Goal: Task Accomplishment & Management: Complete application form

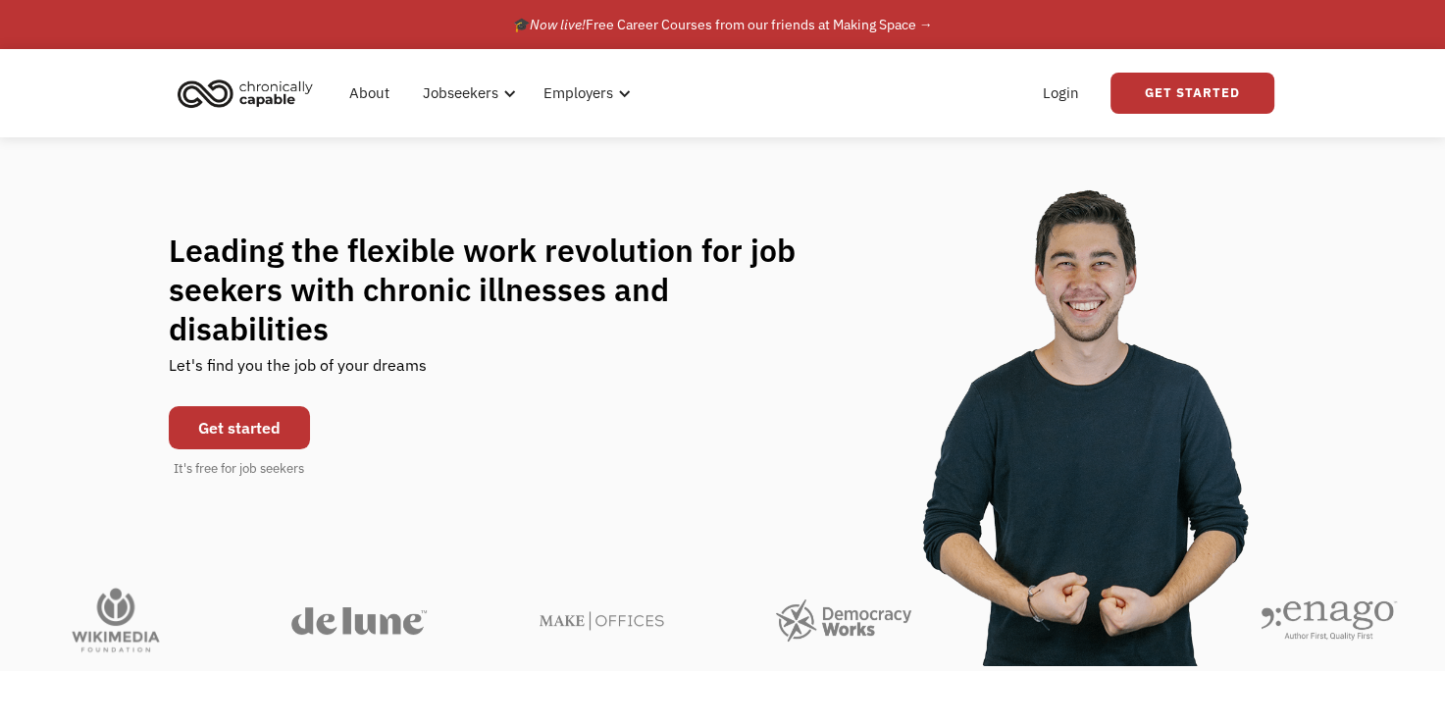
scroll to position [39, 0]
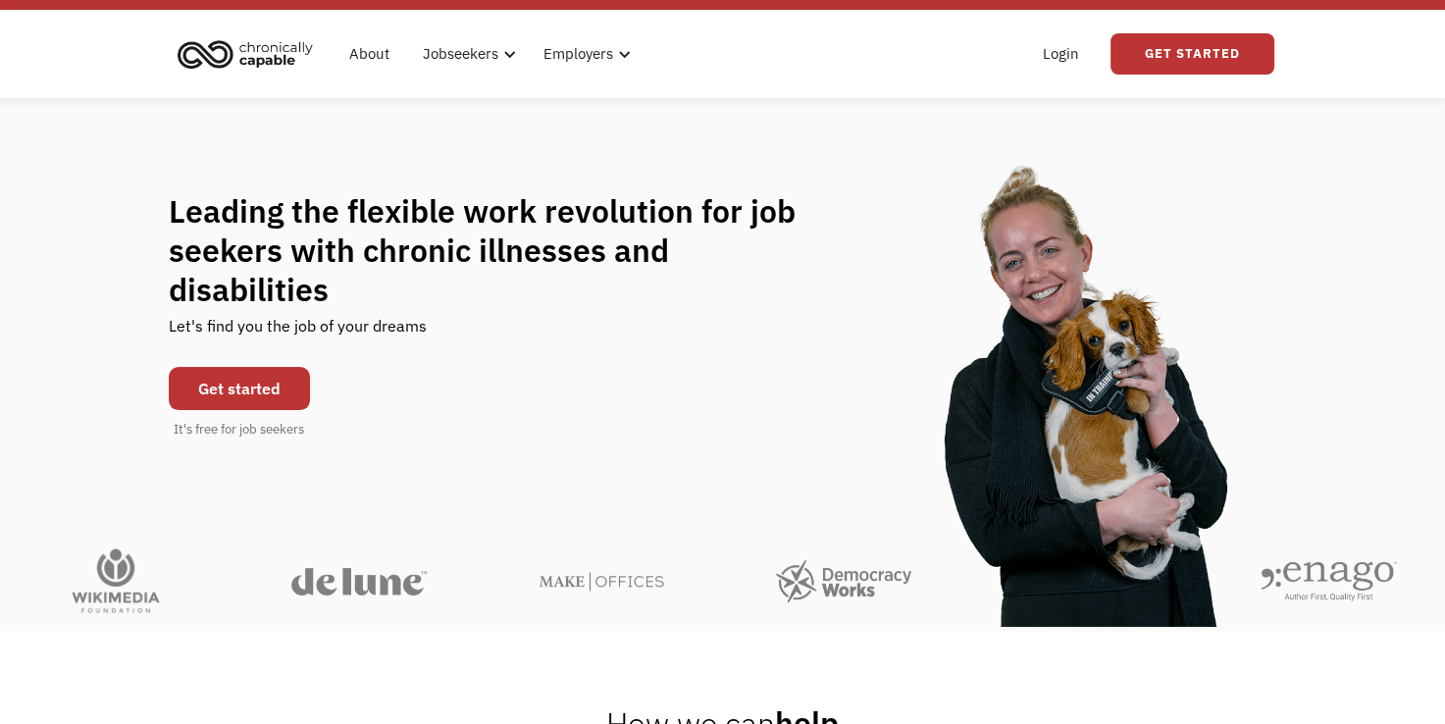
click at [265, 367] on link "Get started" at bounding box center [239, 388] width 141 height 43
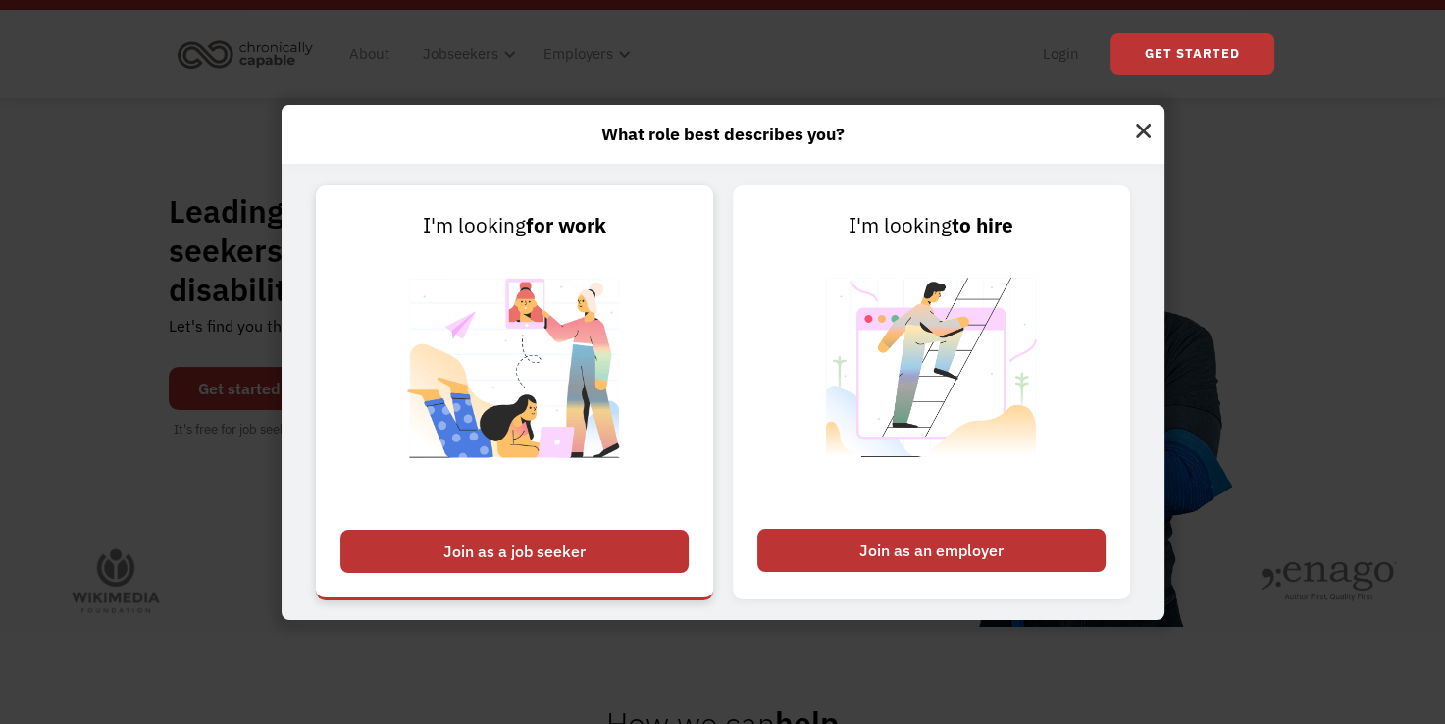
click at [557, 541] on div "Join as a job seeker" at bounding box center [514, 551] width 348 height 43
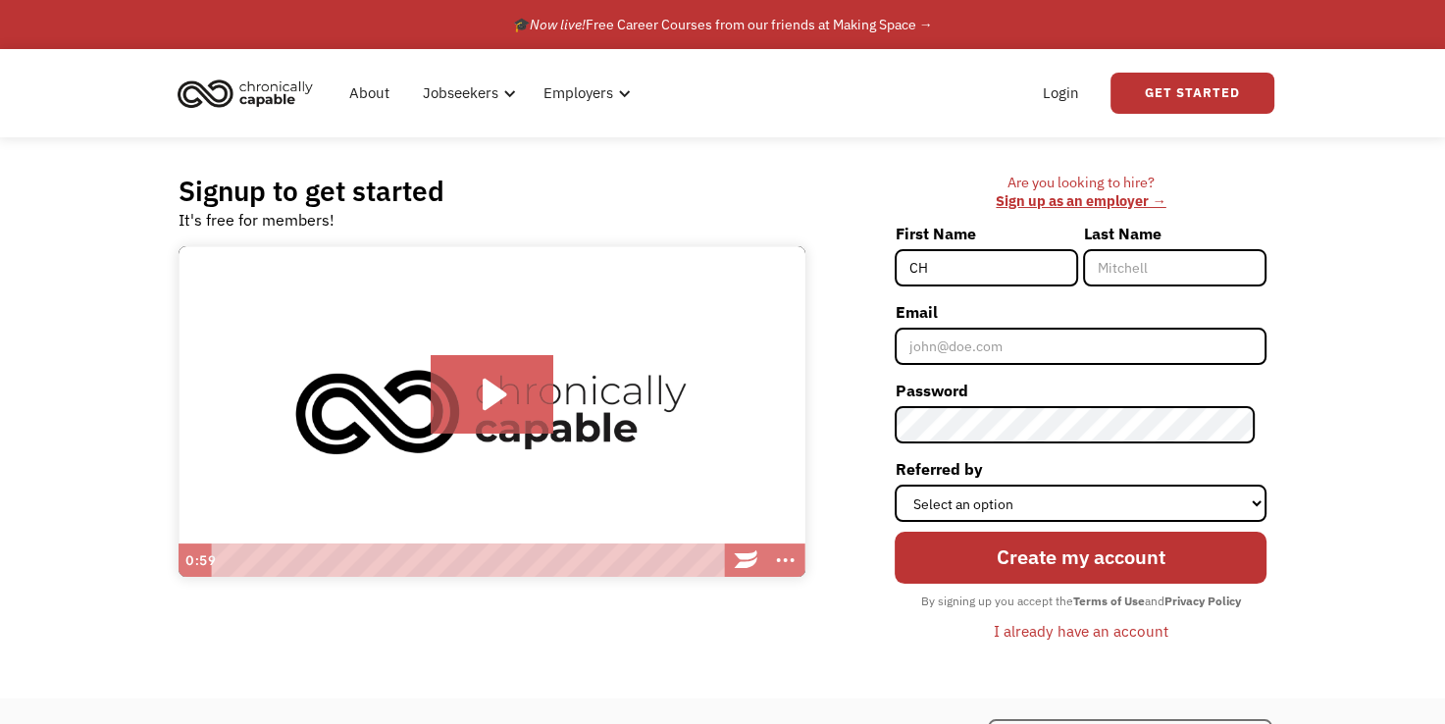
type input "C"
type input "Christine"
type input "[PERSON_NAME]"
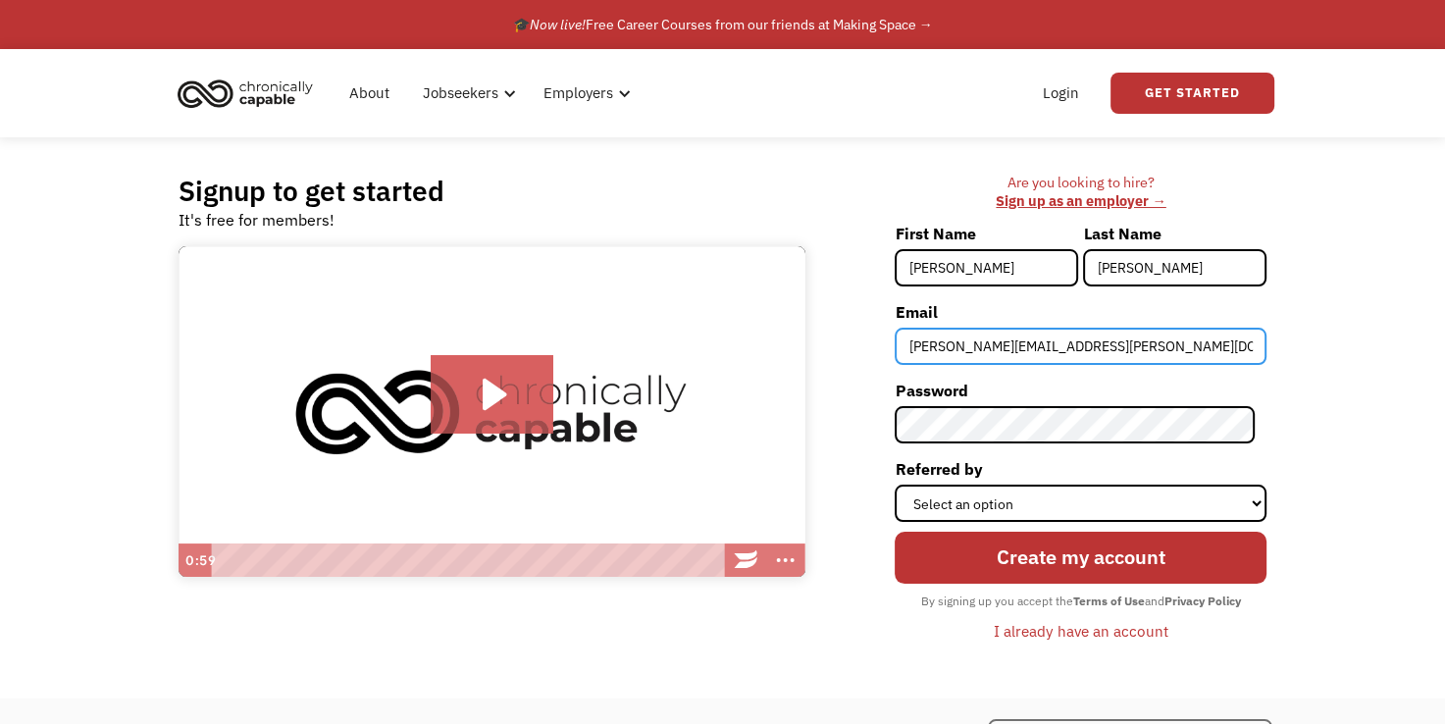
type input "[PERSON_NAME][EMAIL_ADDRESS][PERSON_NAME][DOMAIN_NAME]"
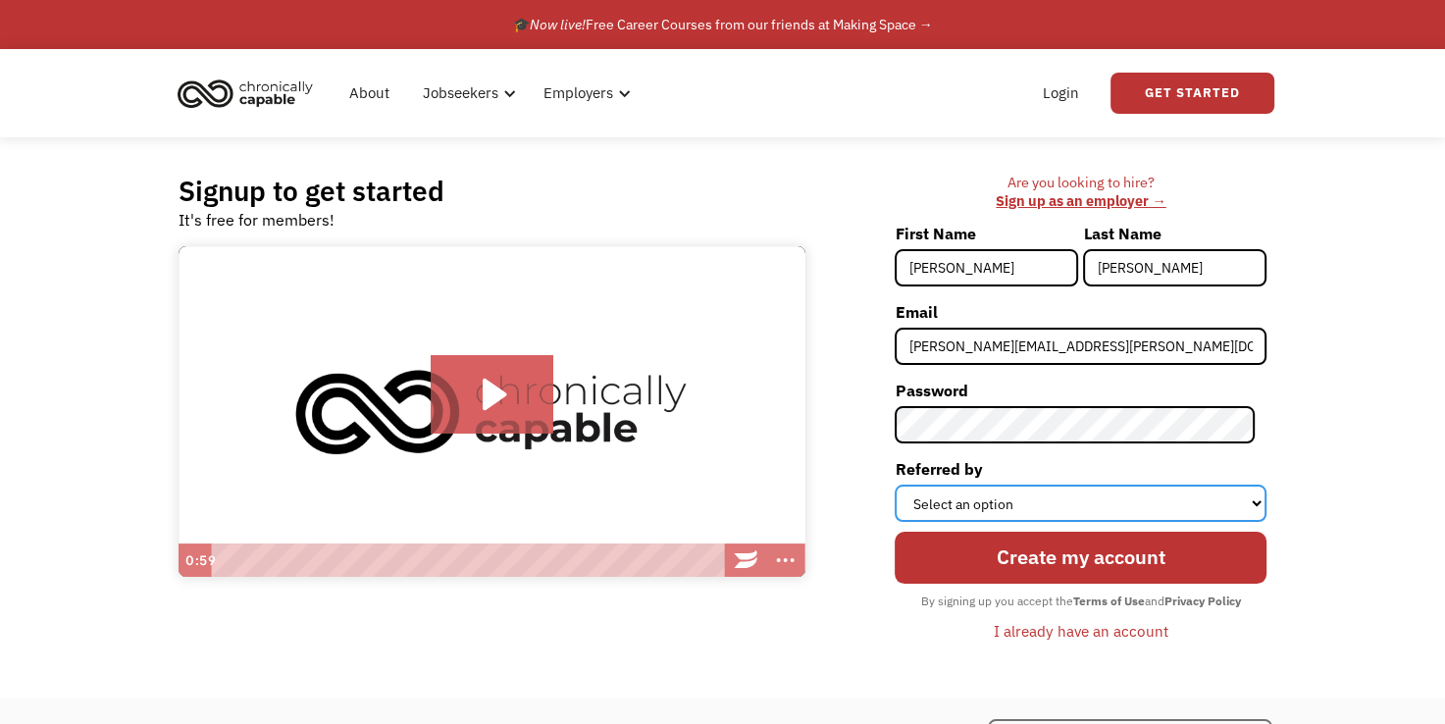
click at [977, 496] on select "Select an option Instagram Facebook Twitter Search Engine News Article Word of …" at bounding box center [1081, 503] width 372 height 37
select select "Search Engine"
click at [906, 485] on select "Select an option Instagram Facebook Twitter Search Engine News Article Word of …" at bounding box center [1081, 503] width 372 height 37
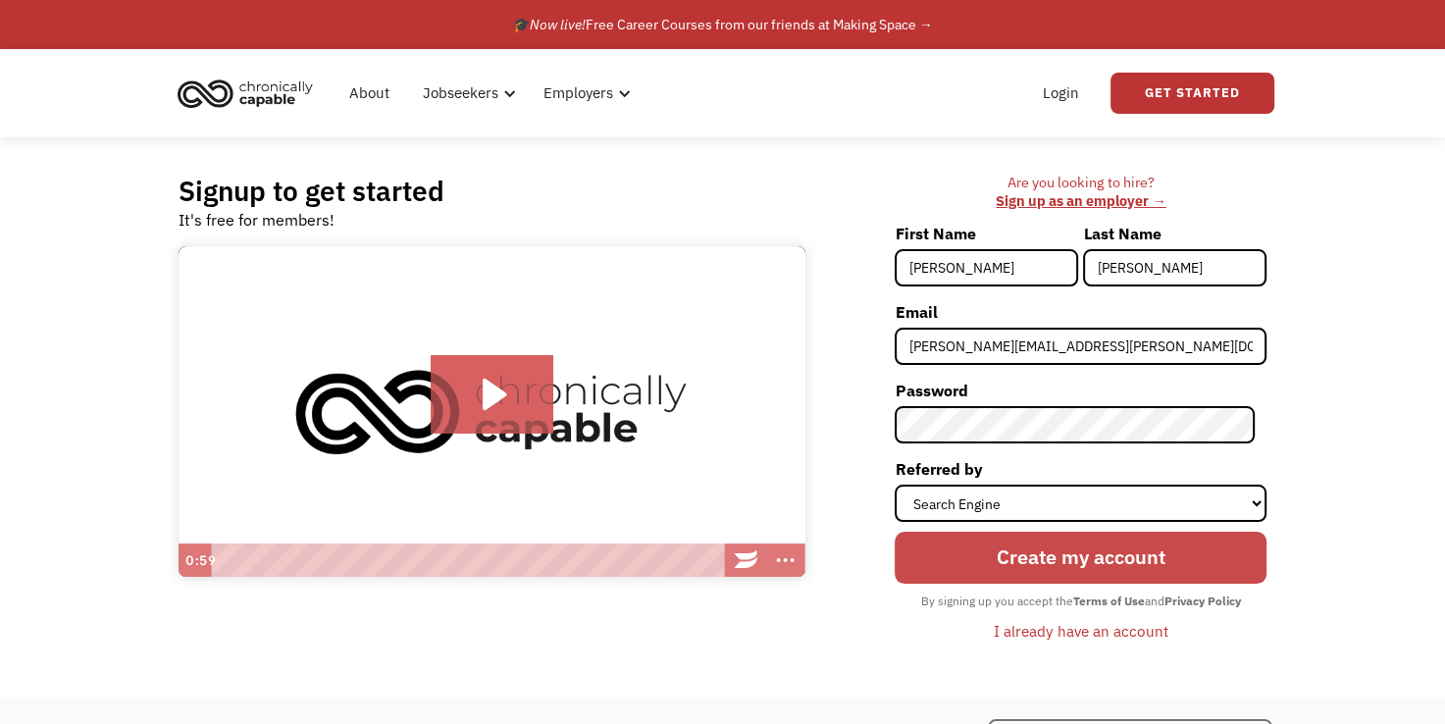
click at [1116, 558] on input "Create my account" at bounding box center [1081, 558] width 372 height 53
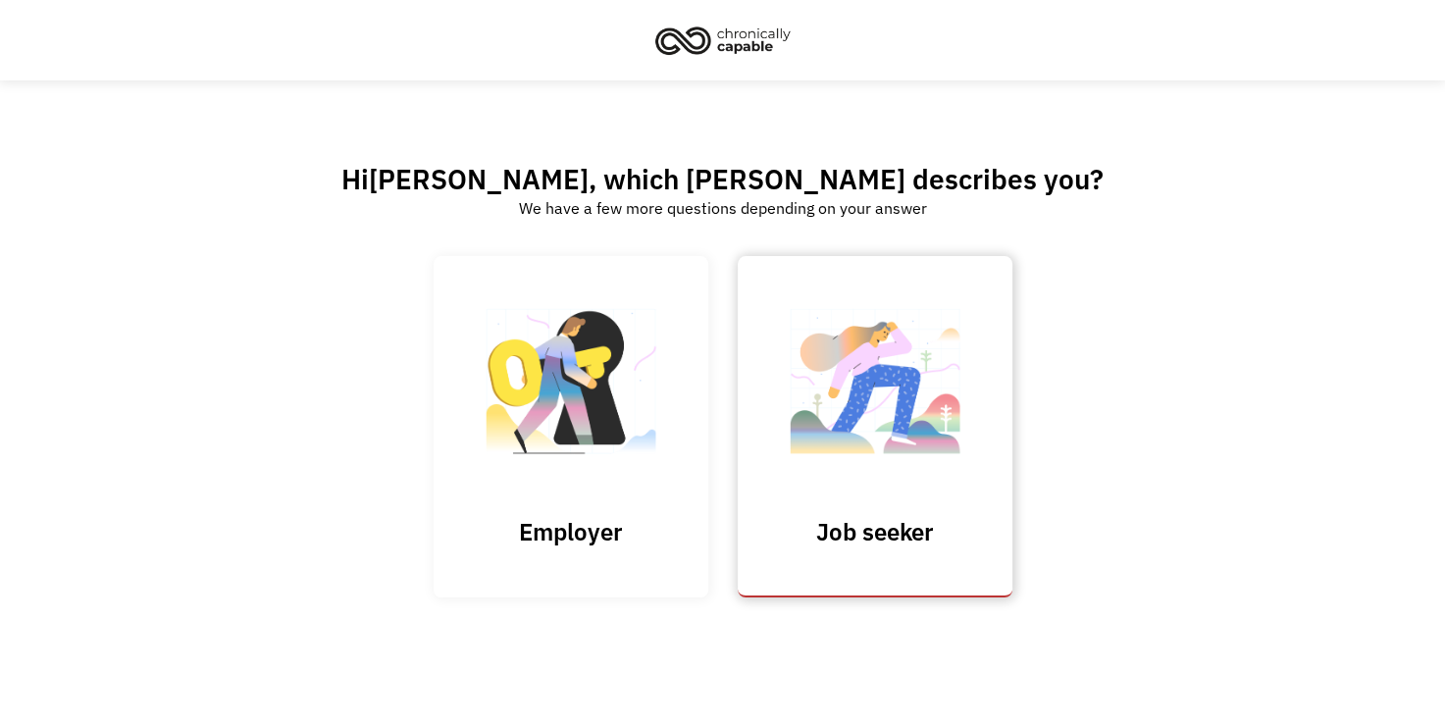
click at [876, 492] on link "Job seeker" at bounding box center [875, 426] width 275 height 340
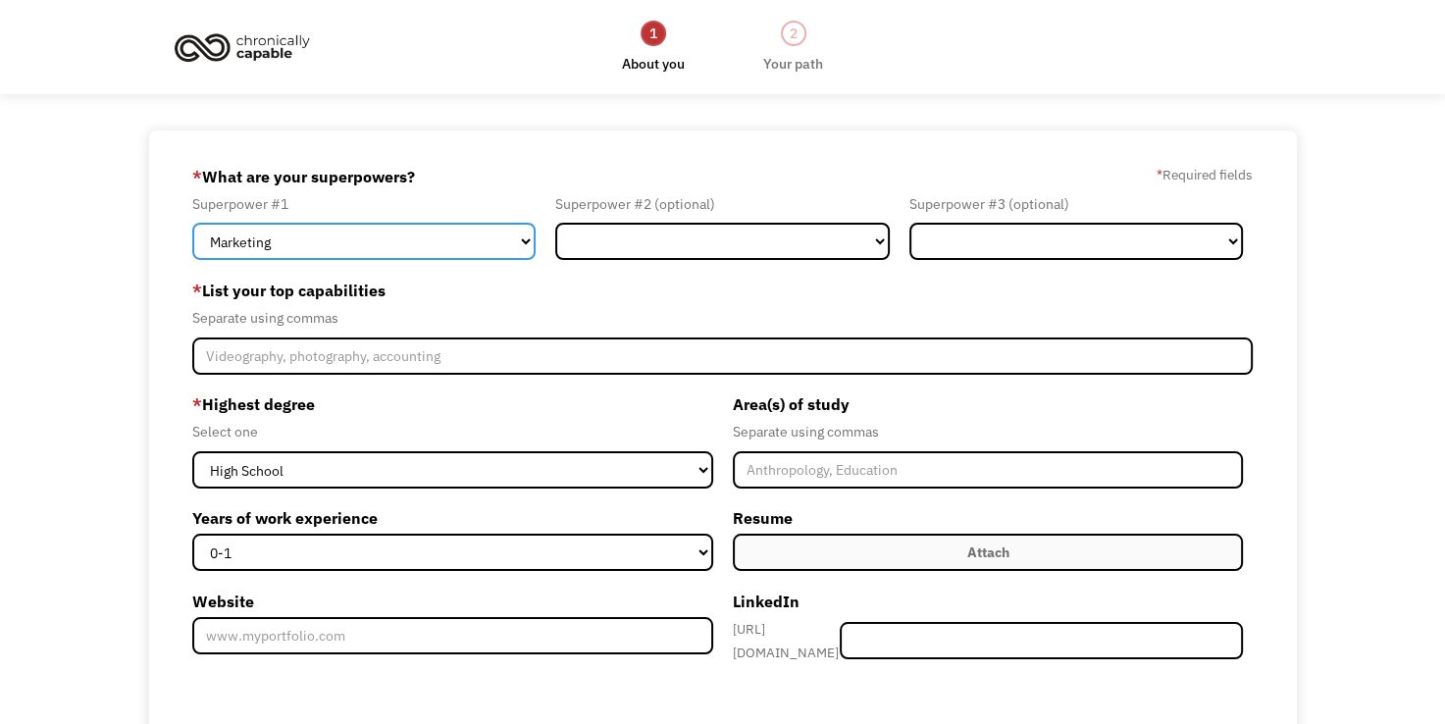
click at [373, 246] on select "Marketing Human Resources Finance Technology Operations Sales Industrial & Manu…" at bounding box center [364, 241] width 344 height 37
select select "Customer Service"
click at [192, 223] on select "Marketing Human Resources Finance Technology Operations Sales Industrial & Manu…" at bounding box center [364, 241] width 344 height 37
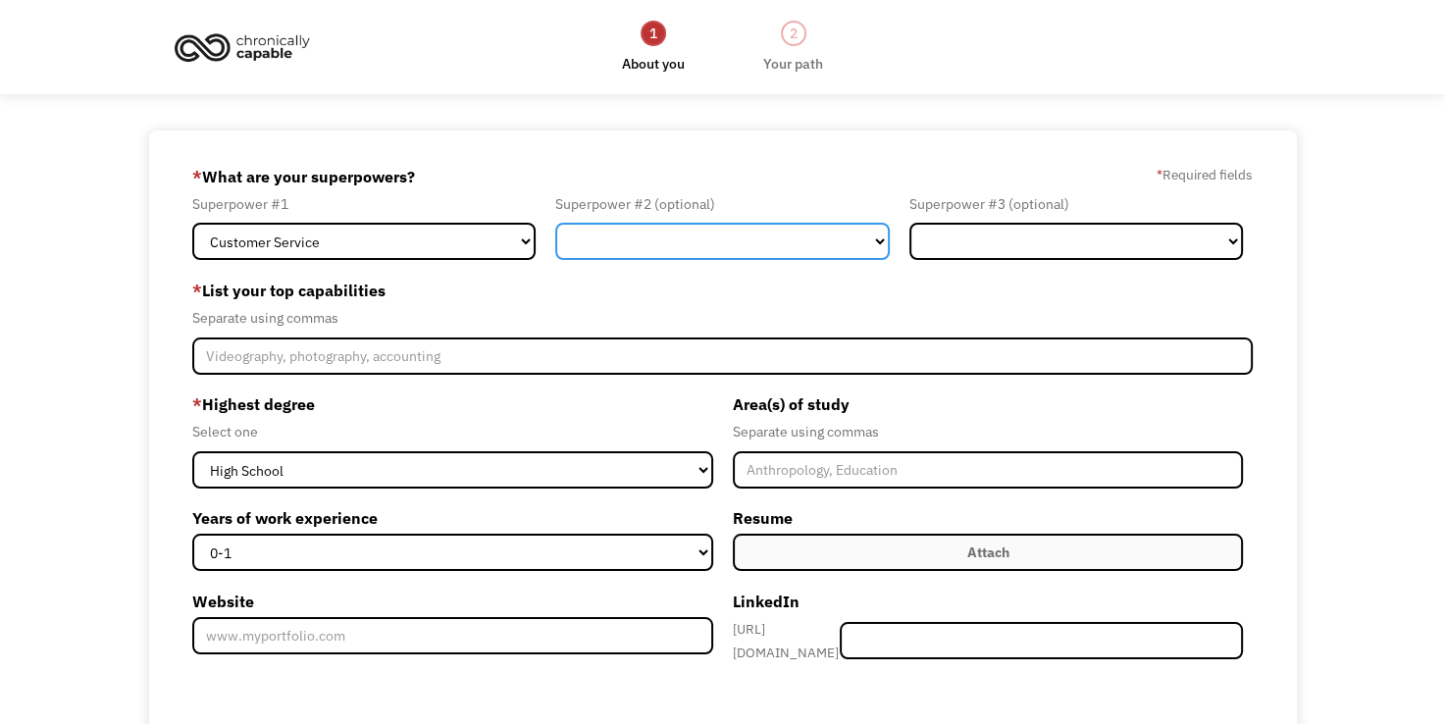
click at [651, 245] on select "Marketing Human Resources Finance Technology Operations Sales Industrial & Manu…" at bounding box center [722, 241] width 335 height 37
select select "Administration"
click at [555, 223] on select "Marketing Human Resources Finance Technology Operations Sales Industrial & Manu…" at bounding box center [722, 241] width 335 height 37
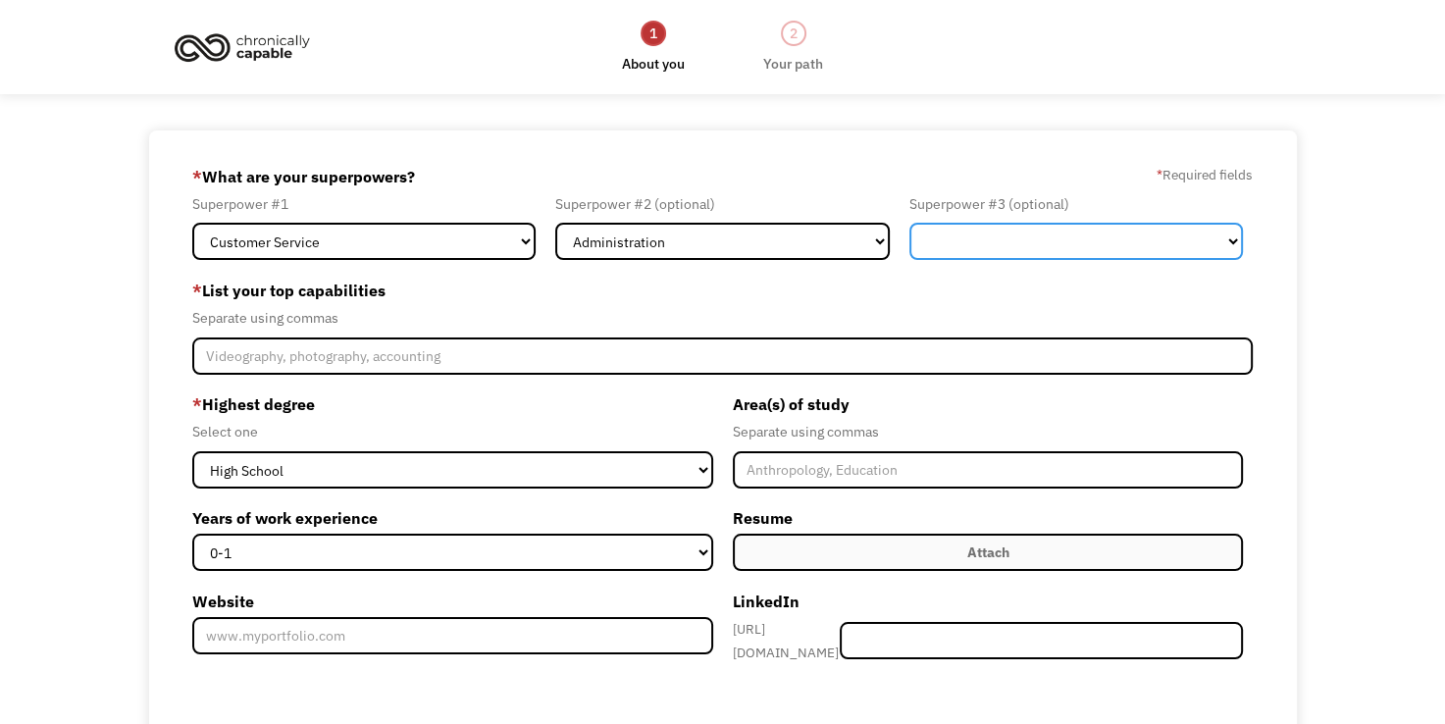
click at [981, 237] on select "Marketing Human Resources Finance Technology Operations Sales Industrial & Manu…" at bounding box center [1076, 241] width 335 height 37
select select "Other"
click at [909, 223] on select "Marketing Human Resources Finance Technology Operations Sales Industrial & Manu…" at bounding box center [1076, 241] width 335 height 37
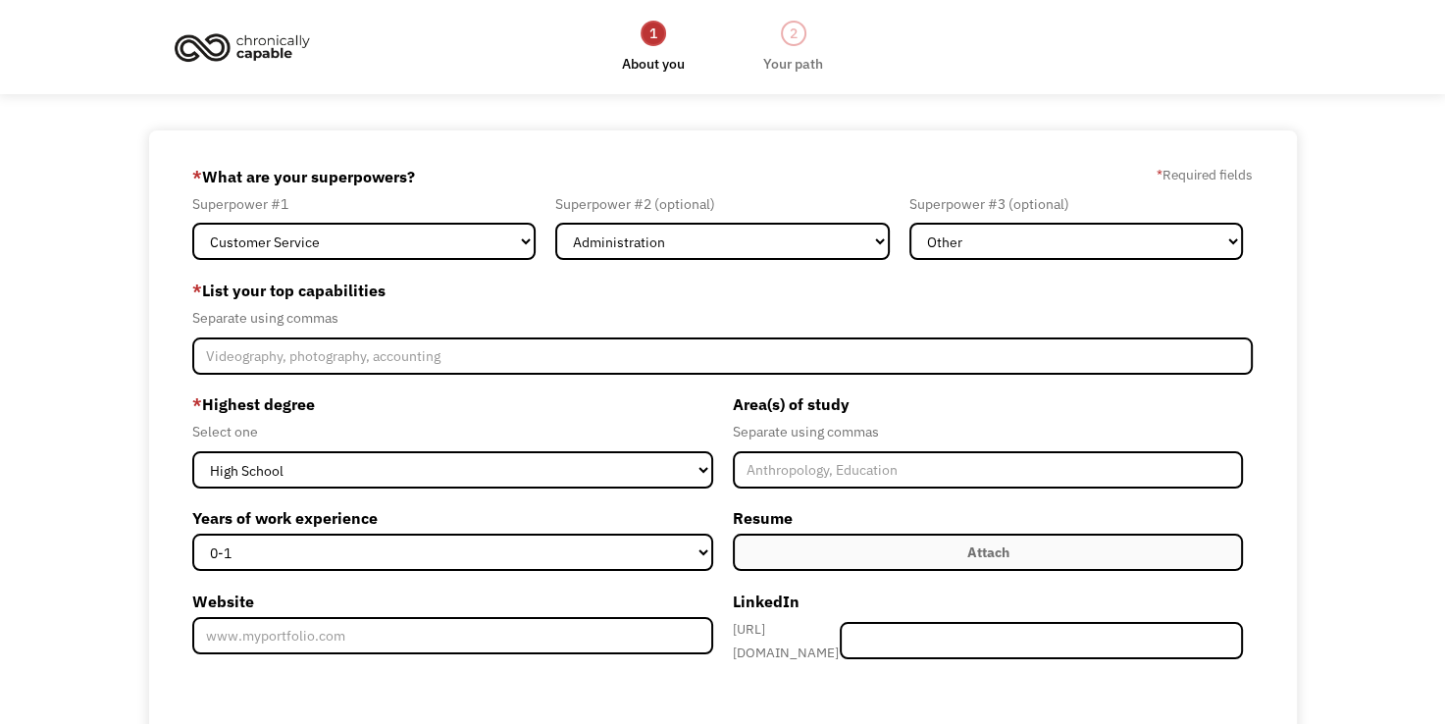
drag, startPoint x: 204, startPoint y: 18, endPoint x: 236, endPoint y: 28, distance: 34.1
click at [236, 28] on div "1 About you 2 Your path Dashboard" at bounding box center [723, 47] width 1109 height 77
drag, startPoint x: 393, startPoint y: 301, endPoint x: 288, endPoint y: 301, distance: 105.0
click at [288, 301] on label "* List your top capabilities" at bounding box center [723, 290] width 1062 height 31
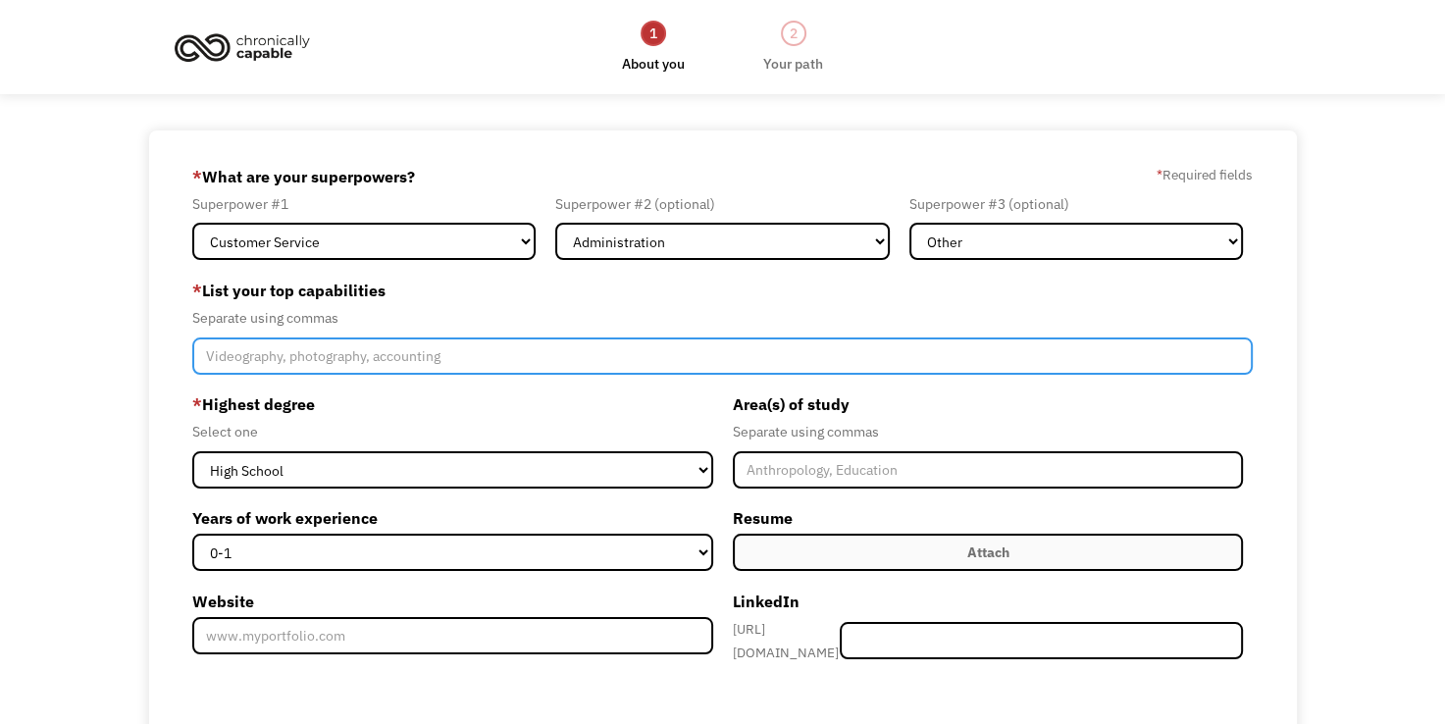
drag, startPoint x: 288, startPoint y: 301, endPoint x: 442, endPoint y: 356, distance: 163.5
click at [442, 356] on input "Member-Create-Step1" at bounding box center [723, 355] width 1062 height 37
drag, startPoint x: 447, startPoint y: 356, endPoint x: 186, endPoint y: 260, distance: 278.1
click at [186, 260] on div "68ae52d1fbc68a4c0fcd0135 christine.n.burgher@gmail.com Christine Burgher Search…" at bounding box center [723, 554] width 1148 height 849
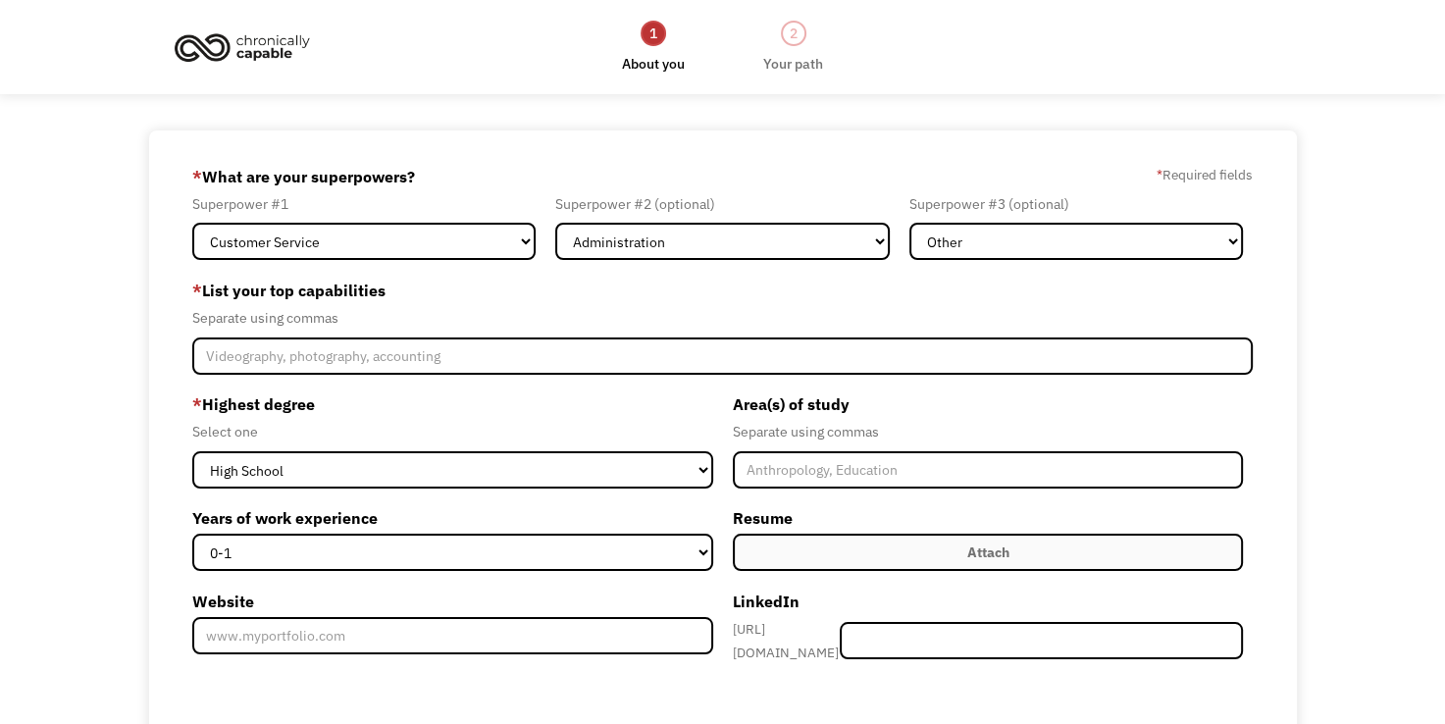
click at [201, 293] on label "* List your top capabilities" at bounding box center [723, 290] width 1062 height 31
drag, startPoint x: 200, startPoint y: 276, endPoint x: 243, endPoint y: 307, distance: 53.4
click at [243, 307] on div "* List your top capabilities Separate using commas" at bounding box center [723, 324] width 1062 height 99
drag, startPoint x: 243, startPoint y: 307, endPoint x: 385, endPoint y: 326, distance: 142.5
click at [385, 326] on div "Separate using commas" at bounding box center [723, 318] width 1062 height 24
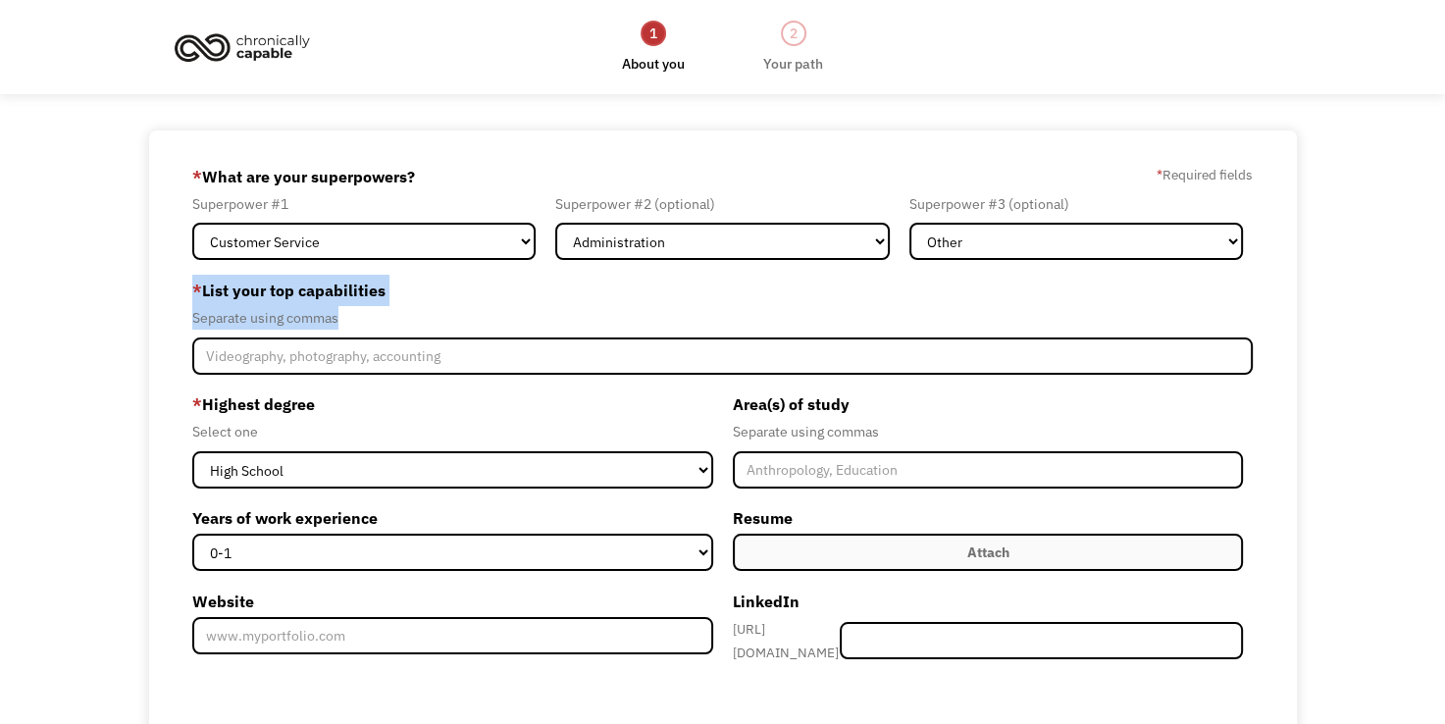
drag, startPoint x: 361, startPoint y: 320, endPoint x: 181, endPoint y: 269, distance: 186.6
click at [181, 269] on div "68ae52d1fbc68a4c0fcd0135 christine.n.burgher@gmail.com Christine Burgher Search…" at bounding box center [723, 554] width 1148 height 849
copy div "* List your top capabilities Separate using commas"
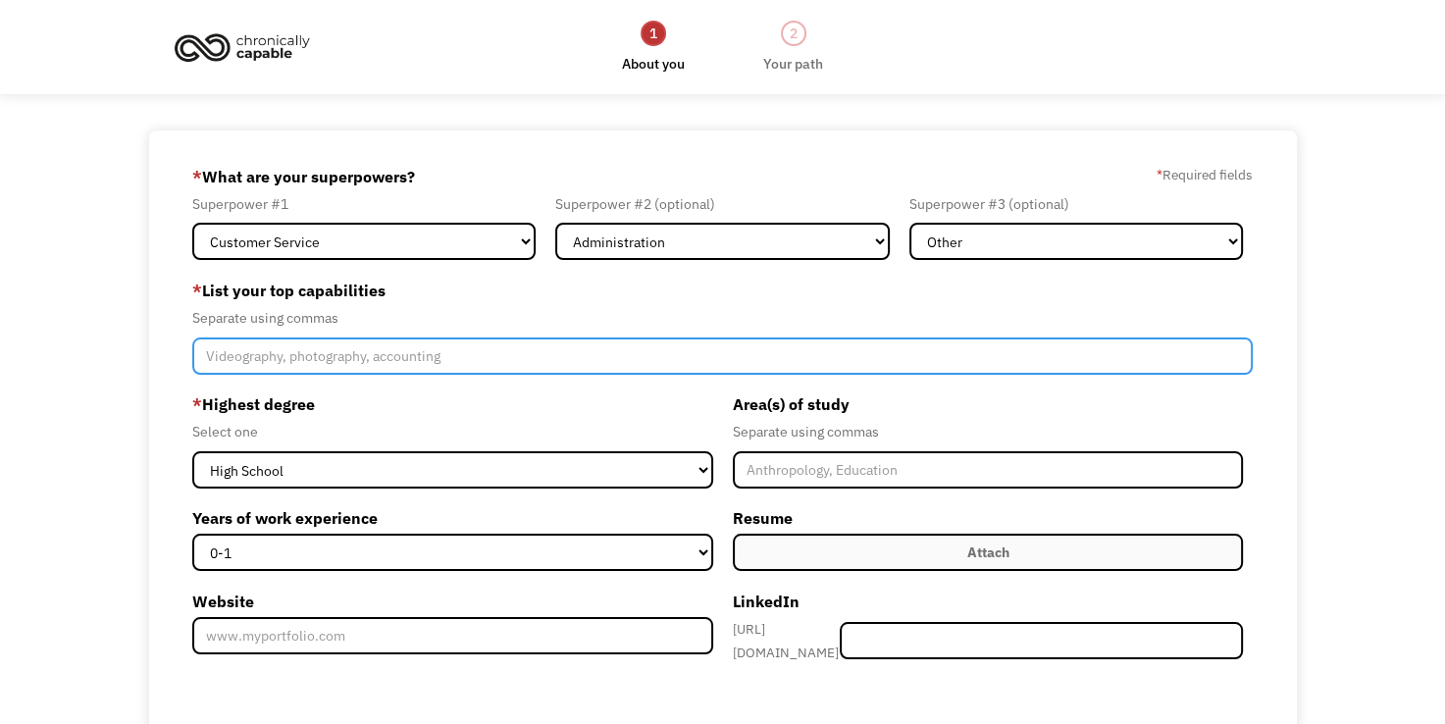
click at [421, 354] on input "Member-Create-Step1" at bounding box center [723, 355] width 1062 height 37
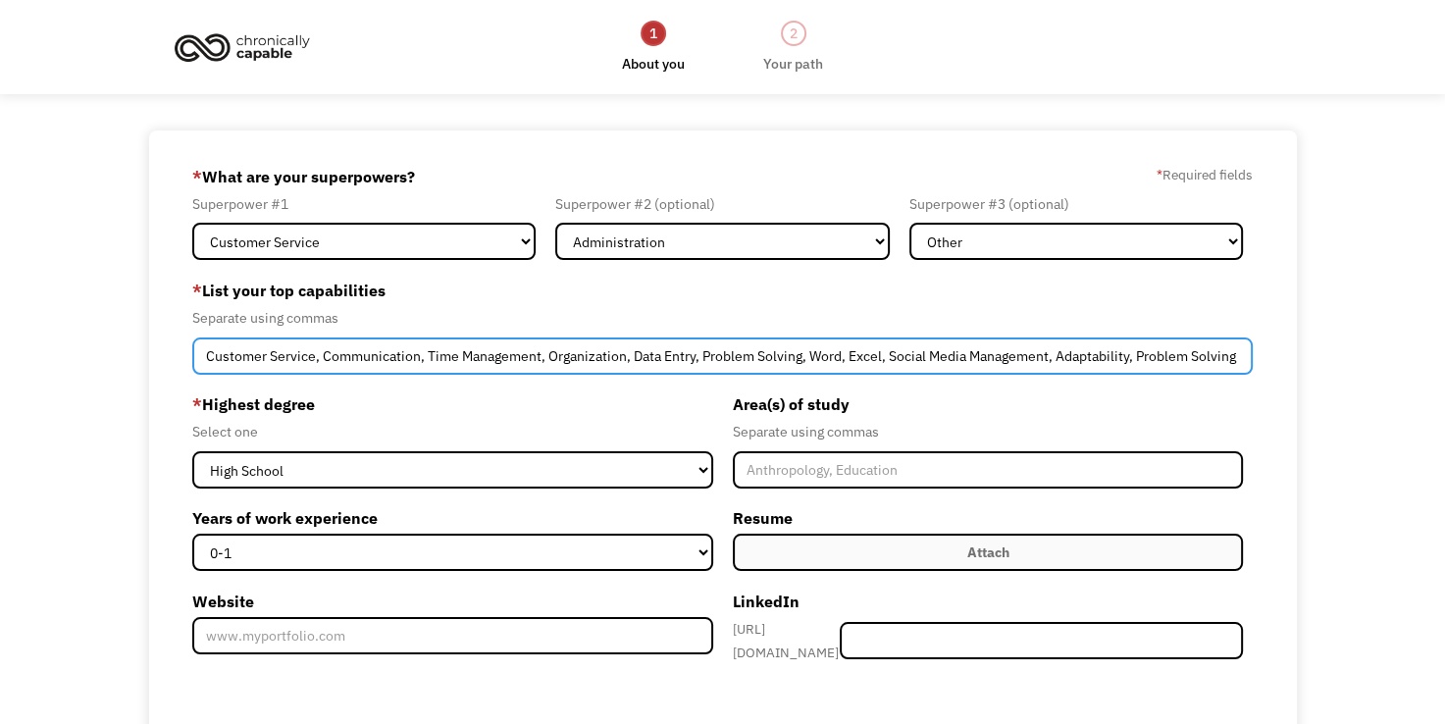
type input "Customer Service, Communication, Time Management, Organization, Data Entry, Pro…"
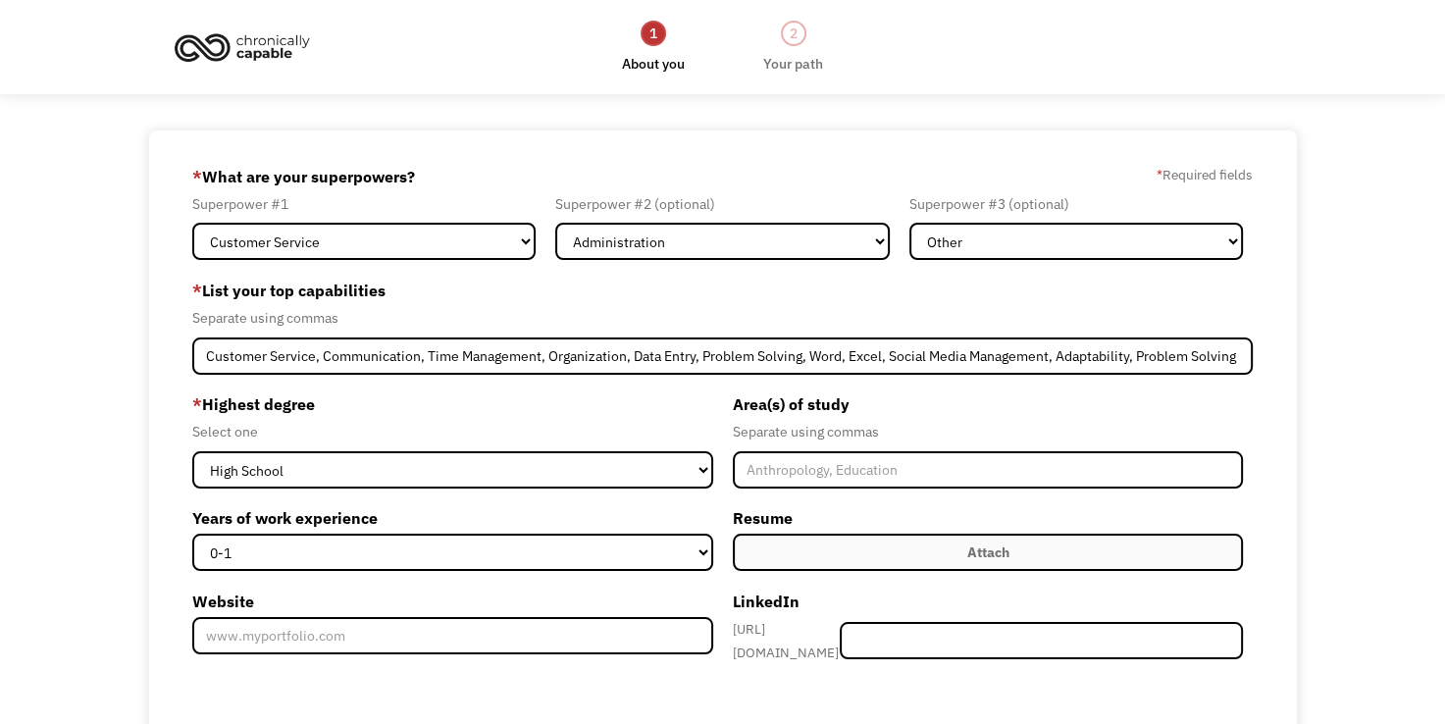
click at [146, 357] on div "68ae52d1fbc68a4c0fcd0135 christine.n.burgher@gmail.com Christine Burgher Search…" at bounding box center [722, 554] width 1445 height 849
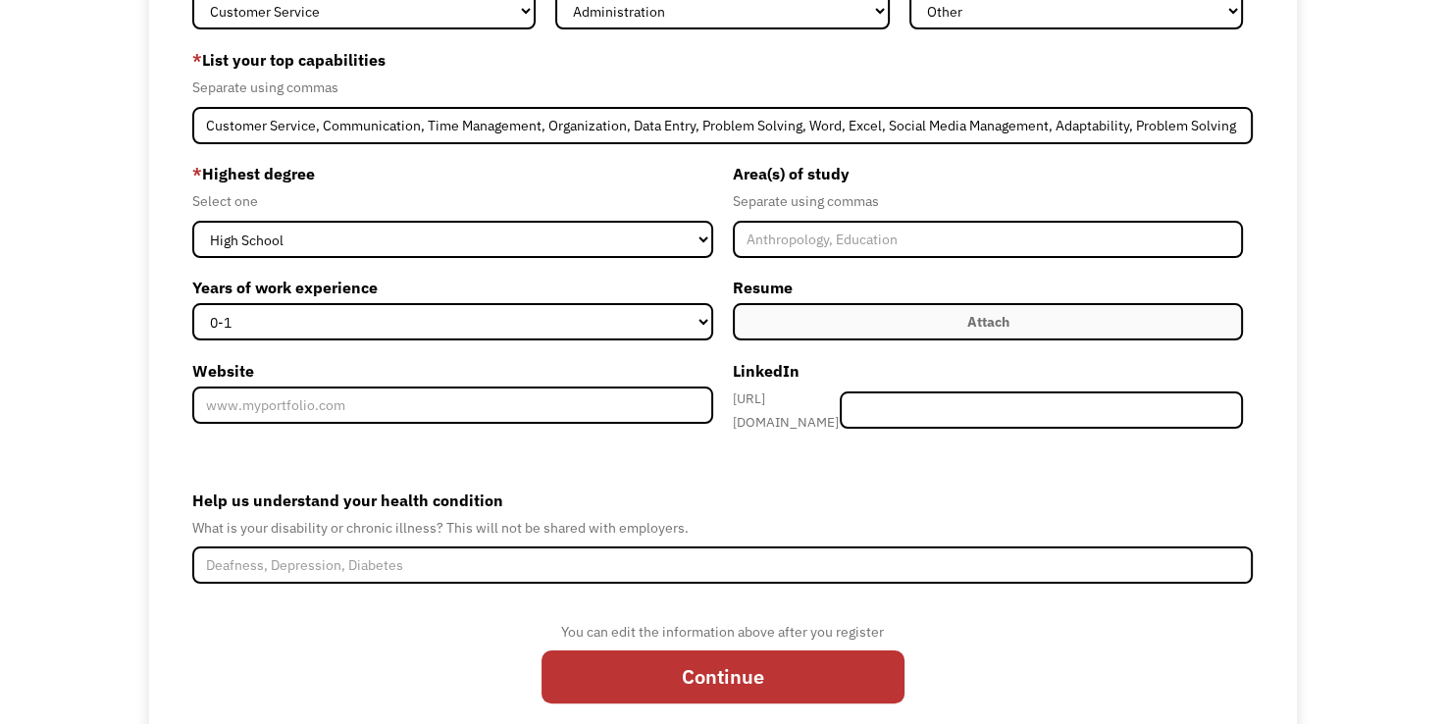
scroll to position [275, 0]
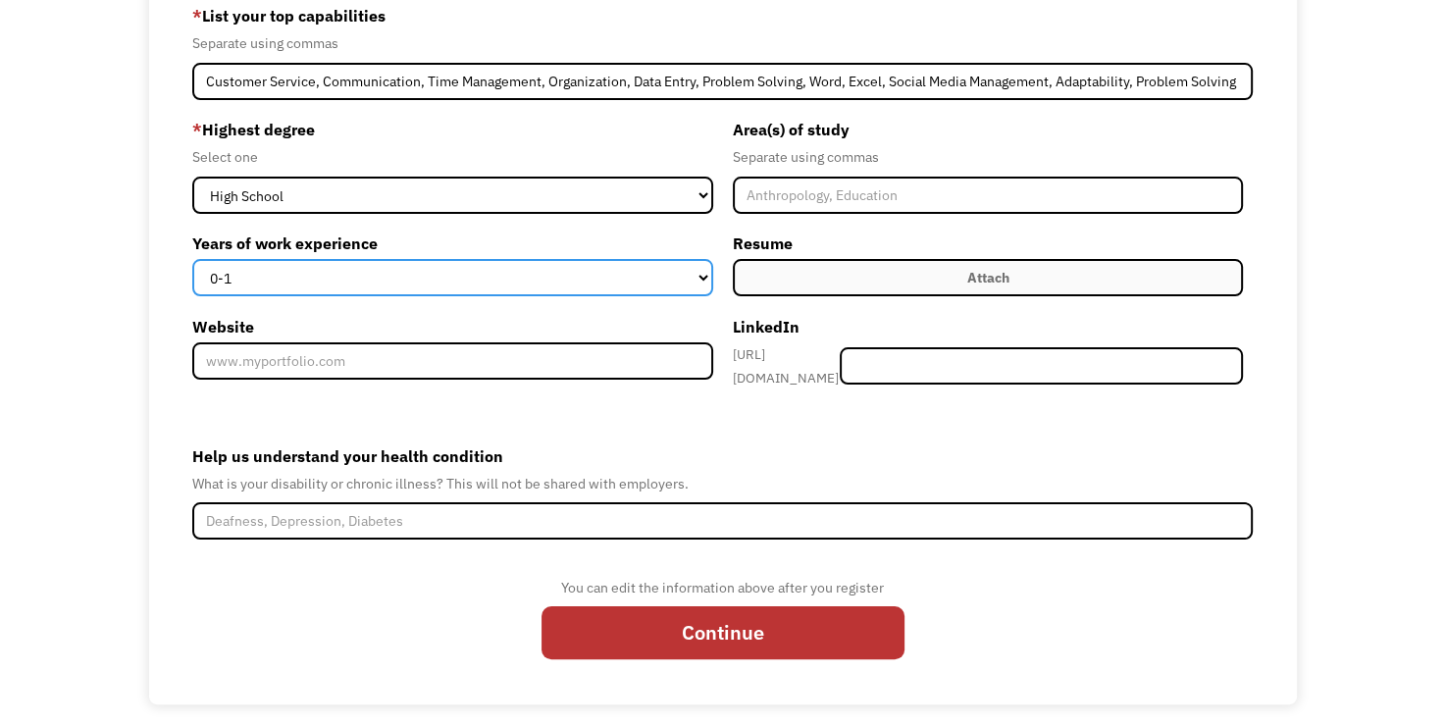
click at [357, 272] on select "0-1 2-4 5-10 11-15 15+" at bounding box center [452, 277] width 521 height 37
select select "15+"
click at [192, 259] on select "0-1 2-4 5-10 11-15 15+" at bounding box center [452, 277] width 521 height 37
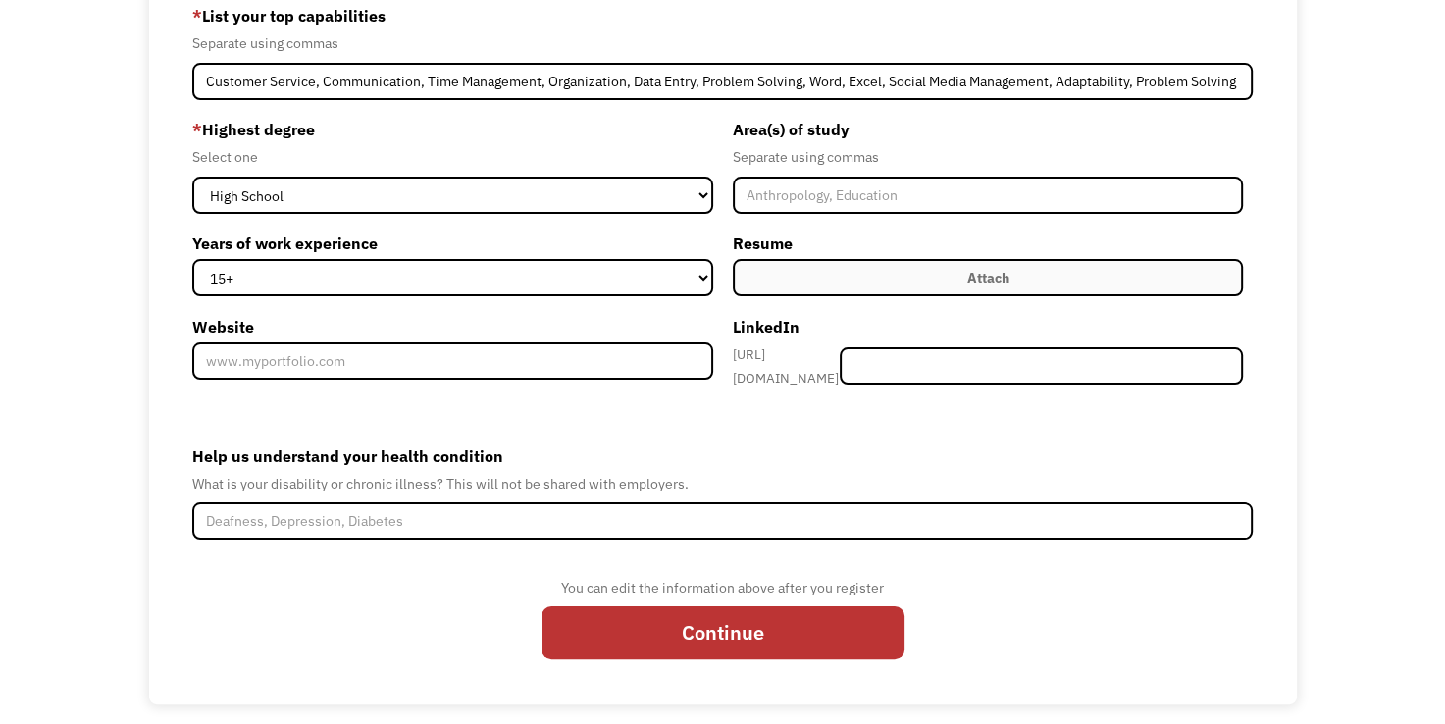
click at [998, 276] on div "Attach" at bounding box center [987, 278] width 42 height 24
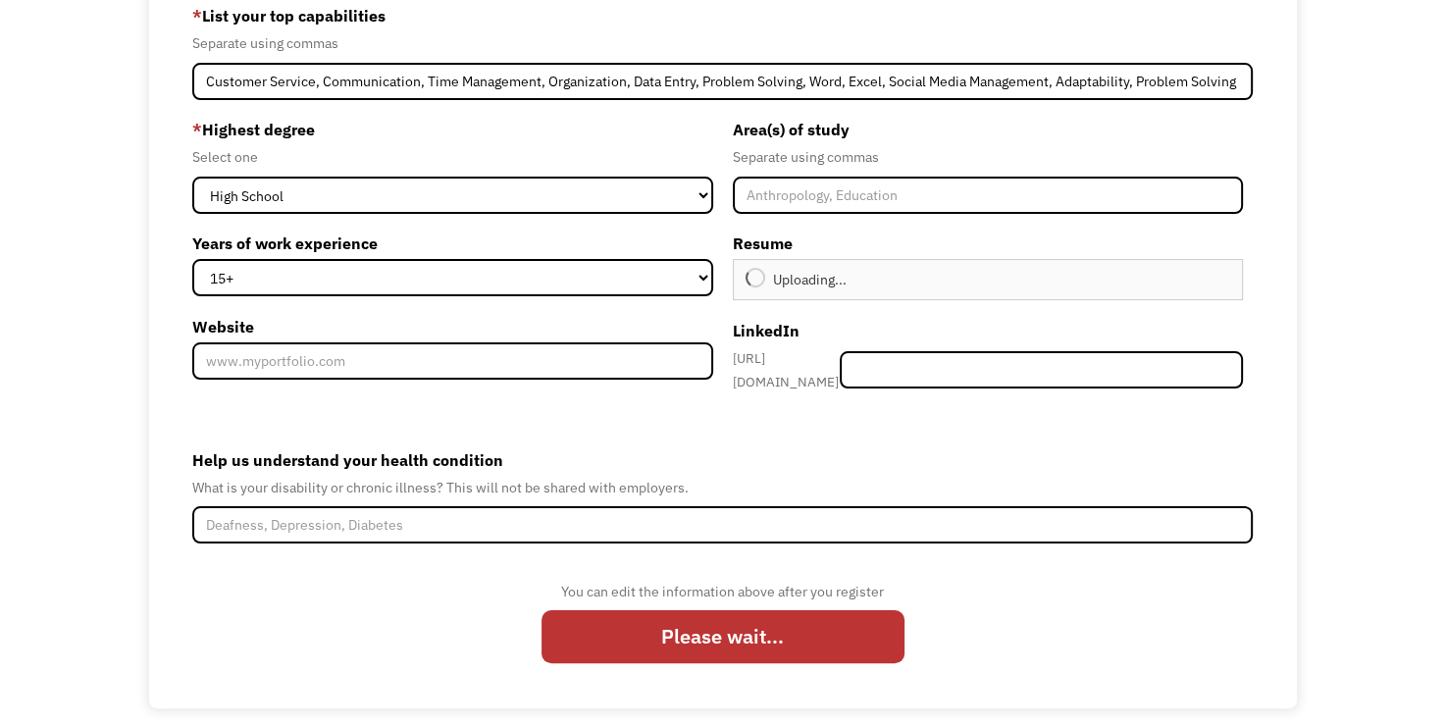
type input "Continue"
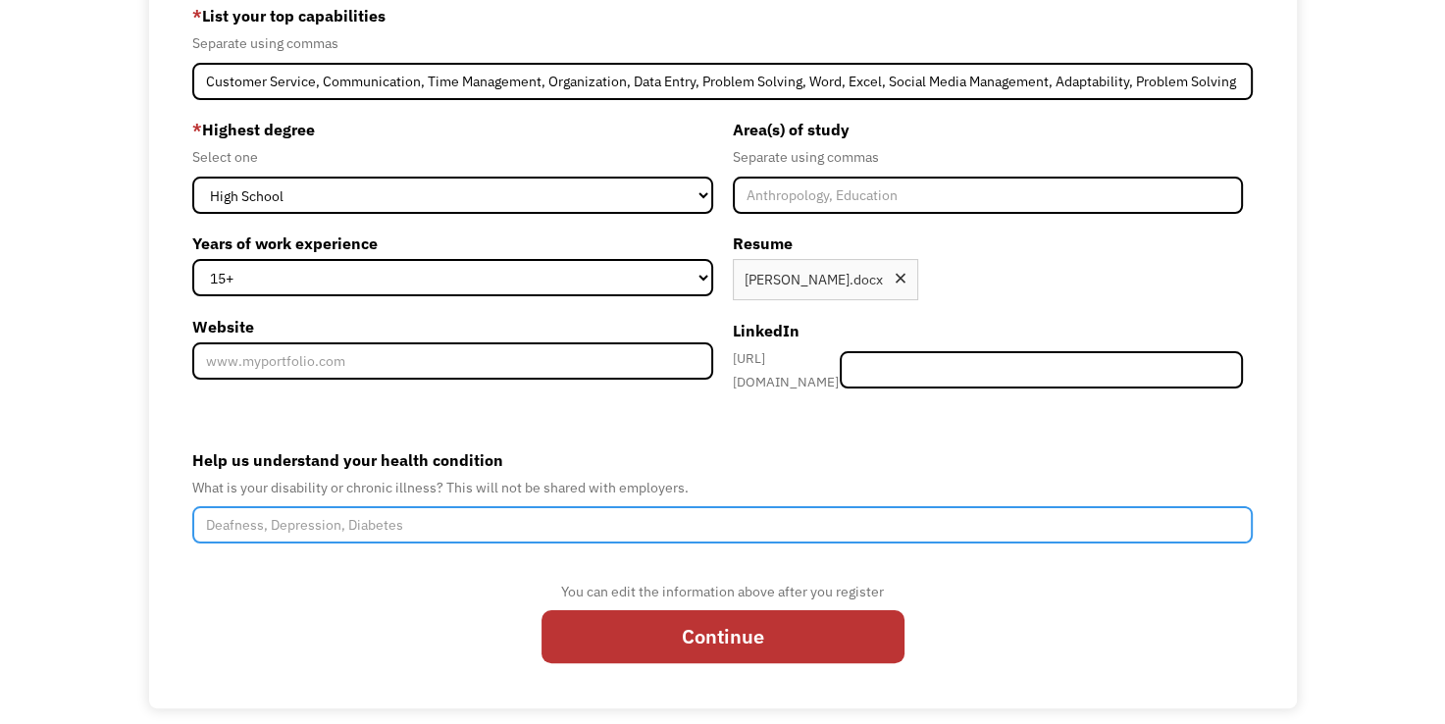
click at [306, 514] on input "Help us understand your health condition" at bounding box center [723, 524] width 1062 height 37
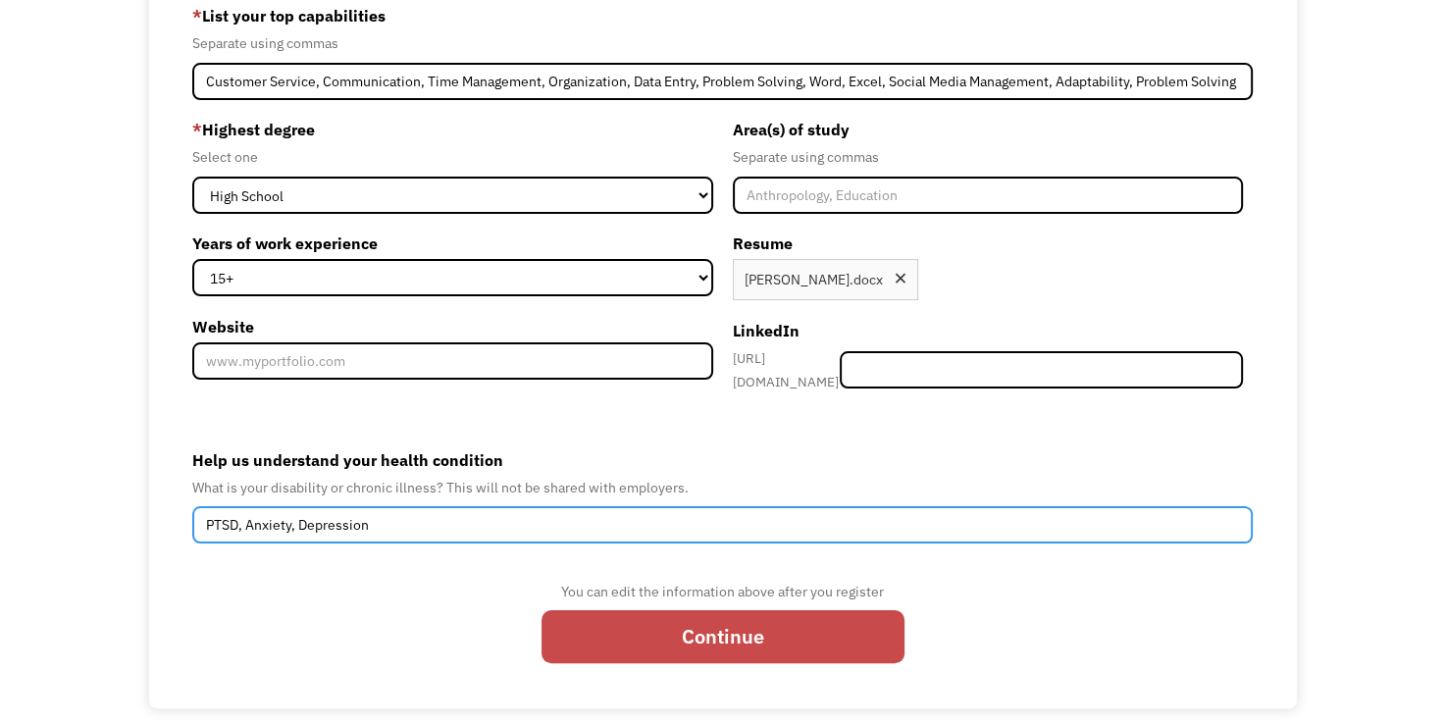
type input "PTSD, Anxiety, Depression"
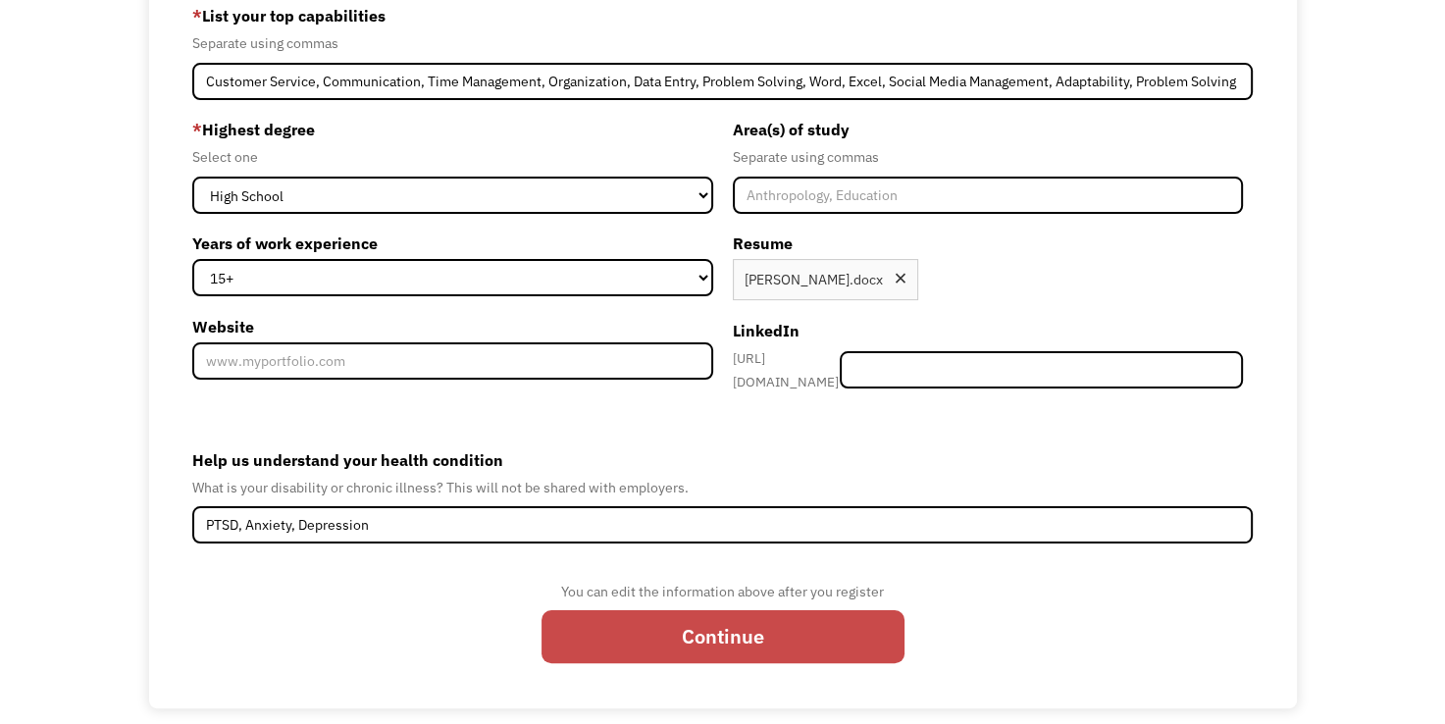
click at [725, 627] on input "Continue" at bounding box center [723, 636] width 363 height 53
type input "Please wait..."
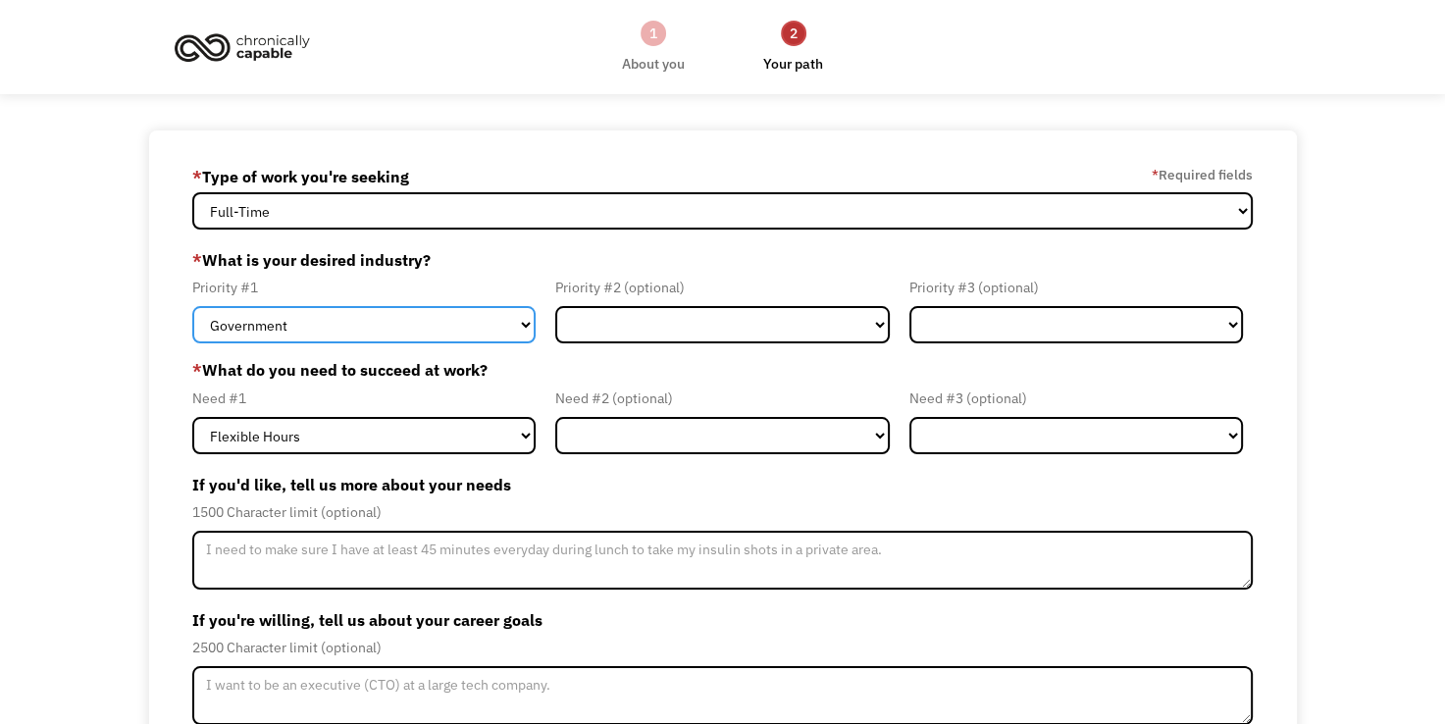
click at [308, 324] on select "Government Finance & Insurance Health & Social Care Tech & Engineering Creative…" at bounding box center [364, 324] width 344 height 37
select select "Administrative"
click at [192, 306] on select "Government Finance & Insurance Health & Social Care Tech & Engineering Creative…" at bounding box center [364, 324] width 344 height 37
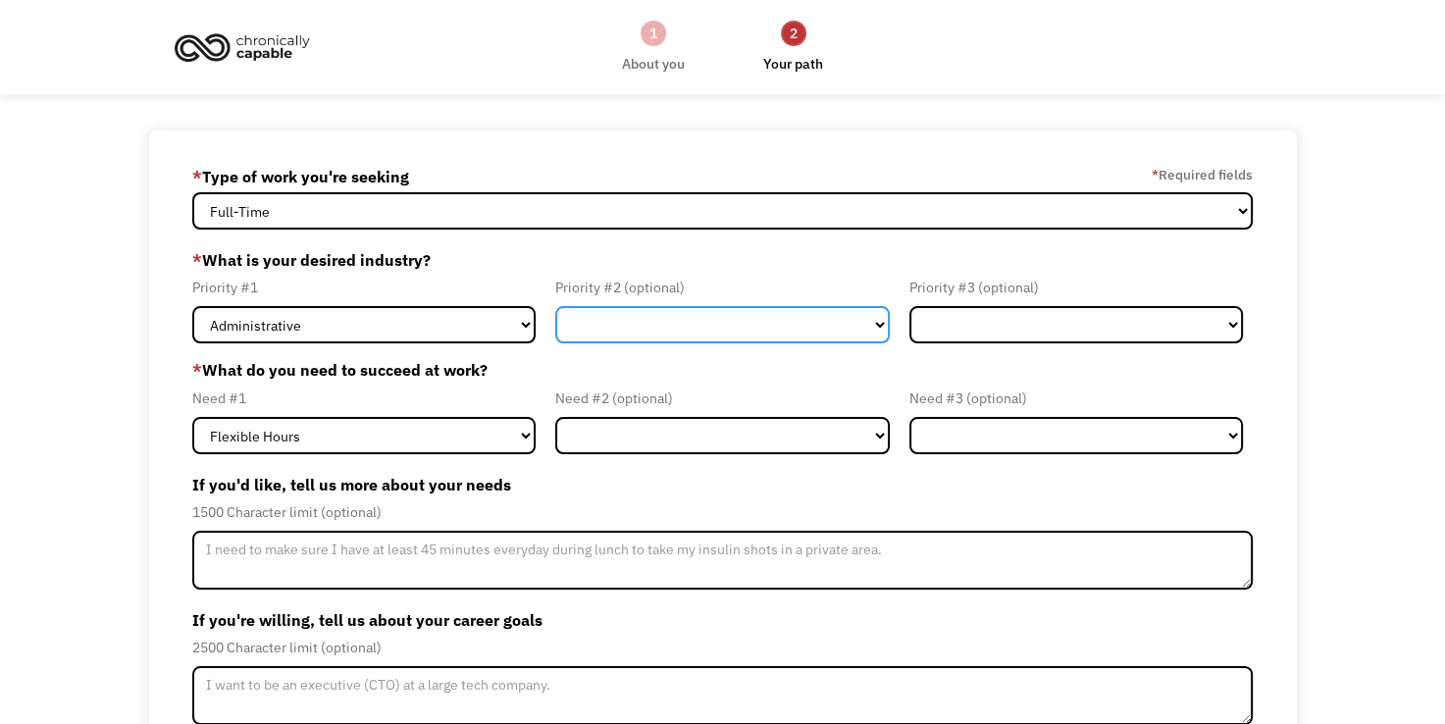
click at [630, 328] on select "Government Finance & Insurance Health & Social Care Tech & Engineering Creative…" at bounding box center [722, 324] width 335 height 37
select select "Tech & Engineering"
click at [555, 306] on select "Government Finance & Insurance Health & Social Care Tech & Engineering Creative…" at bounding box center [722, 324] width 335 height 37
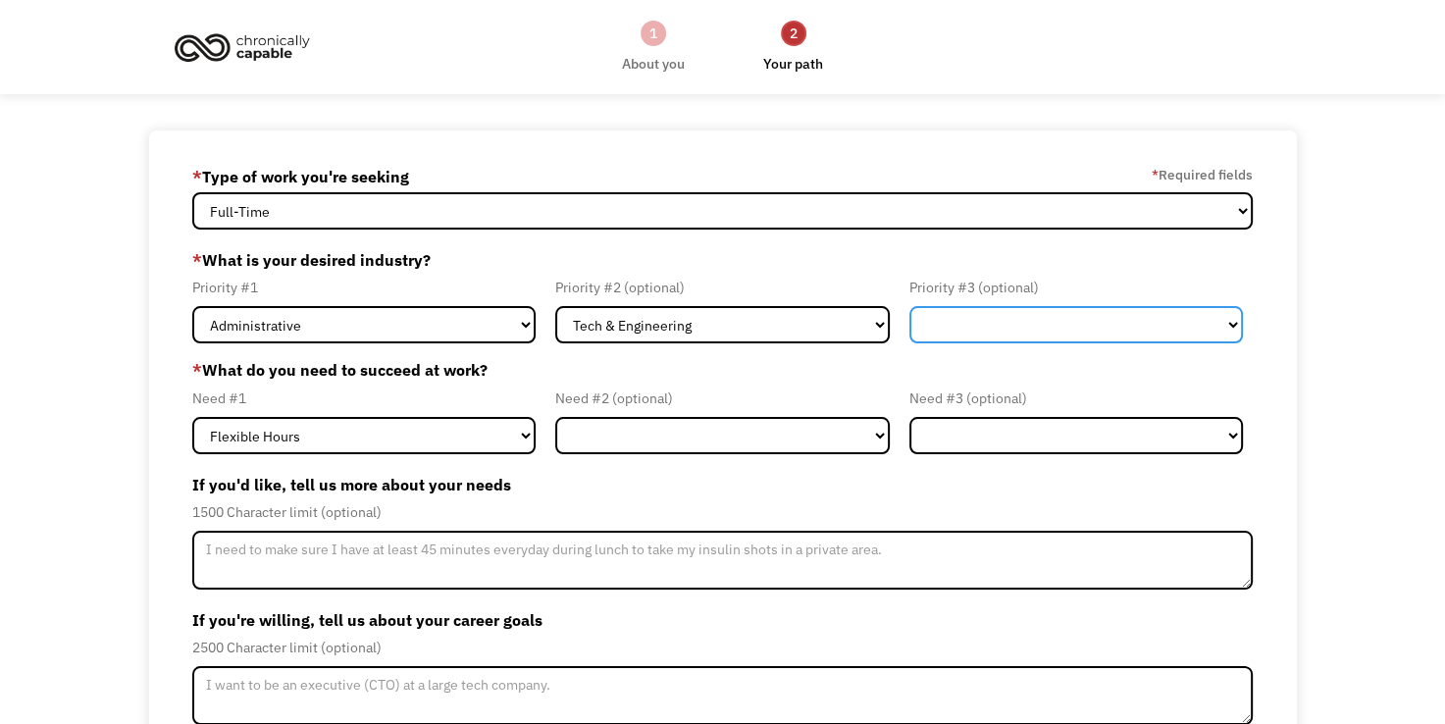
click at [977, 330] on select "Government Finance & Insurance Health & Social Care Tech & Engineering Creative…" at bounding box center [1076, 324] width 335 height 37
select select "Creative & Design"
click at [909, 306] on select "Government Finance & Insurance Health & Social Care Tech & Engineering Creative…" at bounding box center [1076, 324] width 335 height 37
click at [88, 453] on div "68ae52d1fbc68a4c0fcd0135 christine.n.burgher@gmail.com Christine Burgher * Type…" at bounding box center [722, 509] width 1445 height 759
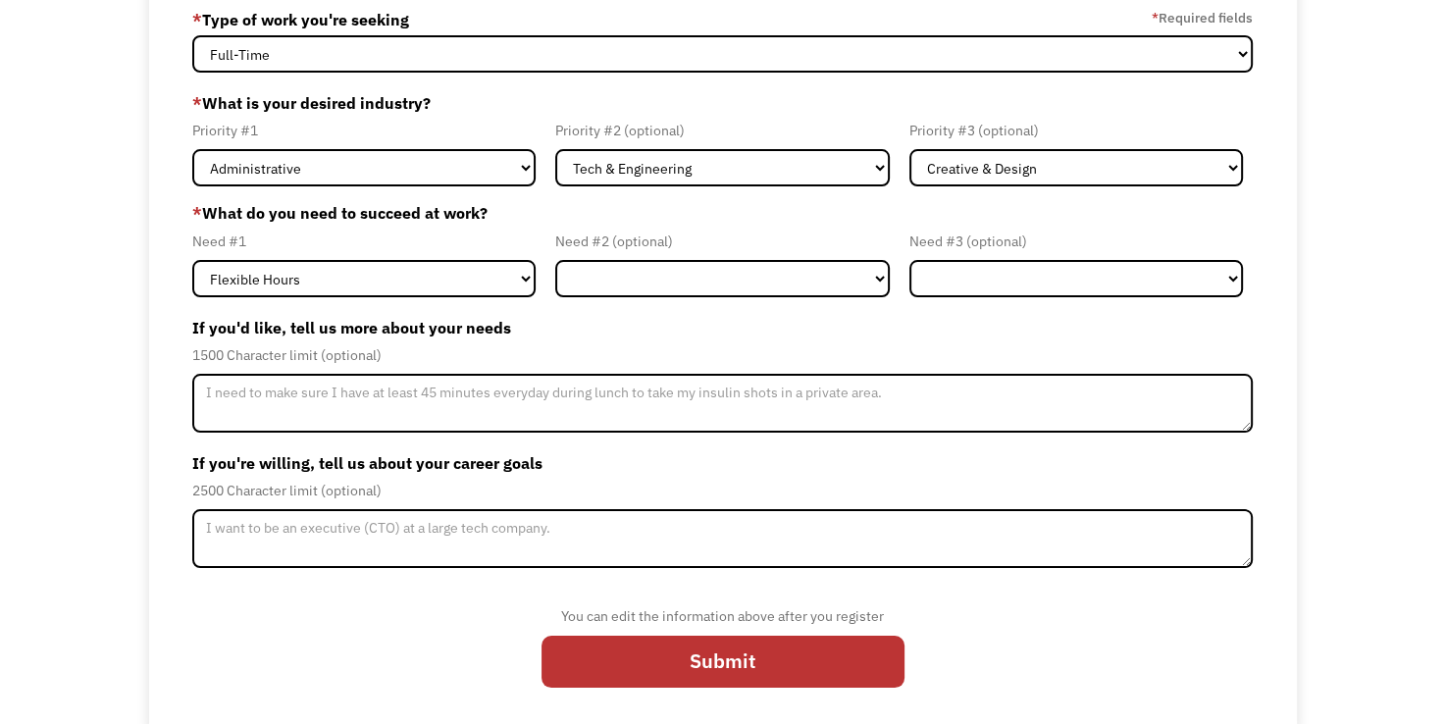
scroll to position [164, 0]
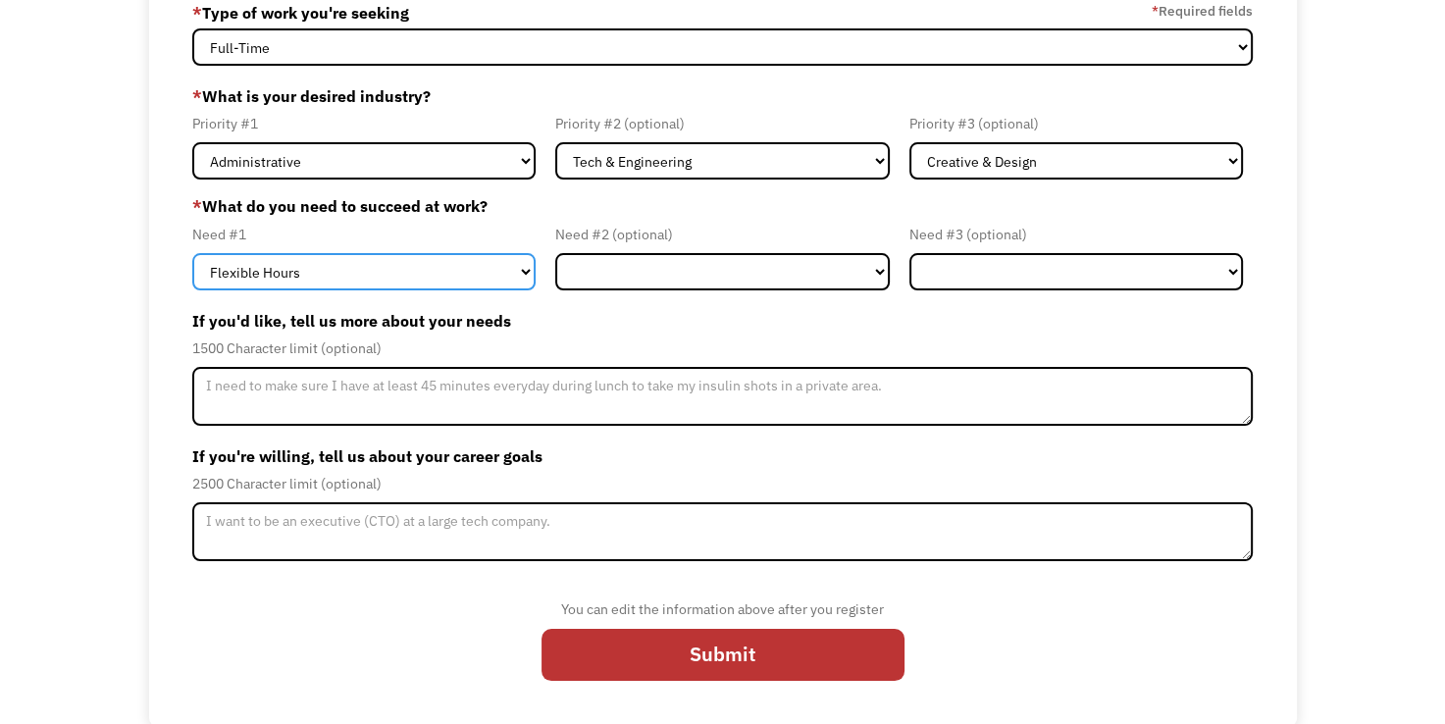
click at [409, 277] on select "Flexible Hours Remote Work Service Animal On-site Accommodations Visual Support…" at bounding box center [364, 271] width 344 height 37
select select "Remote Work"
click at [192, 253] on select "Flexible Hours Remote Work Service Animal On-site Accommodations Visual Support…" at bounding box center [364, 271] width 344 height 37
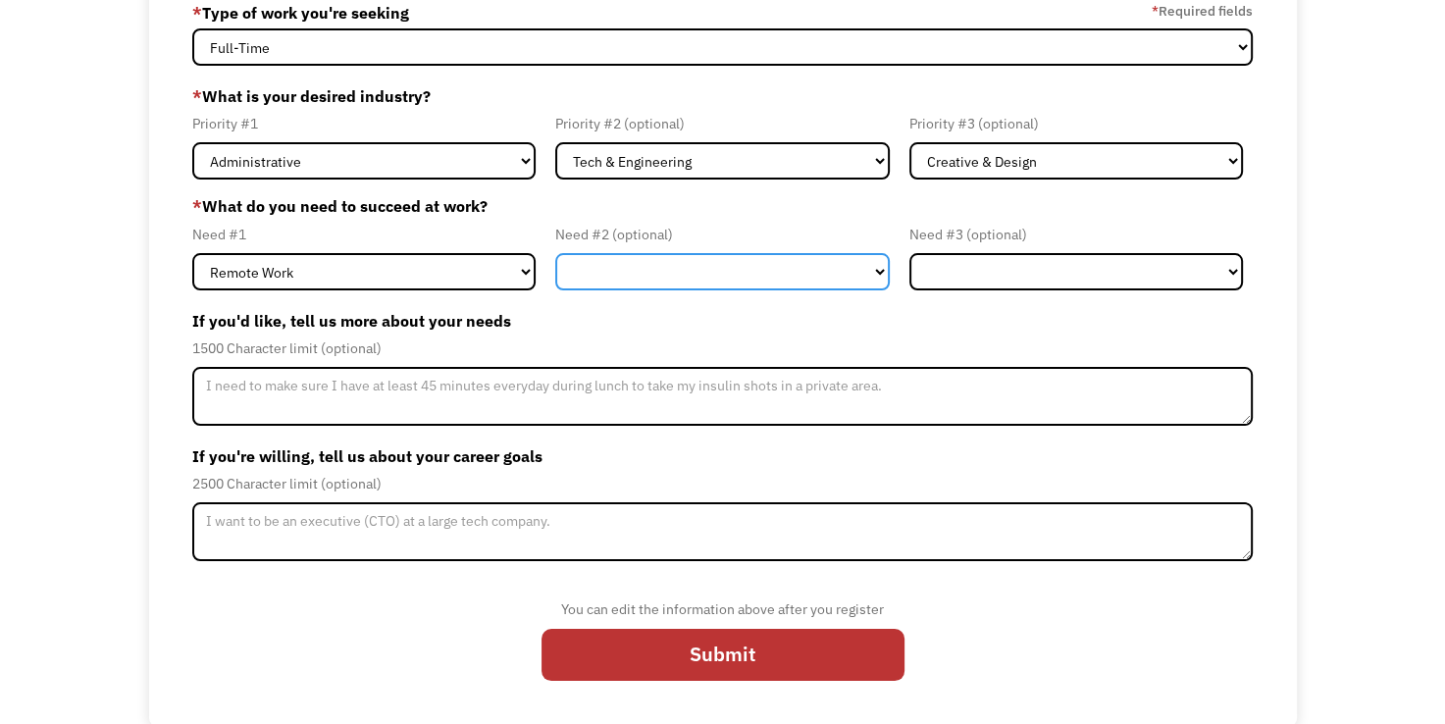
click at [644, 277] on select "Flexible Hours Remote Work Service Animal On-site Accommodations Visual Support…" at bounding box center [722, 271] width 335 height 37
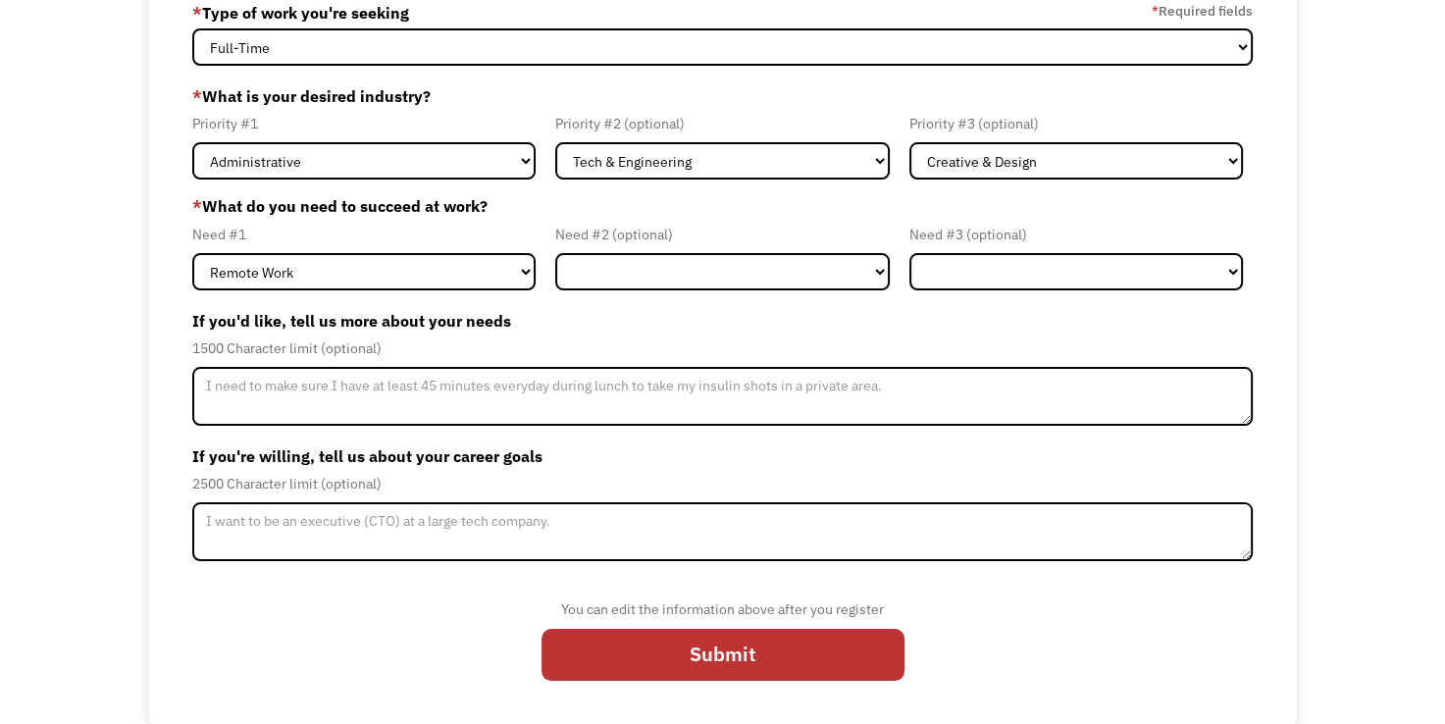
click at [64, 391] on div "68ae52d1fbc68a4c0fcd0135 christine.n.burgher@gmail.com Christine Burgher * Type…" at bounding box center [722, 346] width 1445 height 759
drag, startPoint x: 503, startPoint y: 316, endPoint x: 191, endPoint y: 308, distance: 312.1
click at [191, 308] on div "68ae52d1fbc68a4c0fcd0135 christine.n.burgher@gmail.com Christine Burgher * Type…" at bounding box center [723, 346] width 1148 height 759
copy label "If you'd like, tell us more about your needs"
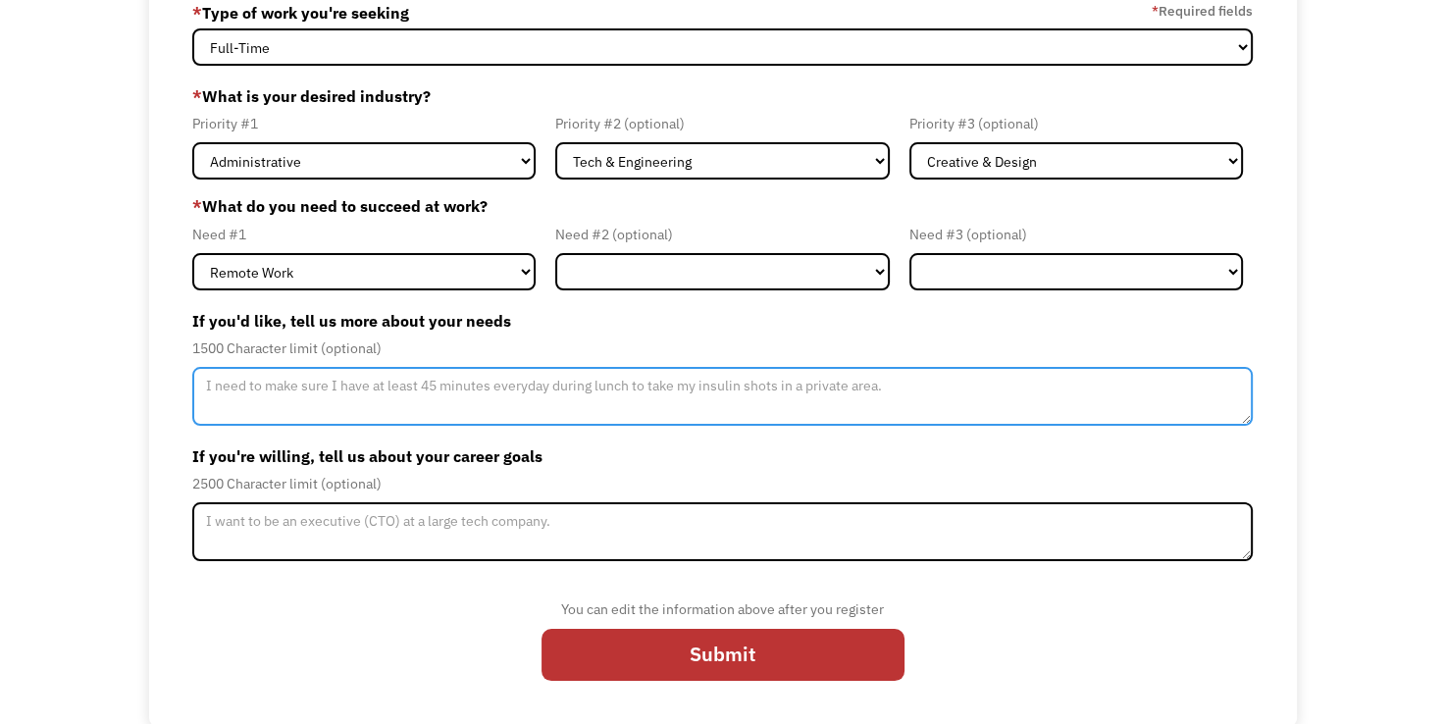
click at [644, 402] on textarea "Member-Update-Form-Step2" at bounding box center [723, 396] width 1062 height 59
paste textarea "I am seeking a remote work role where clear communication, written instructions…"
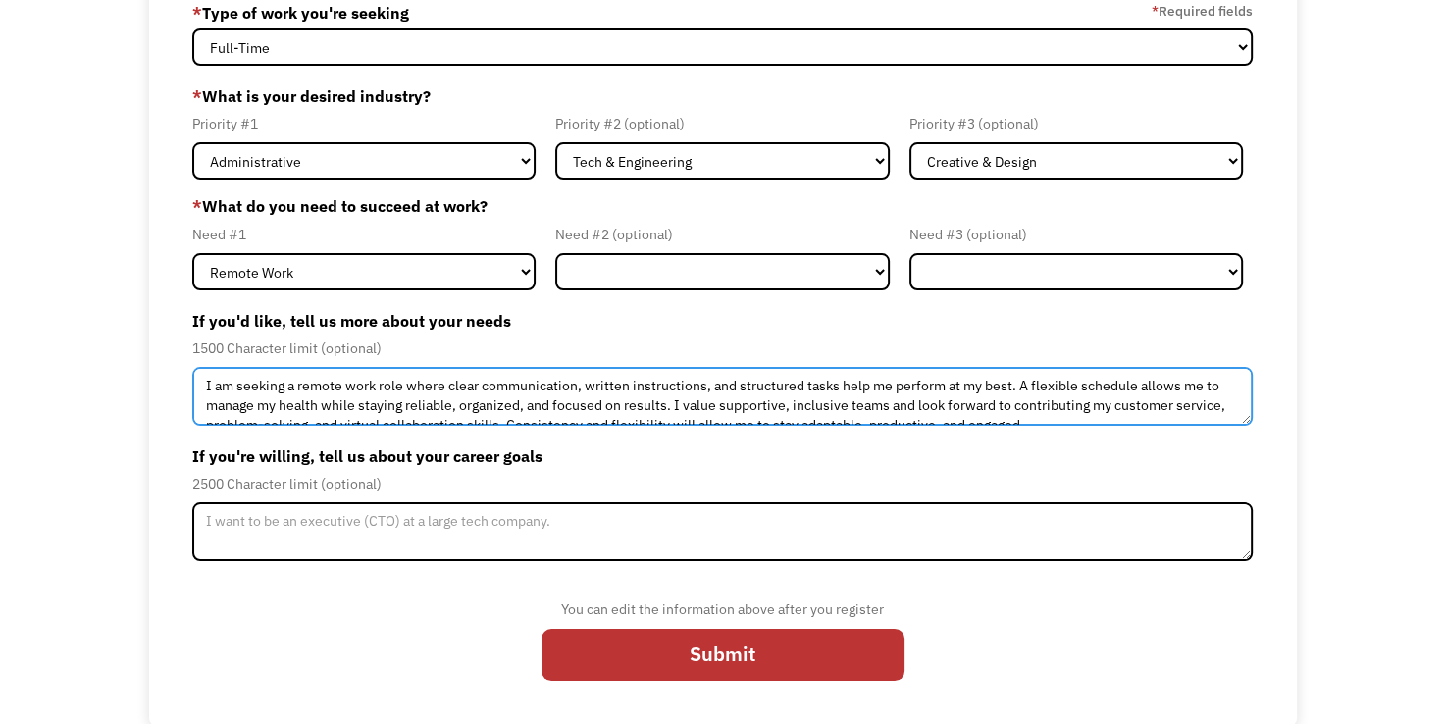
scroll to position [10, 0]
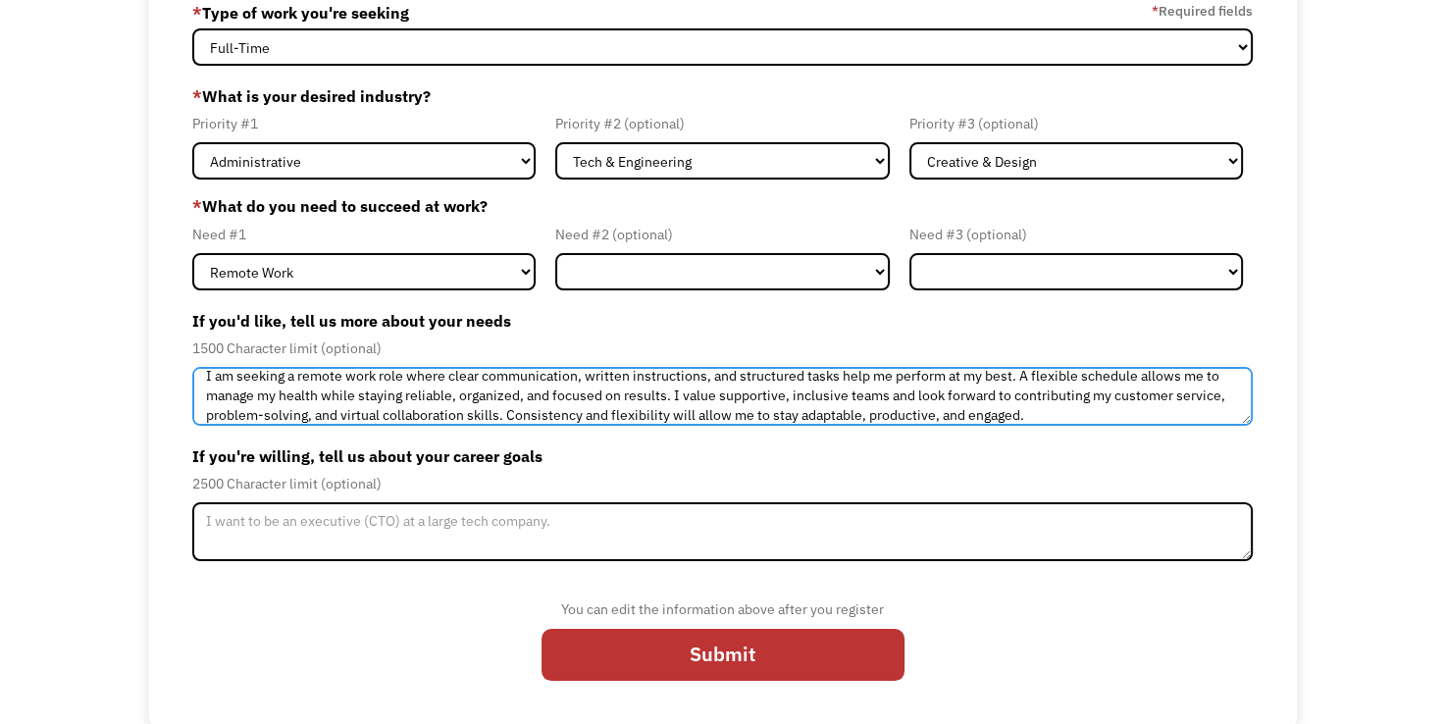
type textarea "I am seeking a remote work role where clear communication, written instructions…"
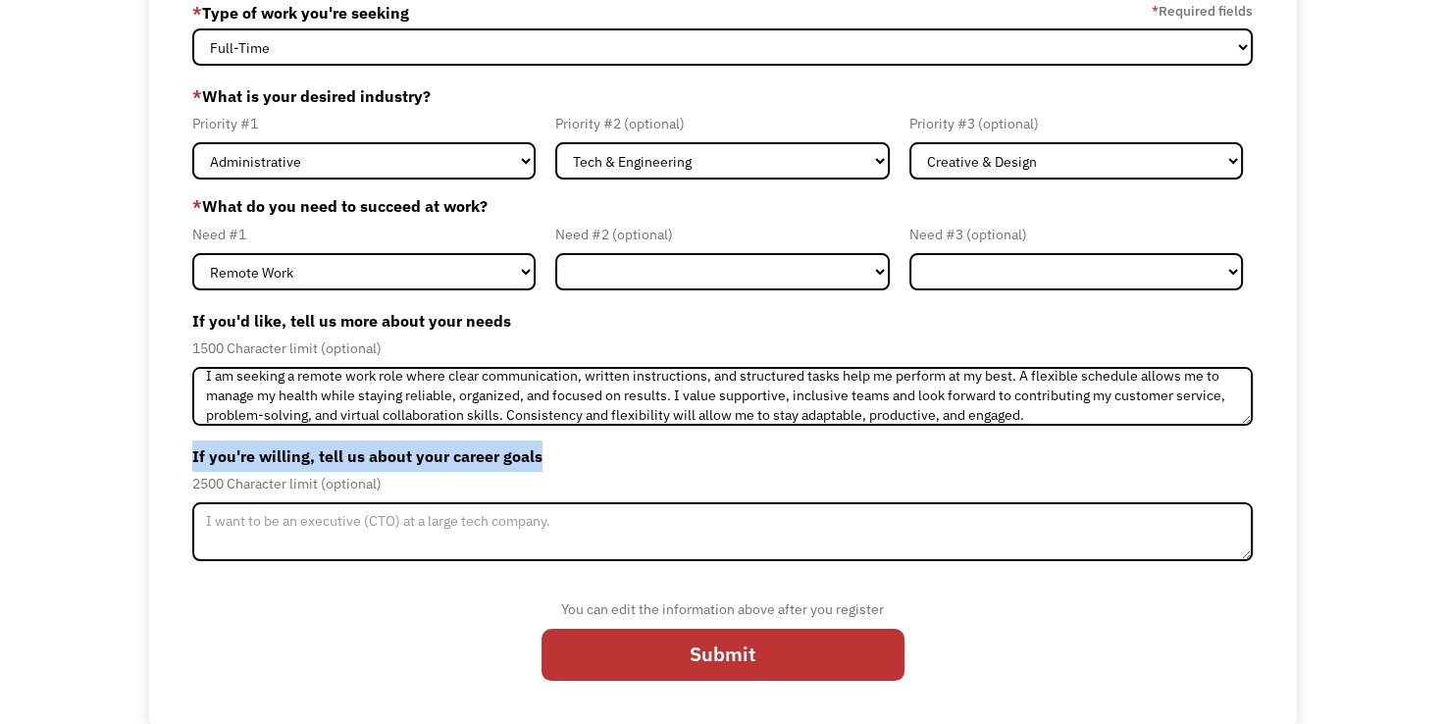
drag, startPoint x: 569, startPoint y: 469, endPoint x: 195, endPoint y: 452, distance: 374.2
click at [195, 452] on label "If you're willing, tell us about your career goals" at bounding box center [723, 455] width 1062 height 31
copy label "If you're willing, tell us about your career goals"
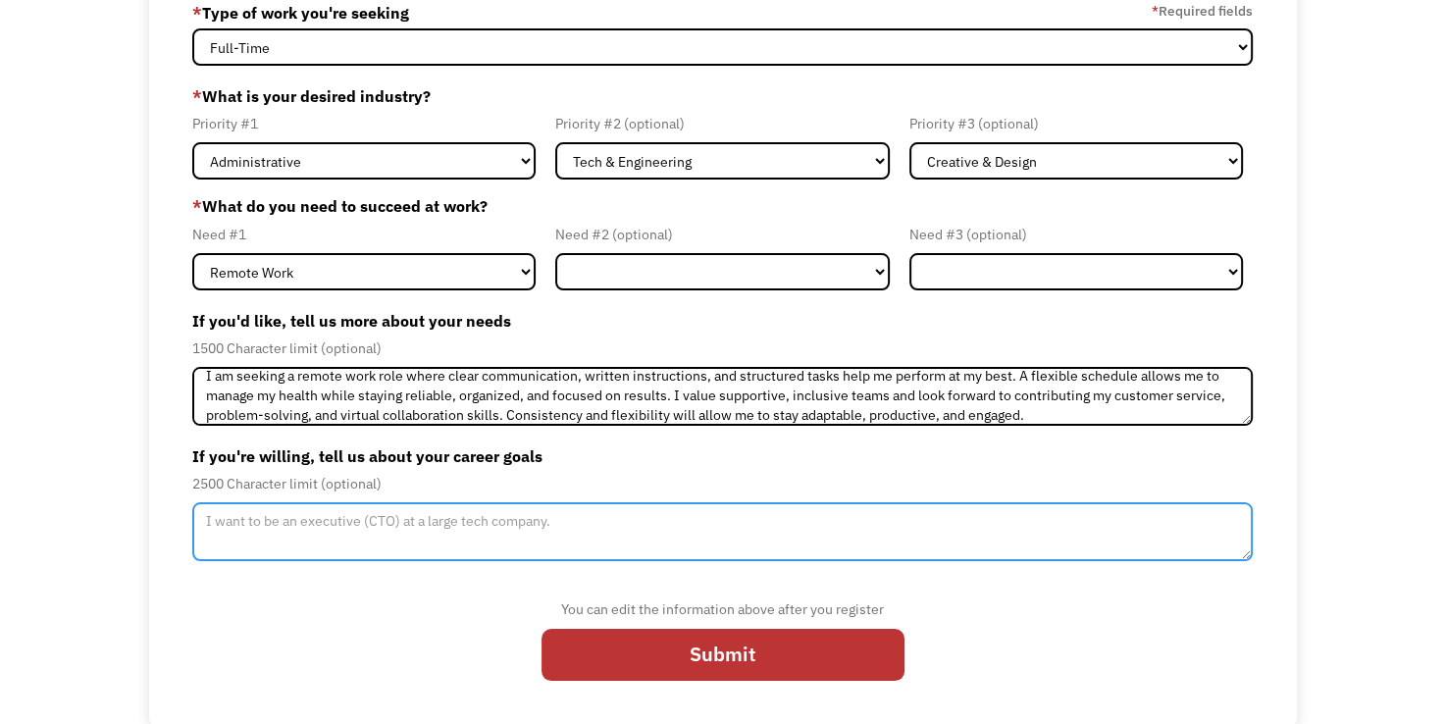
click at [703, 554] on textarea "Member-Update-Form-Step2" at bounding box center [723, 531] width 1062 height 59
paste textarea "My career goal is to grow in a remote work role where I can build on my strengt…"
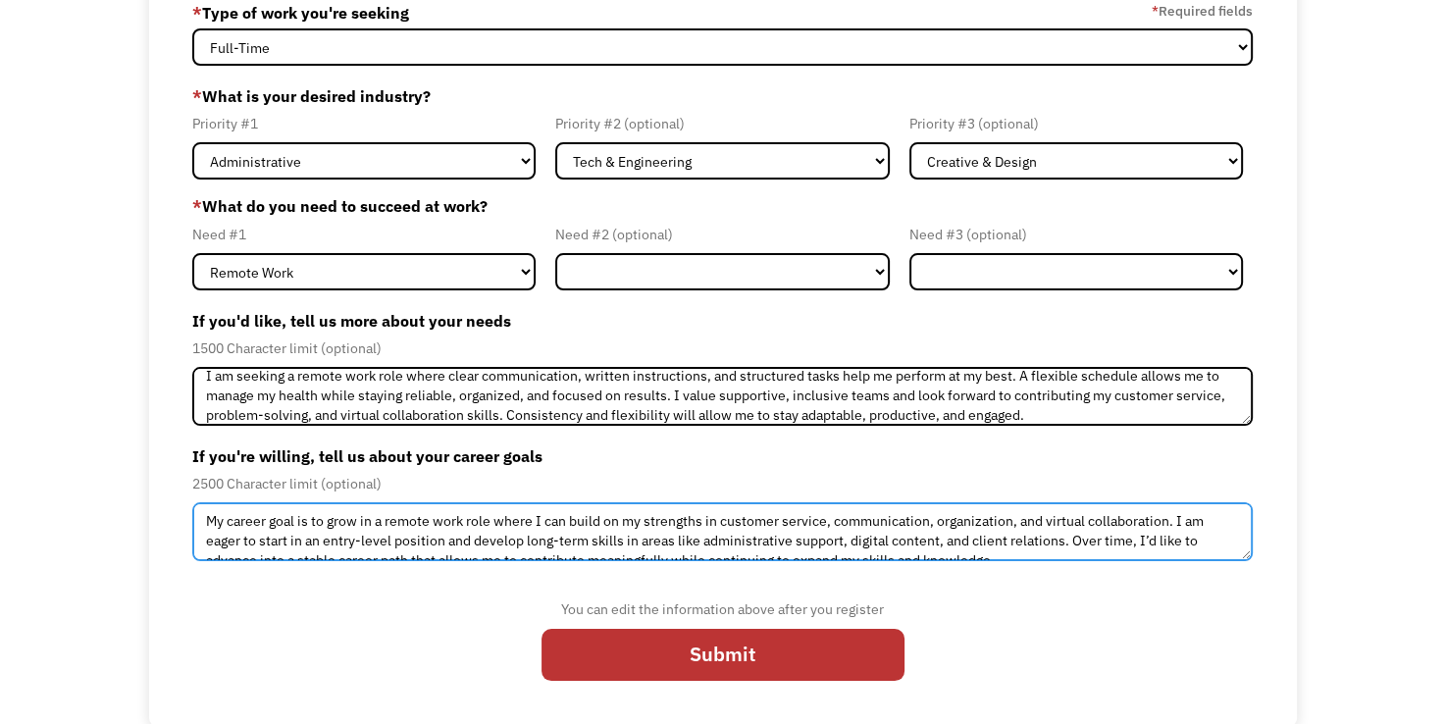
scroll to position [11, 0]
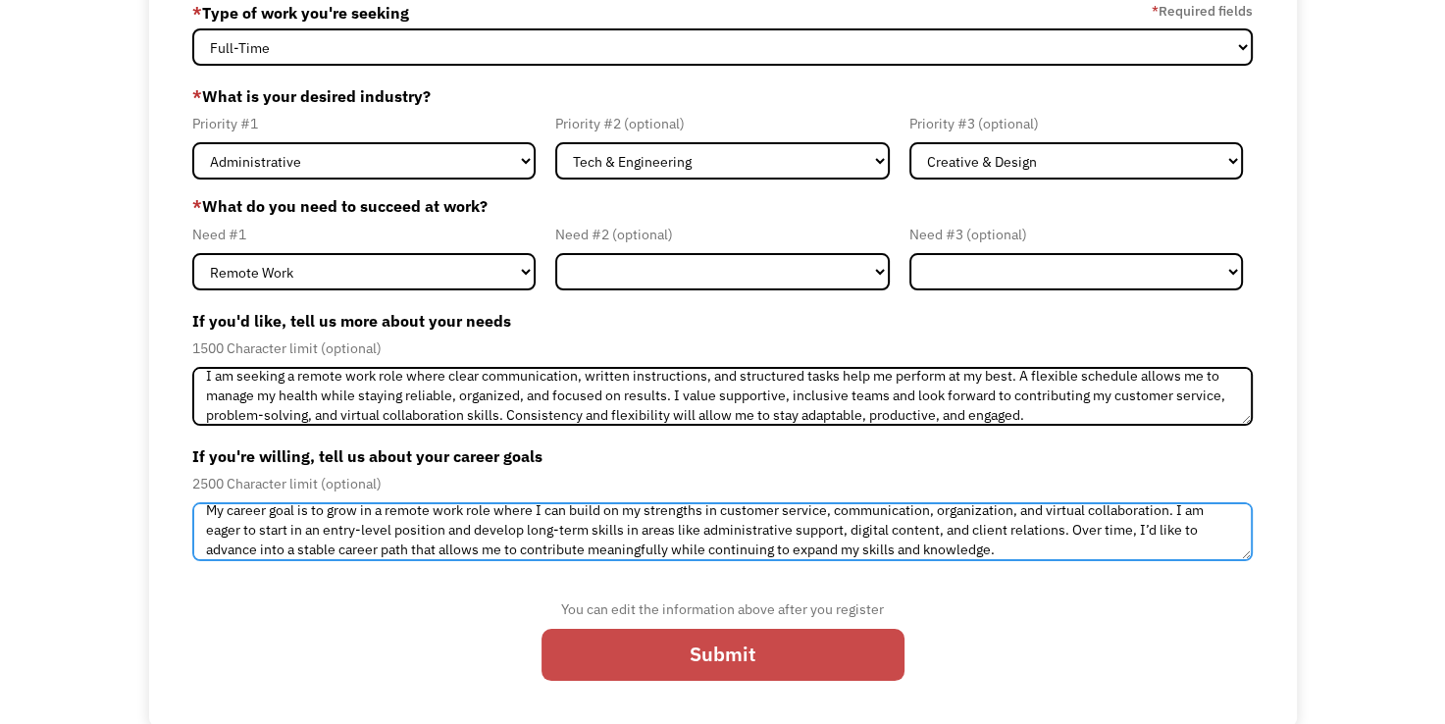
type textarea "My career goal is to grow in a remote work role where I can build on my strengt…"
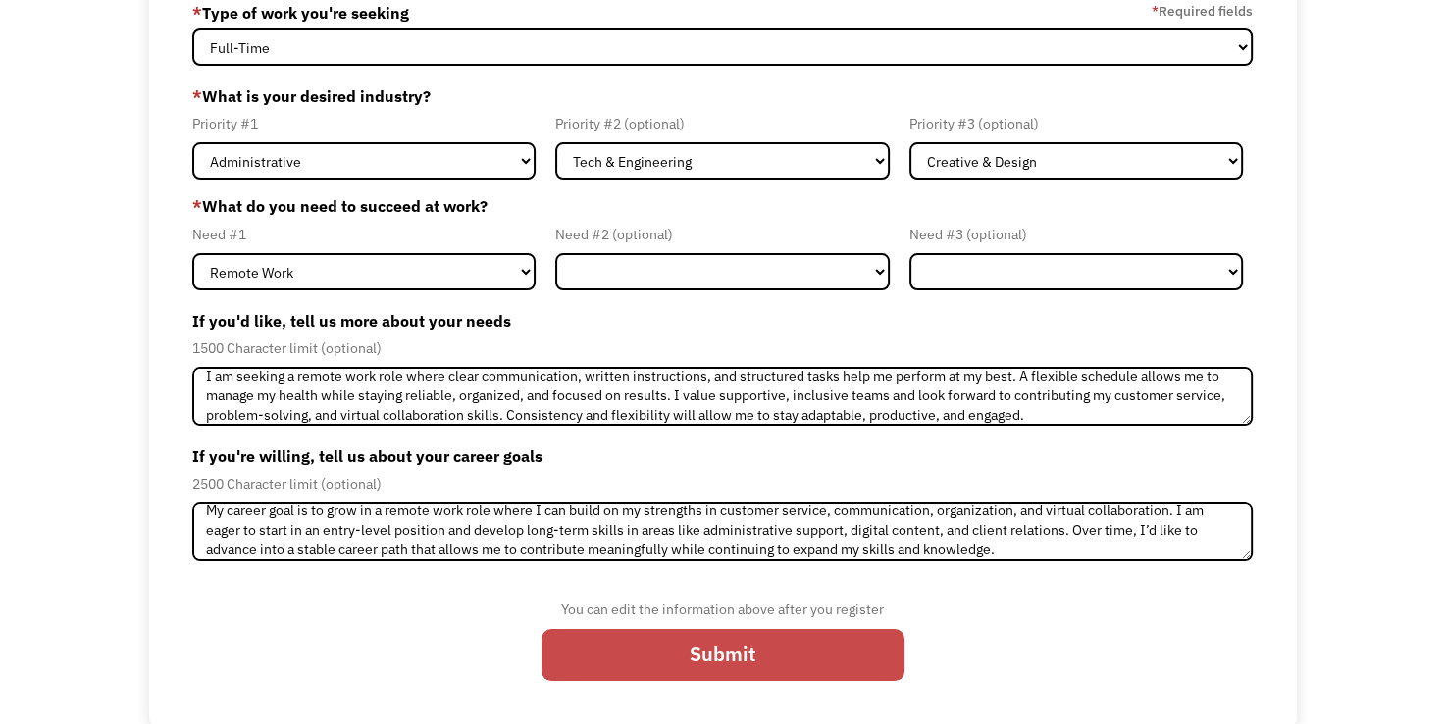
click at [722, 649] on input "Submit" at bounding box center [723, 655] width 363 height 53
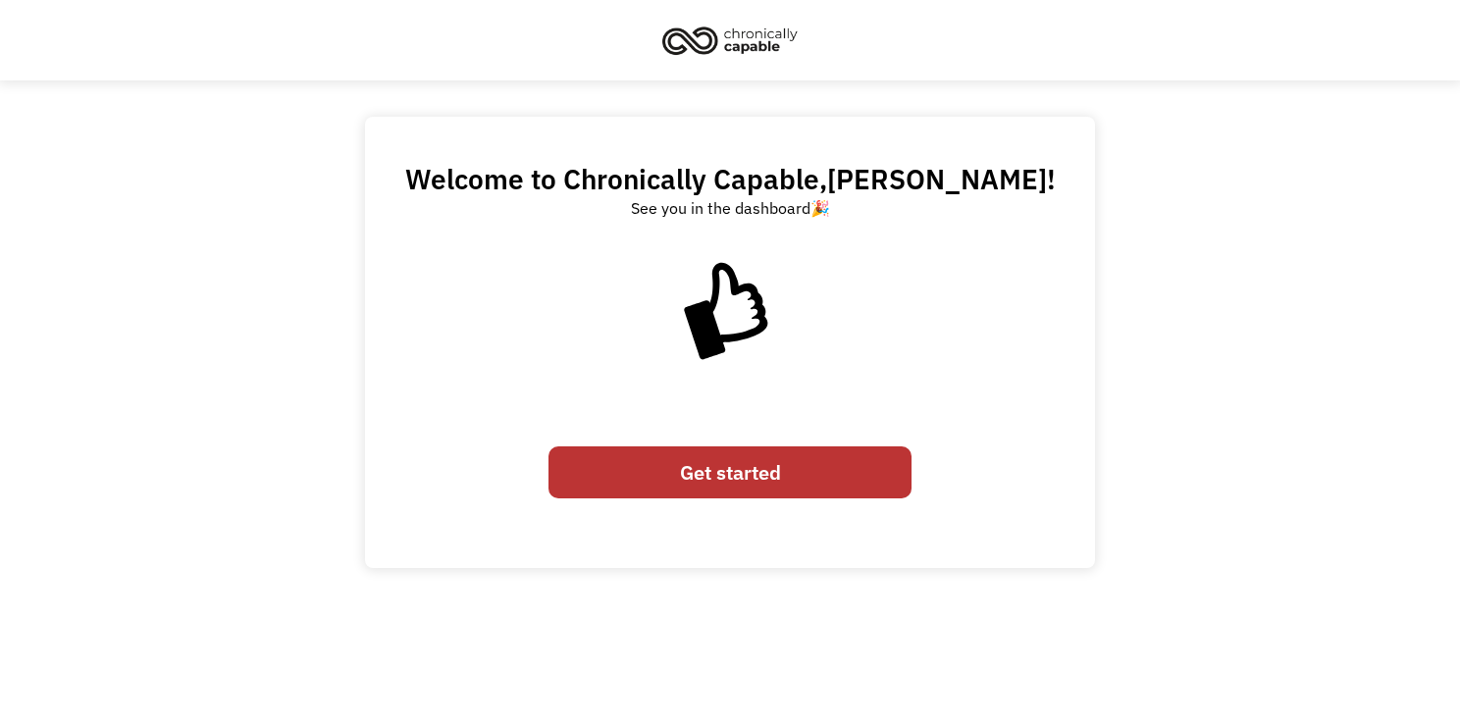
click at [773, 465] on link "Get started" at bounding box center [729, 472] width 363 height 53
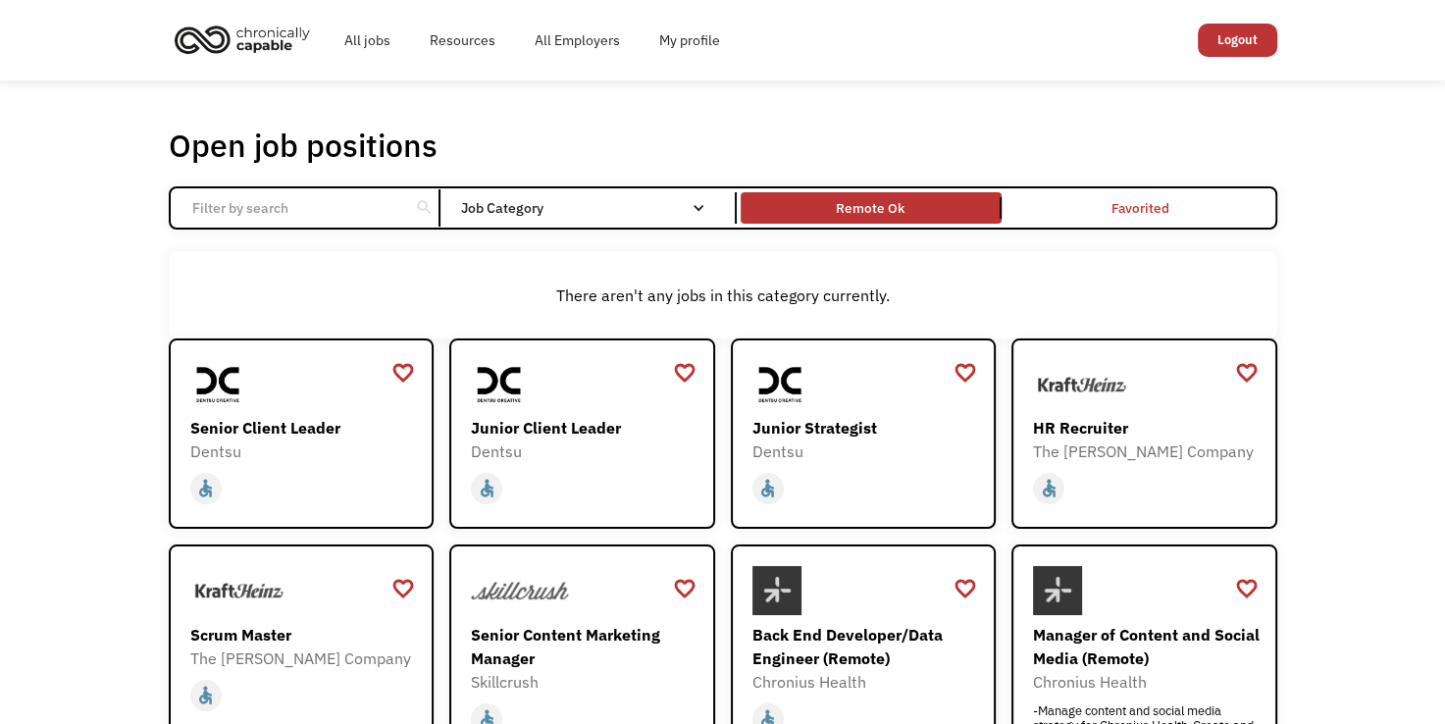
click at [887, 222] on link "Remote Ok" at bounding box center [871, 207] width 269 height 39
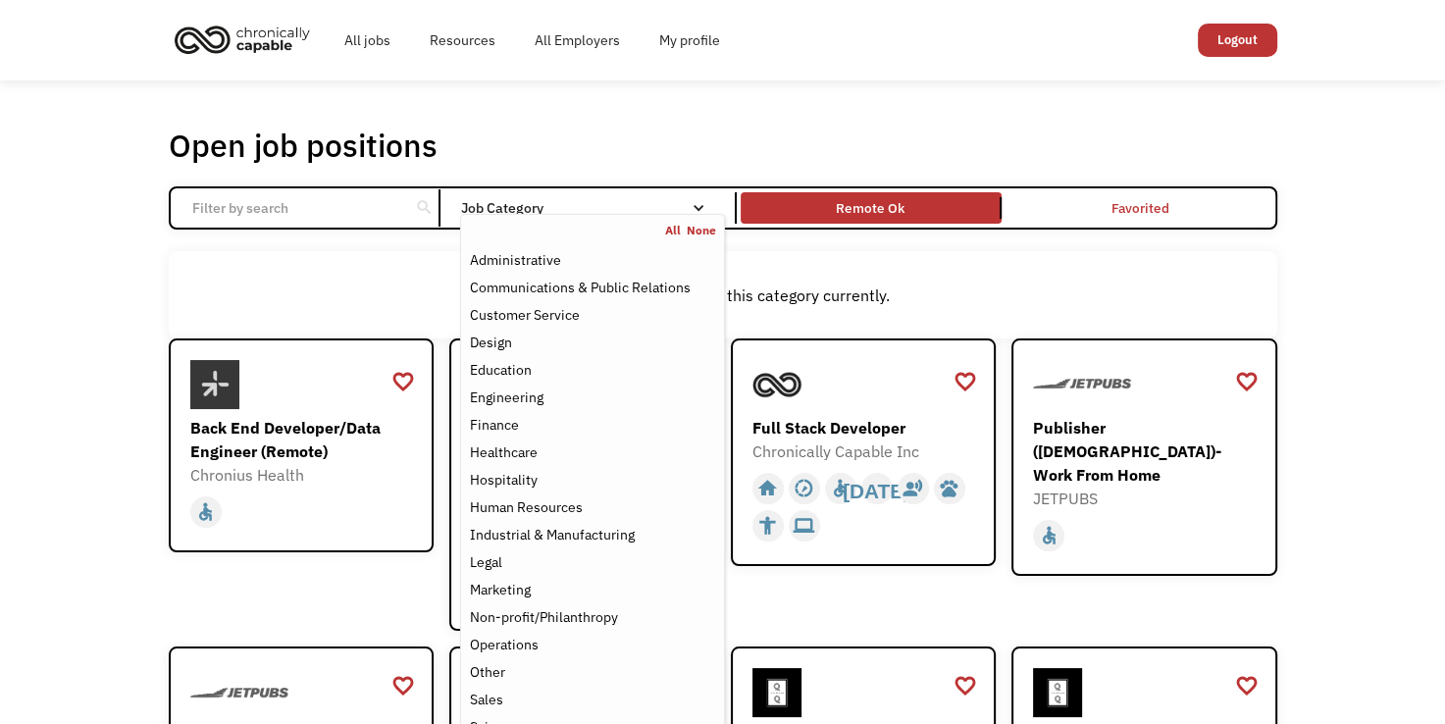
click at [530, 202] on div "Job Category" at bounding box center [592, 208] width 264 height 14
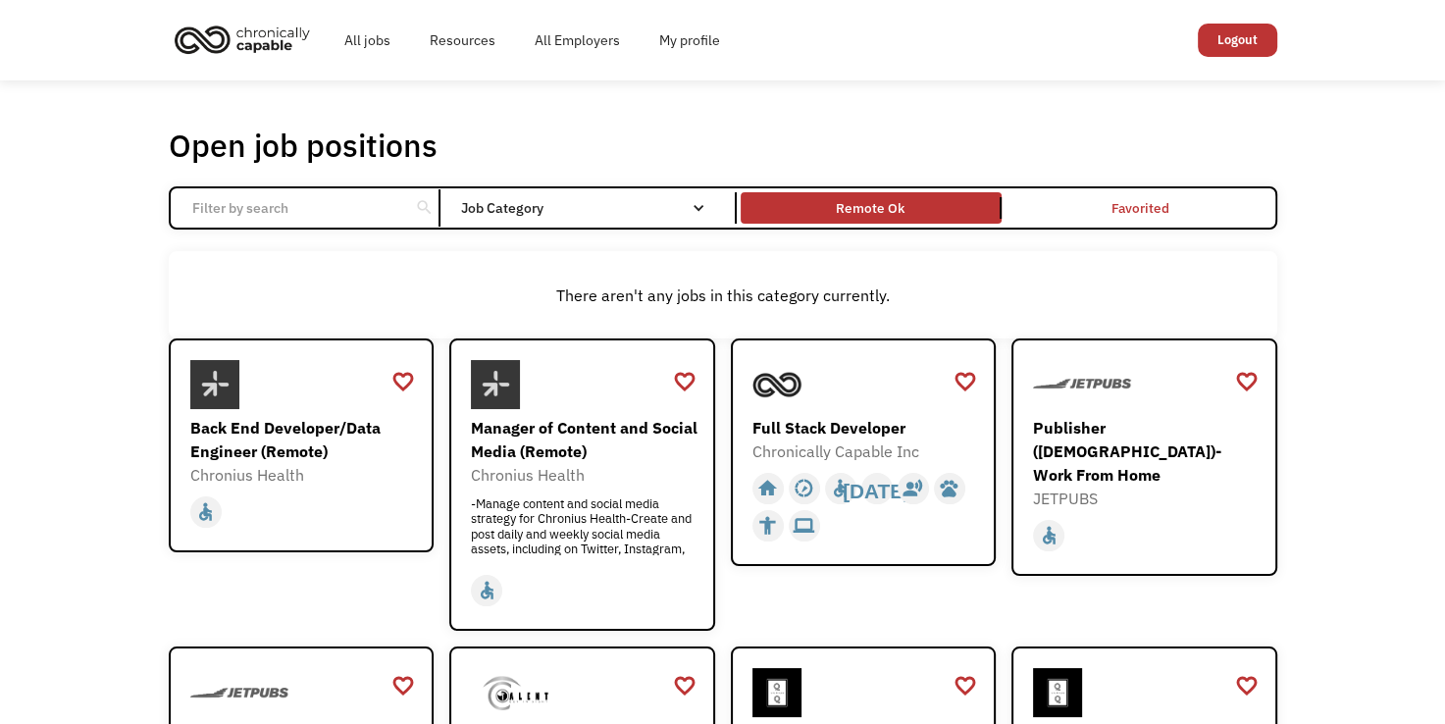
click at [530, 202] on div "Job Category" at bounding box center [592, 208] width 264 height 14
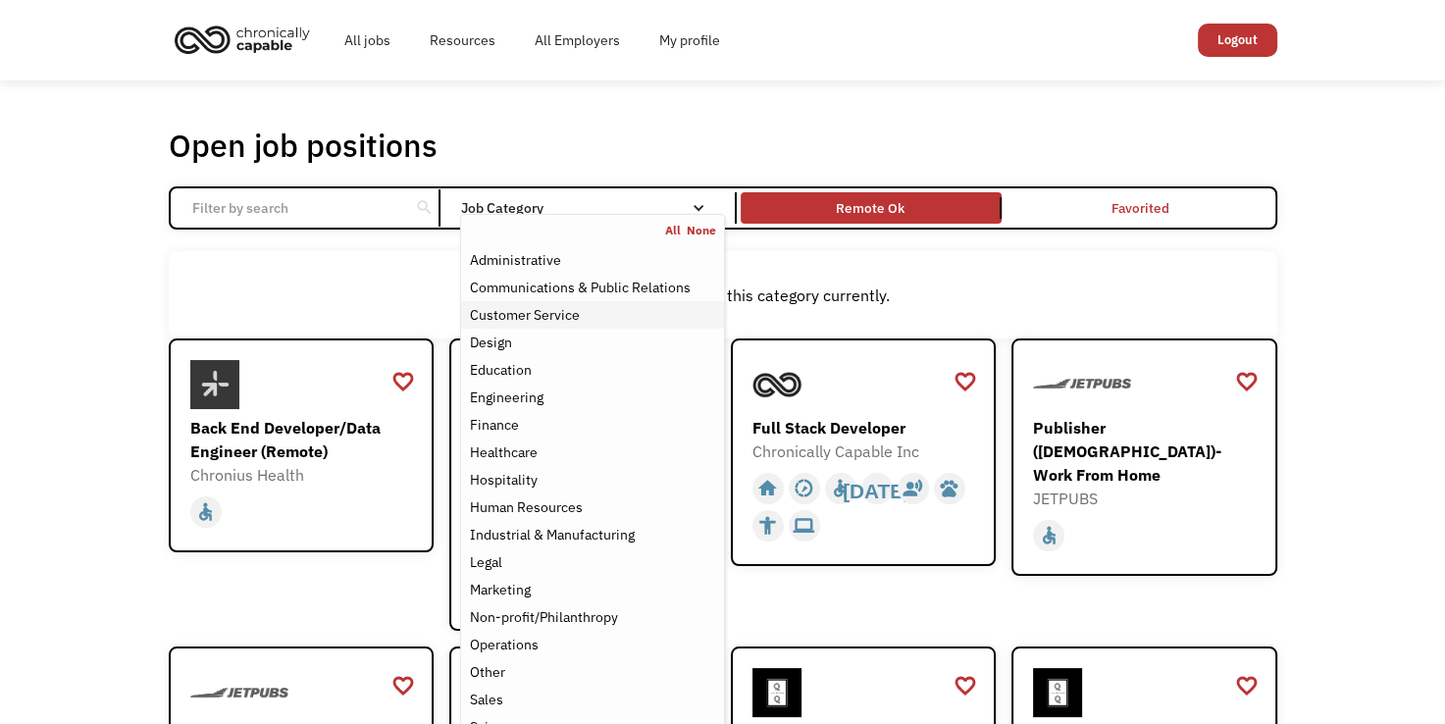
click at [566, 319] on div "Customer Service" at bounding box center [524, 315] width 110 height 24
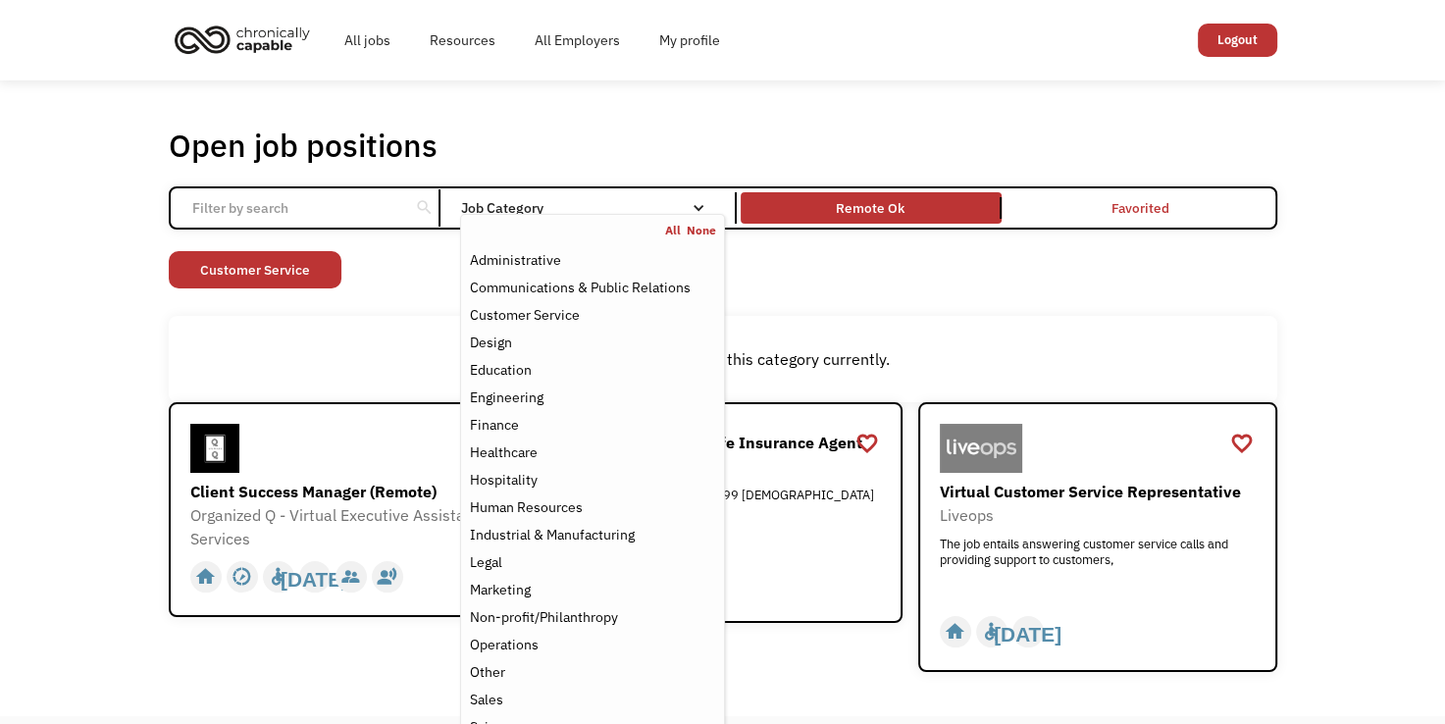
click at [55, 352] on div "Open job positions You have X liked items Search search Filter by category Admi…" at bounding box center [722, 398] width 1445 height 636
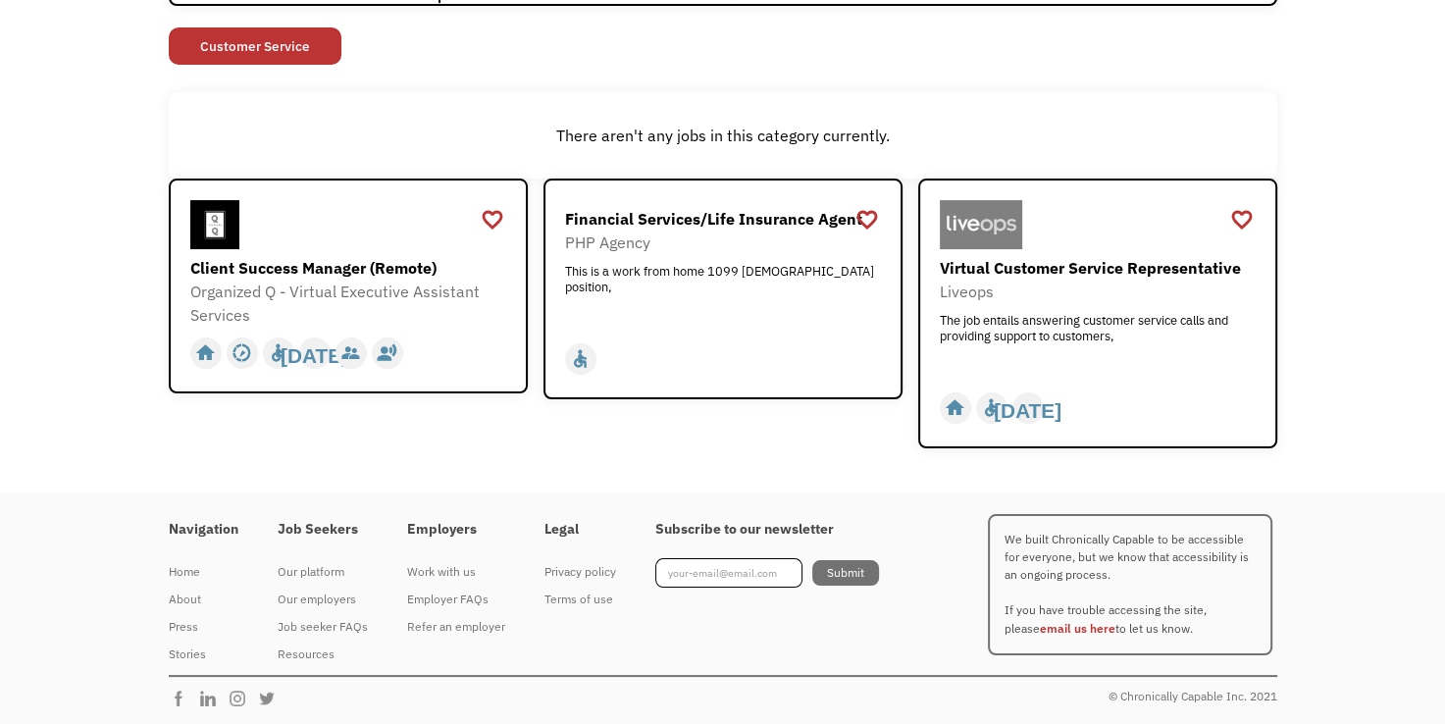
scroll to position [184, 0]
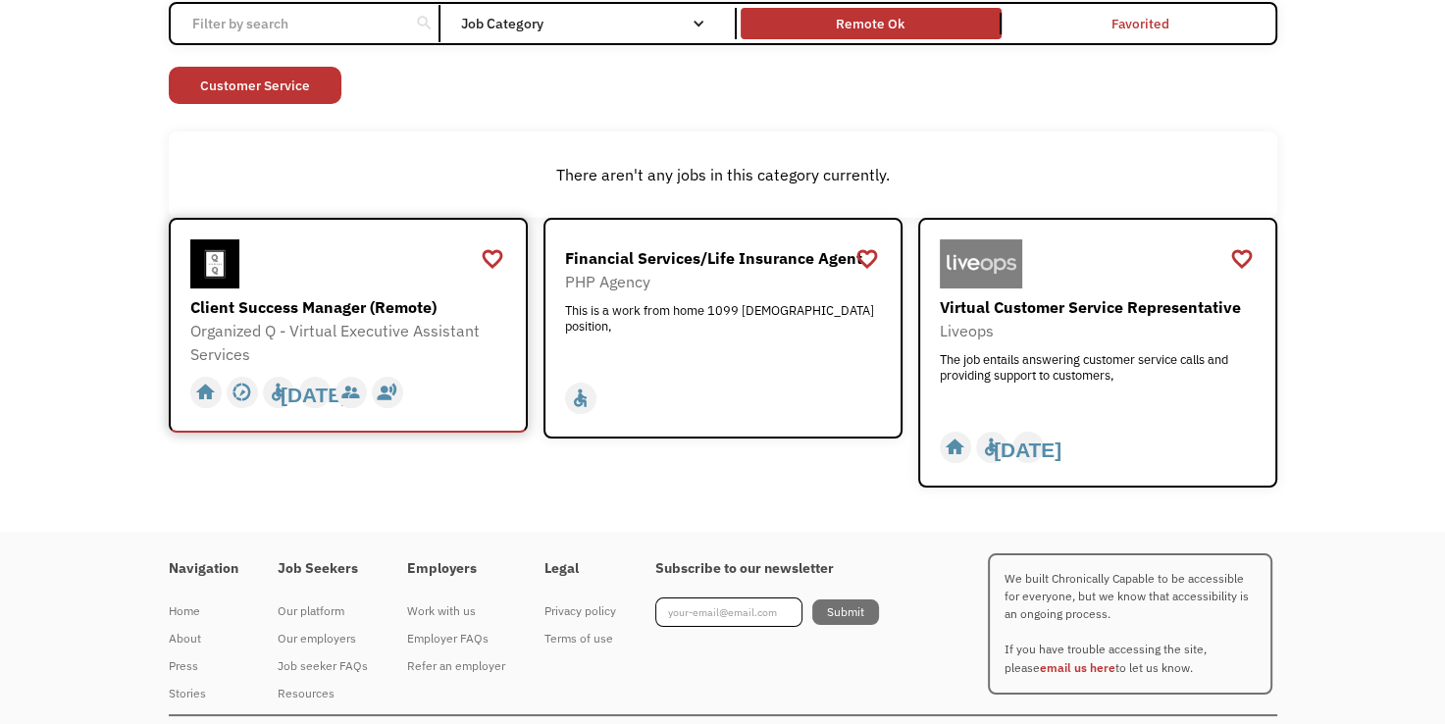
click at [377, 300] on div "Client Success Manager (Remote)" at bounding box center [350, 307] width 321 height 24
click at [498, 112] on div "Open job positions You have X liked items Search search Filter by category Admi…" at bounding box center [723, 214] width 1109 height 546
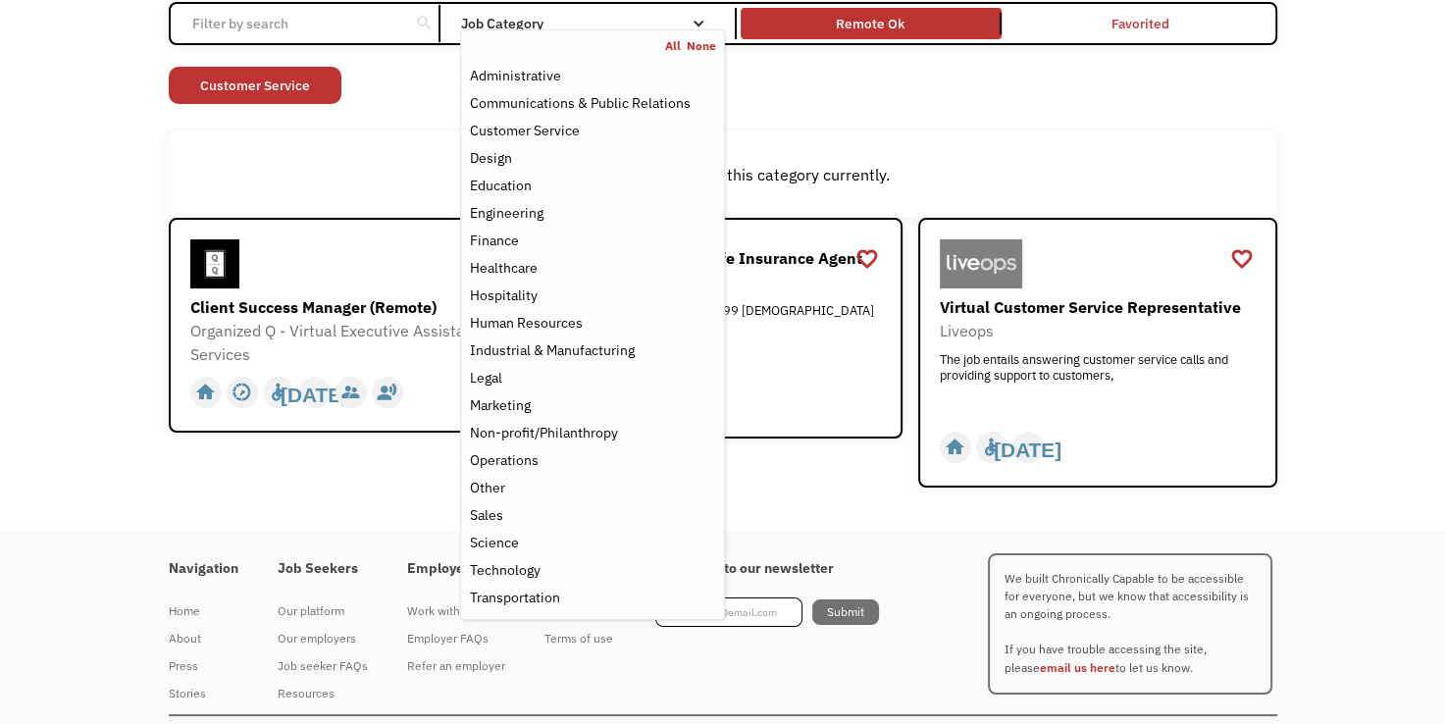
click at [509, 23] on div "Job Category" at bounding box center [592, 24] width 264 height 14
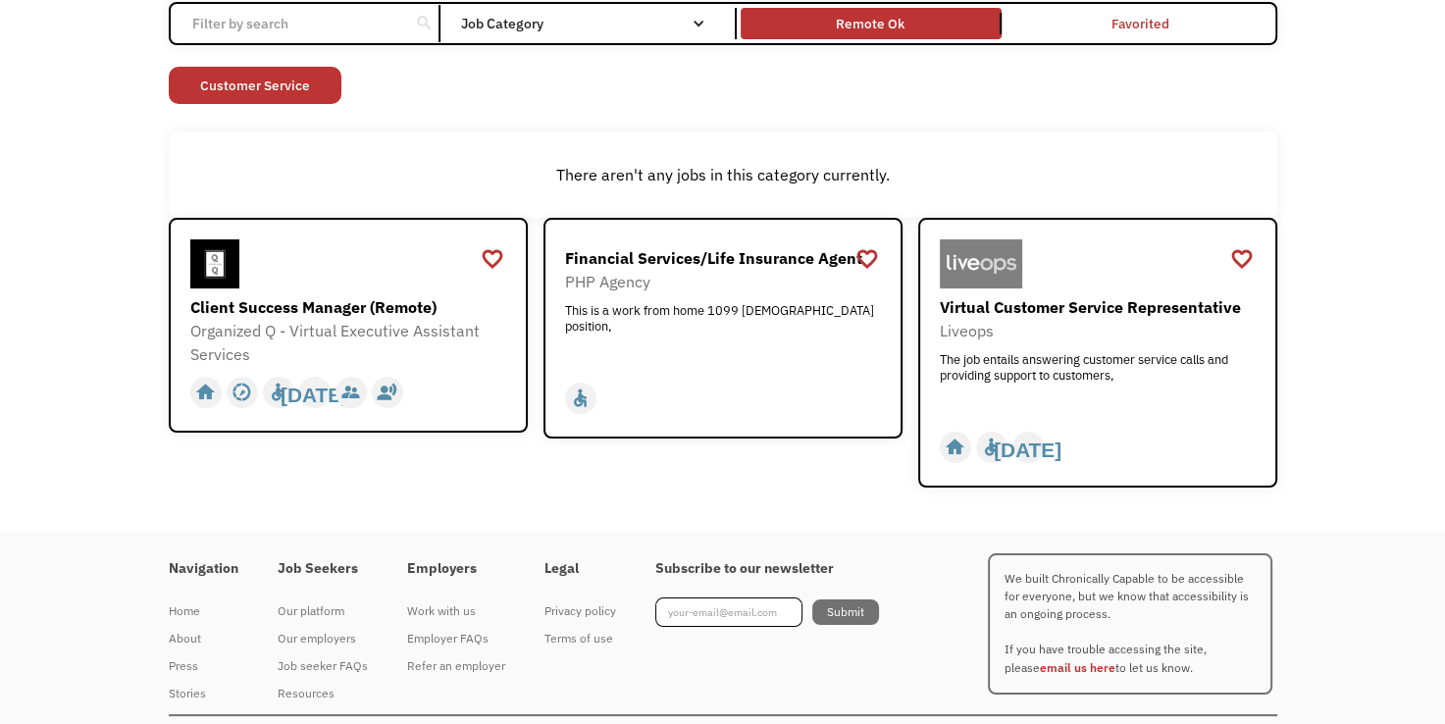
click at [514, 56] on div "Open job positions You have X liked items Search search Filter by category Admi…" at bounding box center [723, 214] width 1109 height 546
click at [510, 44] on div "search Filter by category Administration Communications & Public Relations Cust…" at bounding box center [723, 23] width 1109 height 43
click at [506, 44] on div "search Filter by category Administration Communications & Public Relations Cust…" at bounding box center [723, 23] width 1109 height 43
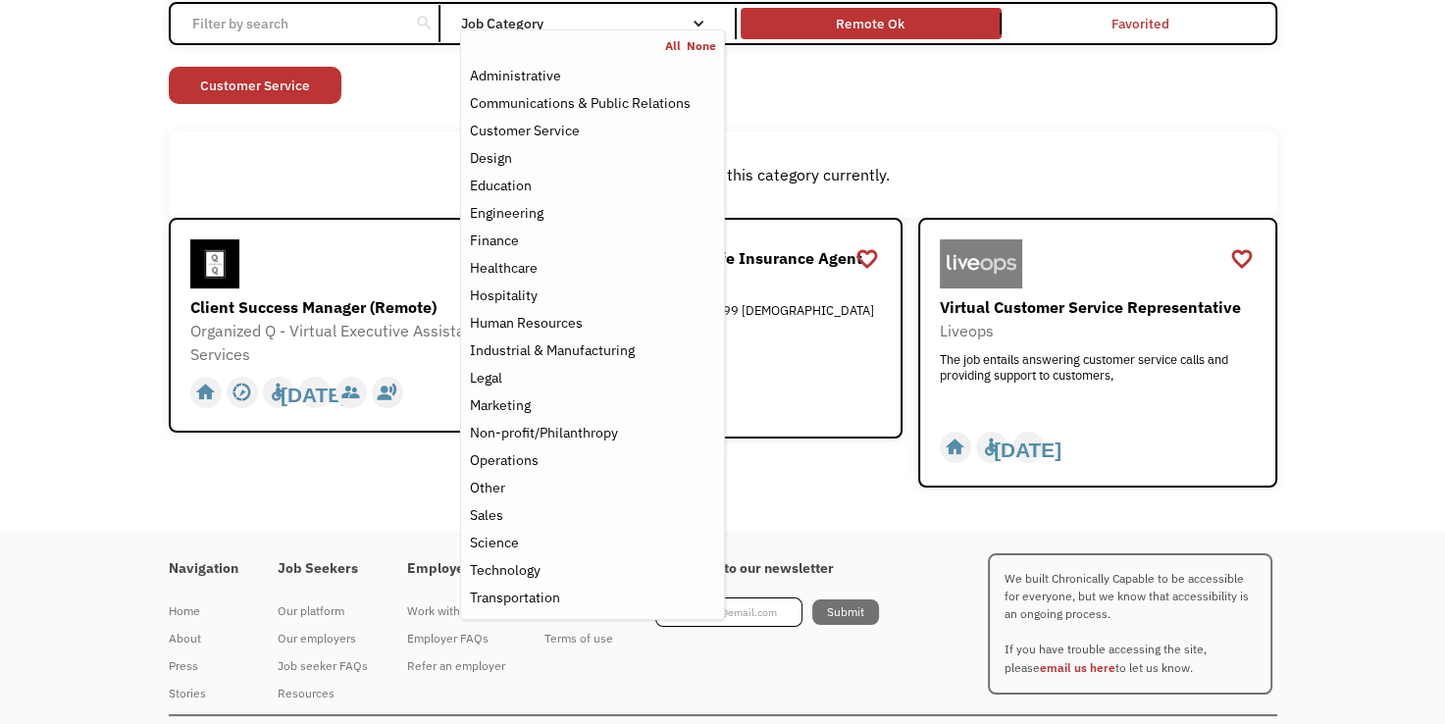
click at [502, 24] on div "Job Category" at bounding box center [592, 24] width 264 height 14
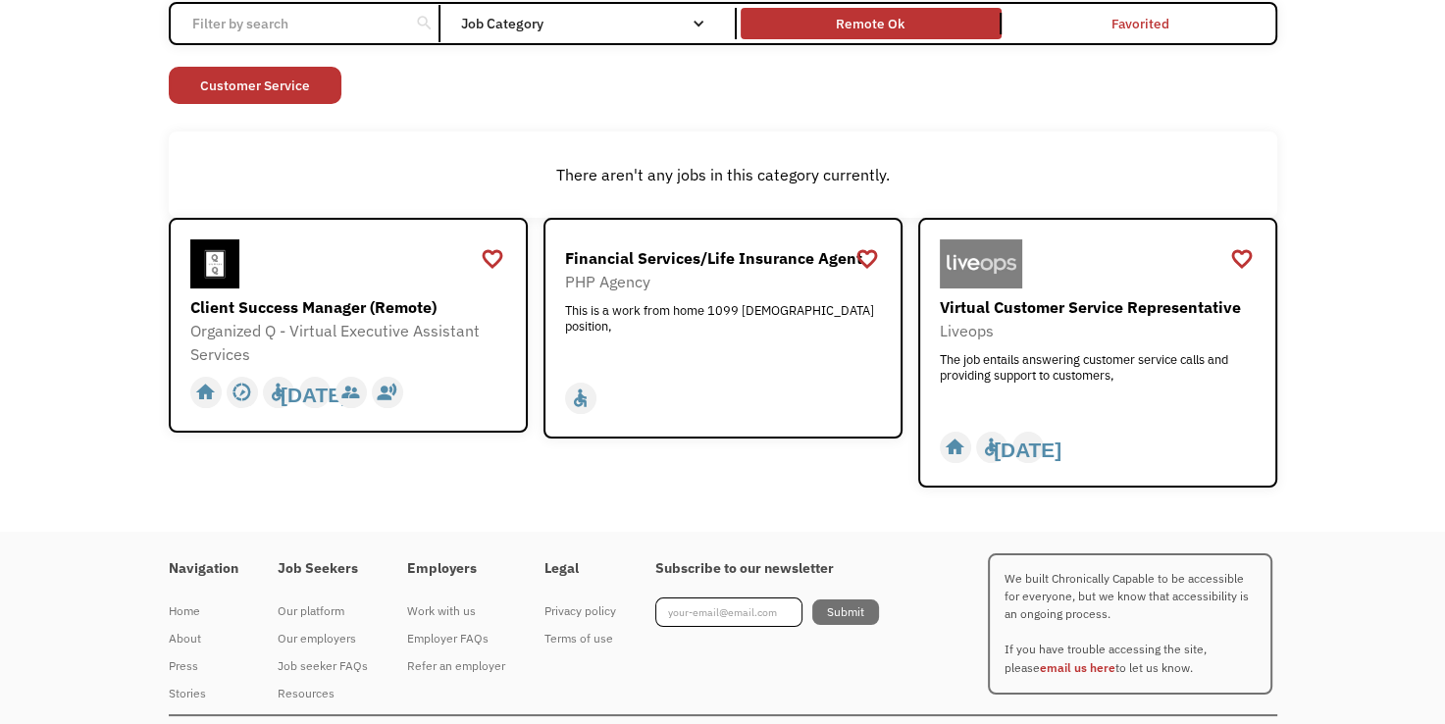
click at [505, 41] on div "search Filter by category Administration Communications & Public Relations Cust…" at bounding box center [723, 23] width 1109 height 43
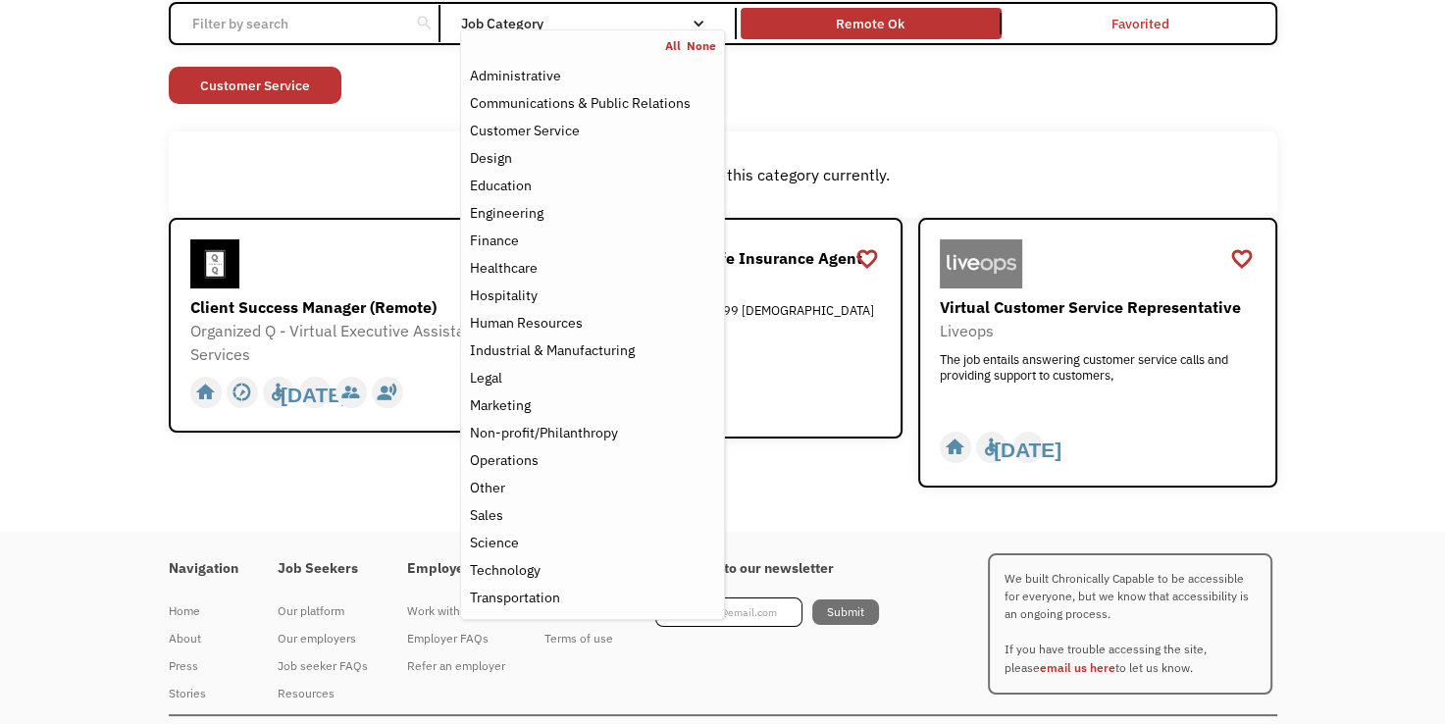
click at [505, 21] on div "Job Category" at bounding box center [592, 24] width 264 height 14
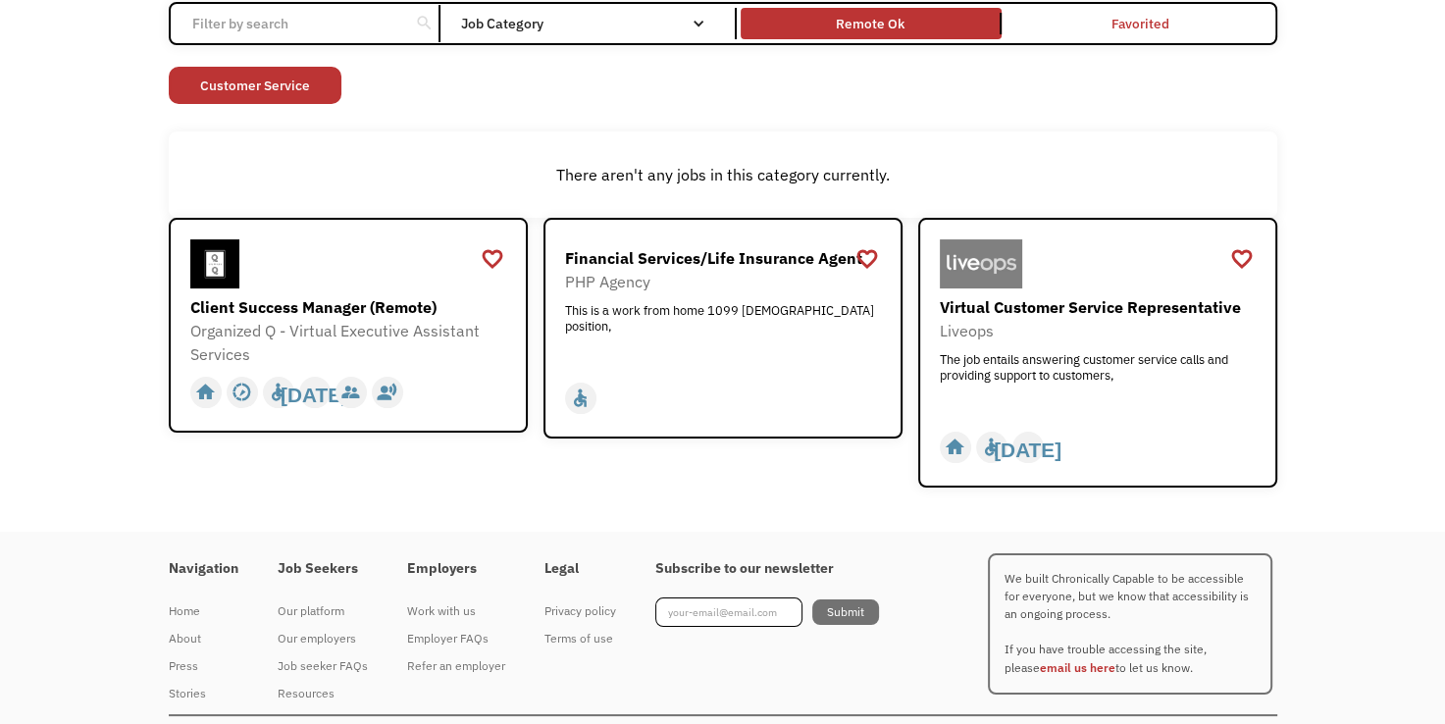
click at [505, 21] on div "Job Category" at bounding box center [592, 24] width 264 height 14
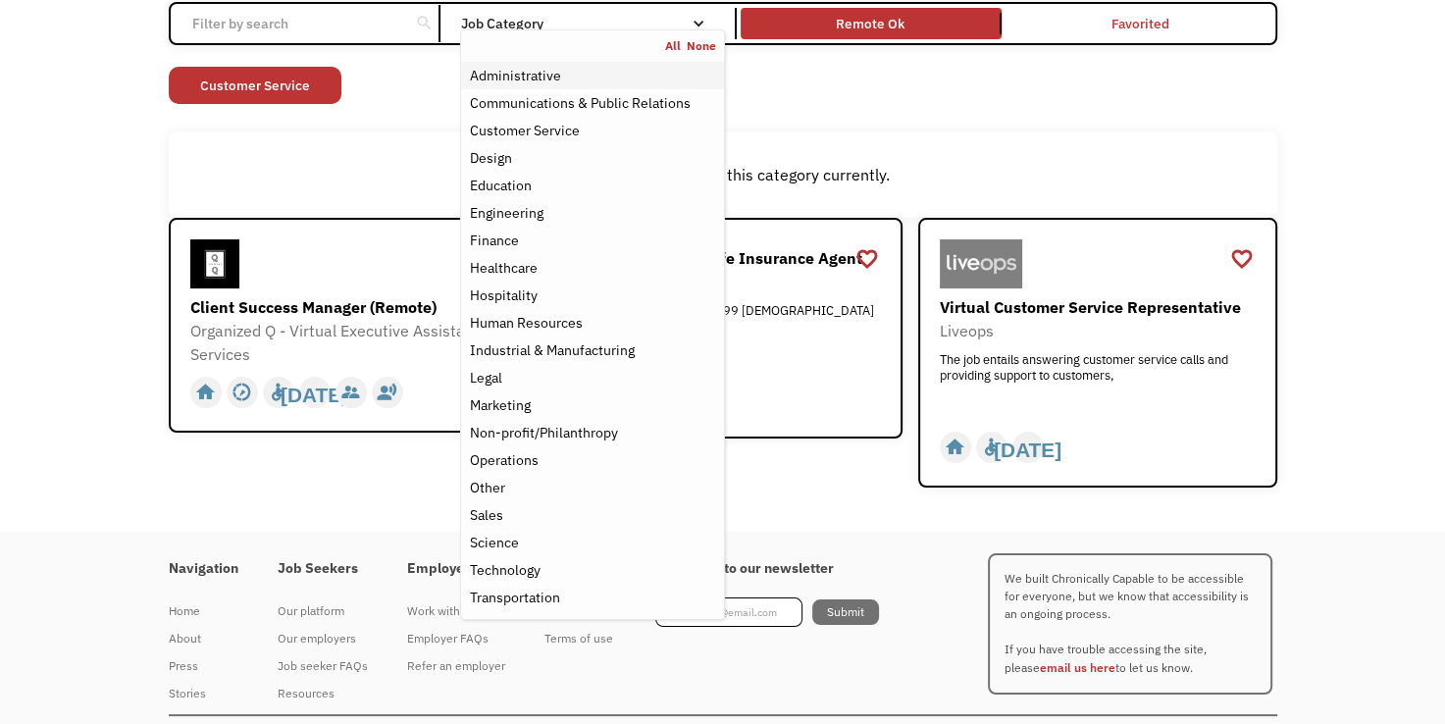
click at [505, 78] on div "Administrative" at bounding box center [514, 76] width 91 height 24
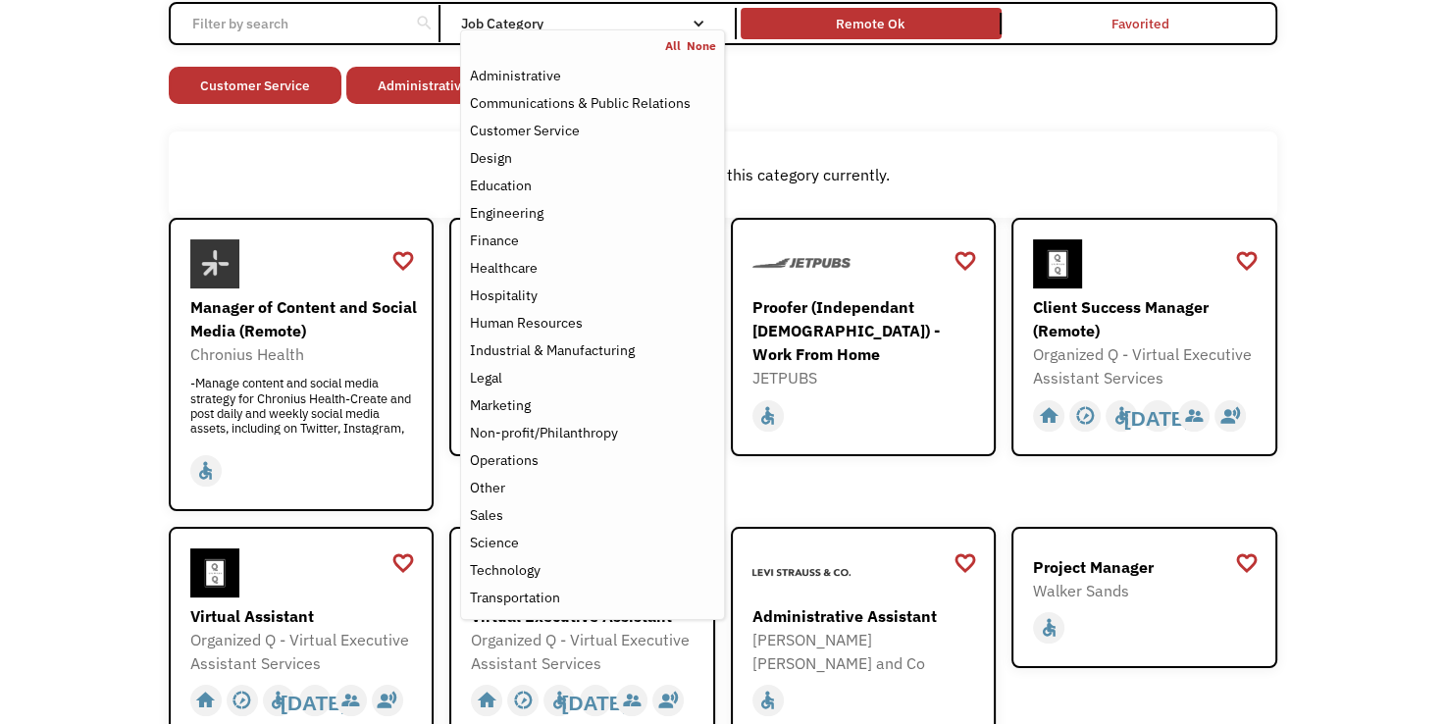
click at [60, 318] on div "Open job positions You have X liked items Search search Filter by category Admi…" at bounding box center [722, 502] width 1445 height 1213
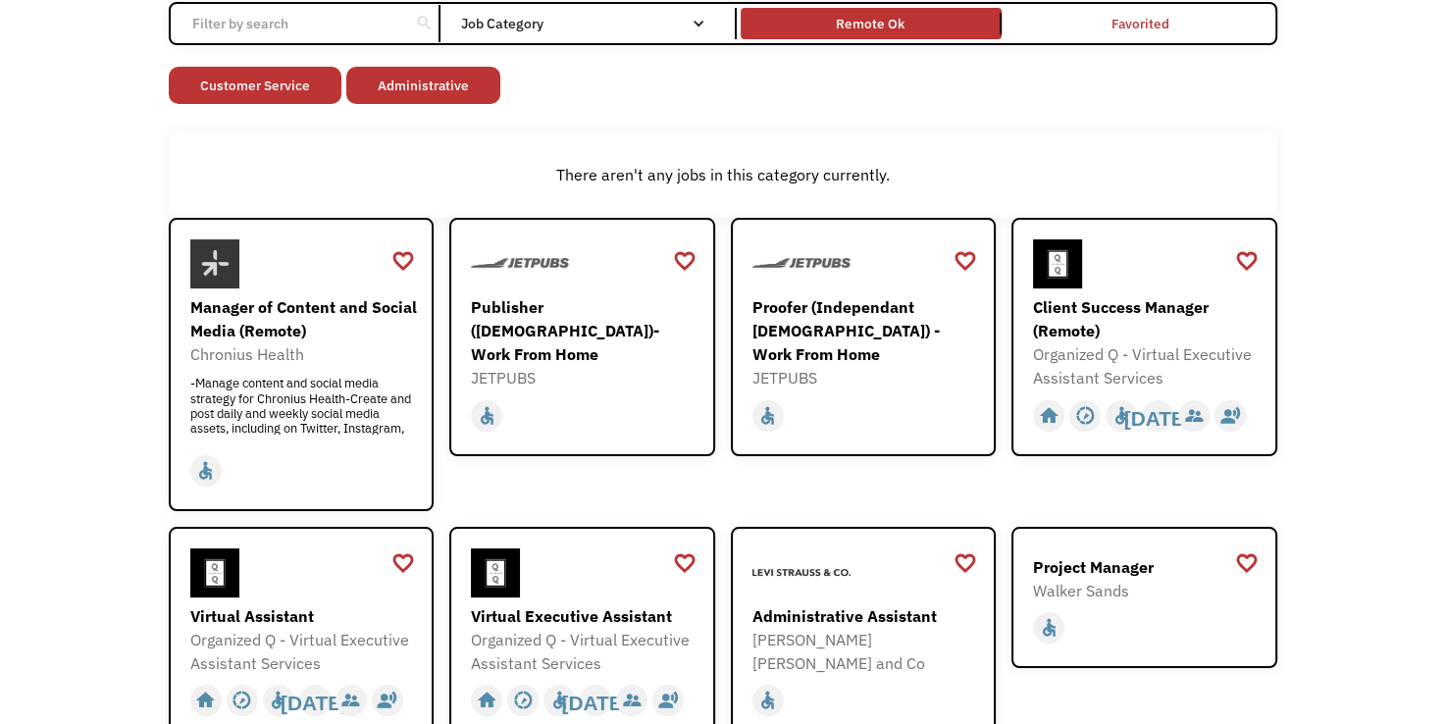
click at [90, 285] on div "Open job positions You have X liked items Search search Filter by category Admi…" at bounding box center [722, 502] width 1445 height 1213
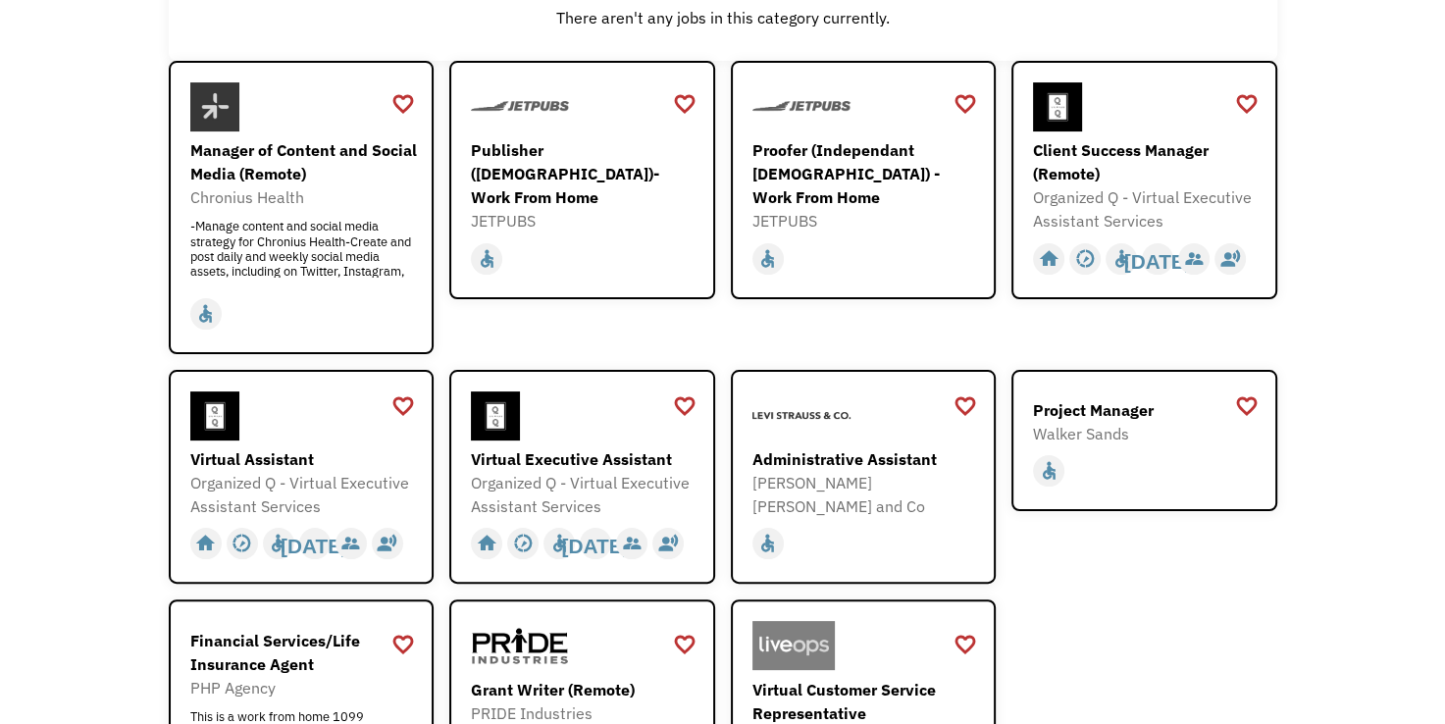
scroll to position [381, 0]
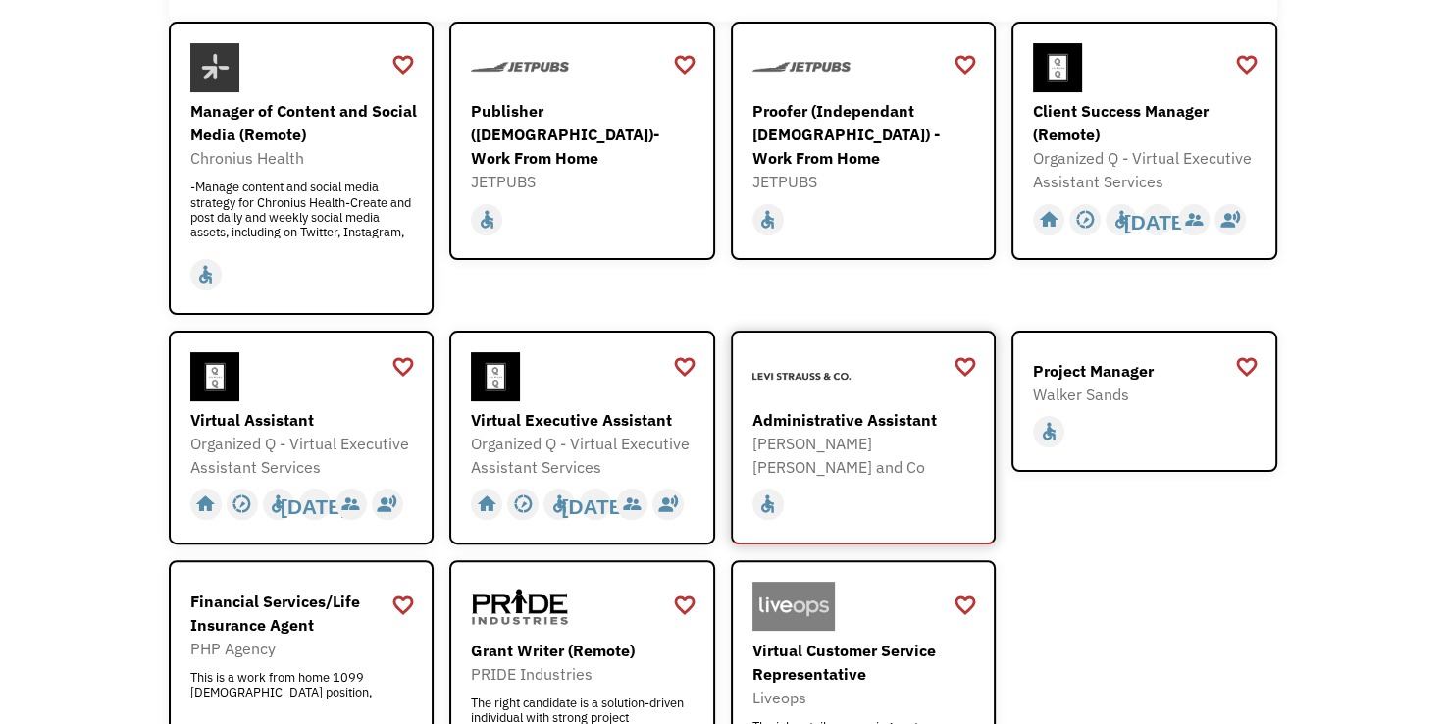
click at [836, 439] on div "[PERSON_NAME] [PERSON_NAME] and Co" at bounding box center [866, 455] width 228 height 47
click at [359, 438] on div "Organized Q - Virtual Executive Assistant Services" at bounding box center [304, 455] width 228 height 47
click at [125, 559] on div "Open job positions You have X liked items Search search Filter by category Admi…" at bounding box center [722, 306] width 1445 height 1213
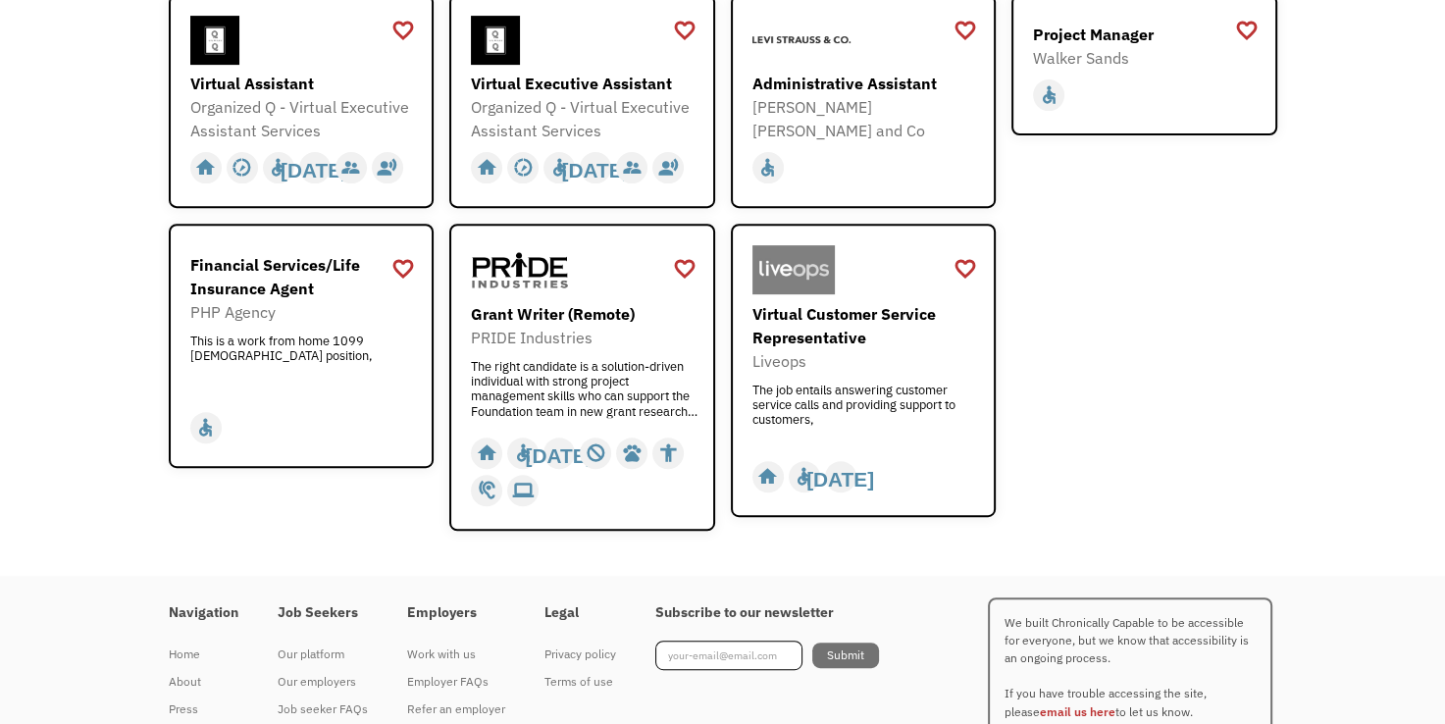
scroll to position [734, 0]
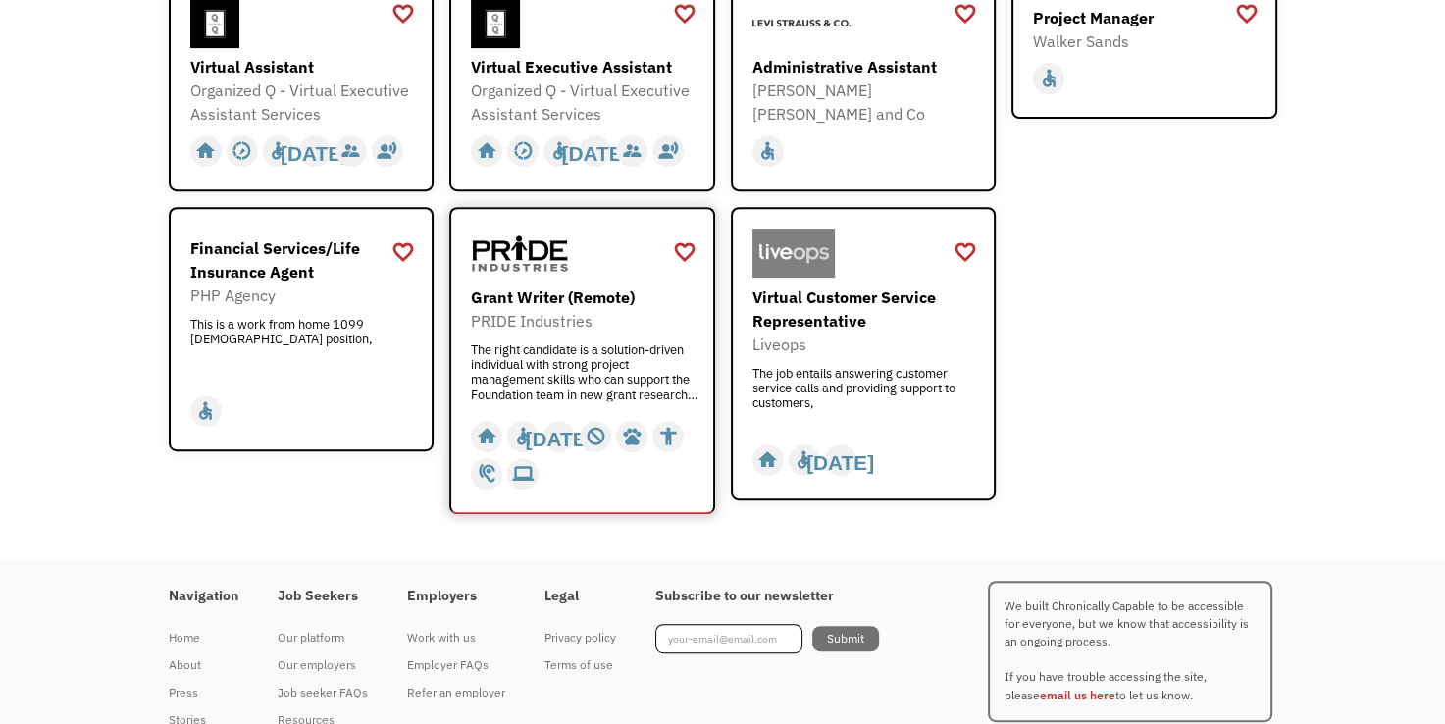
click at [577, 347] on div "The right candidate is a solution-driven individual with strong project managem…" at bounding box center [585, 371] width 228 height 59
click at [1239, 261] on div "favorite_border favorite Saving Senior Client Leader Dentsu https://join.smartr…" at bounding box center [723, 91] width 1109 height 846
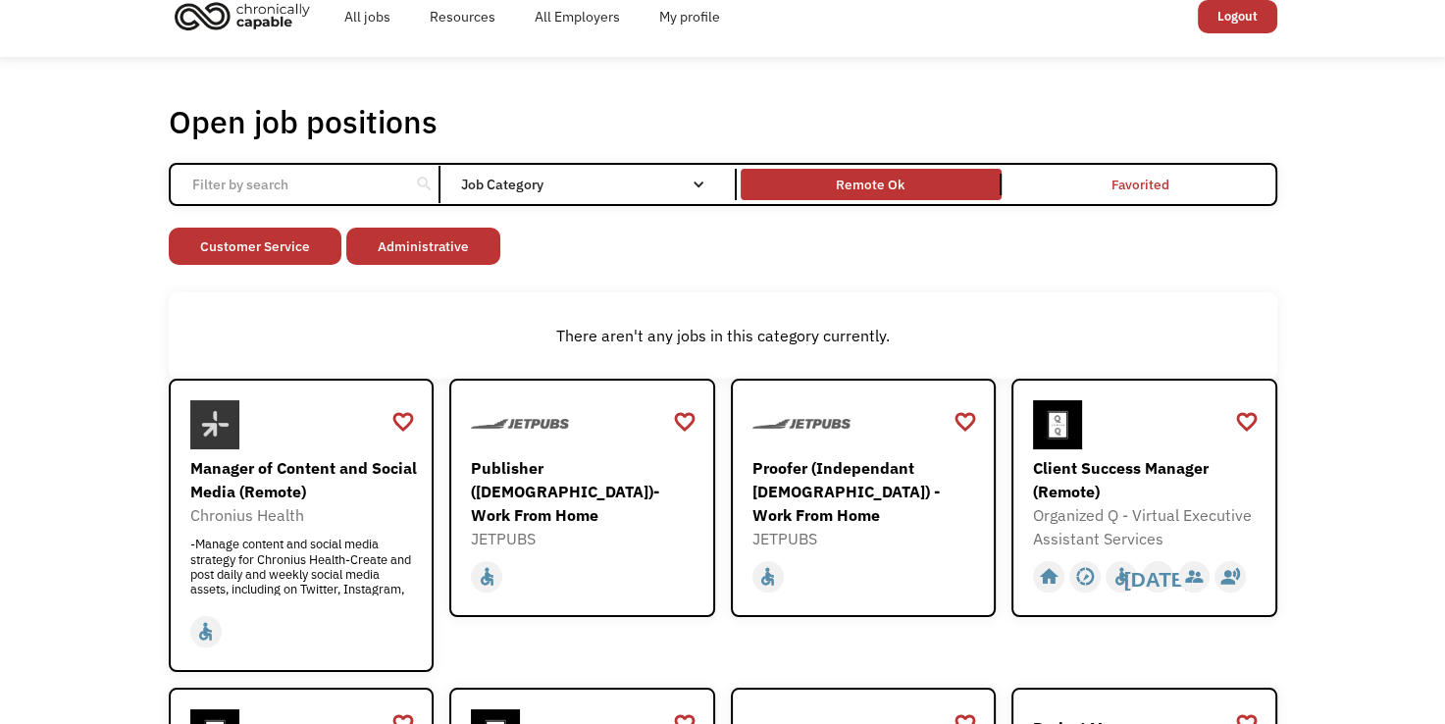
scroll to position [0, 0]
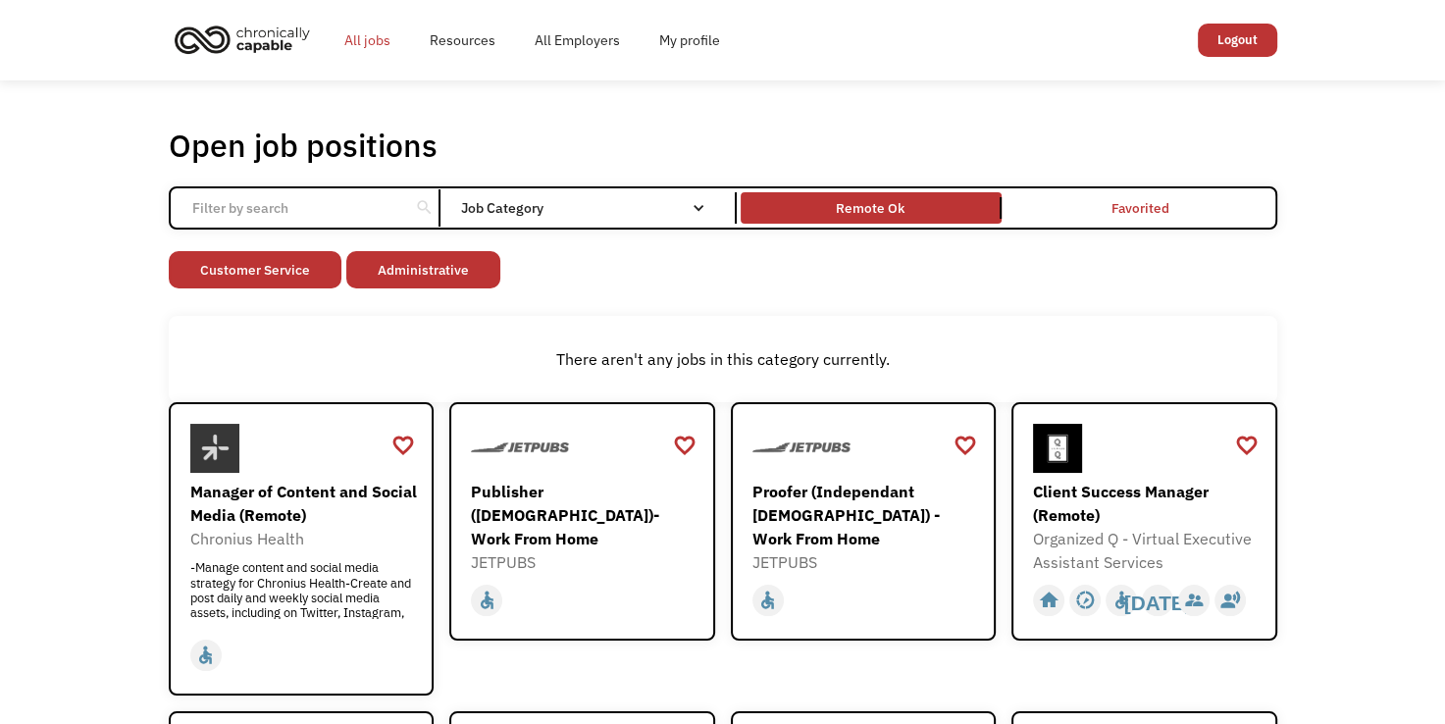
drag, startPoint x: 367, startPoint y: 38, endPoint x: 344, endPoint y: 22, distance: 28.1
click at [344, 22] on link "All jobs" at bounding box center [367, 40] width 85 height 63
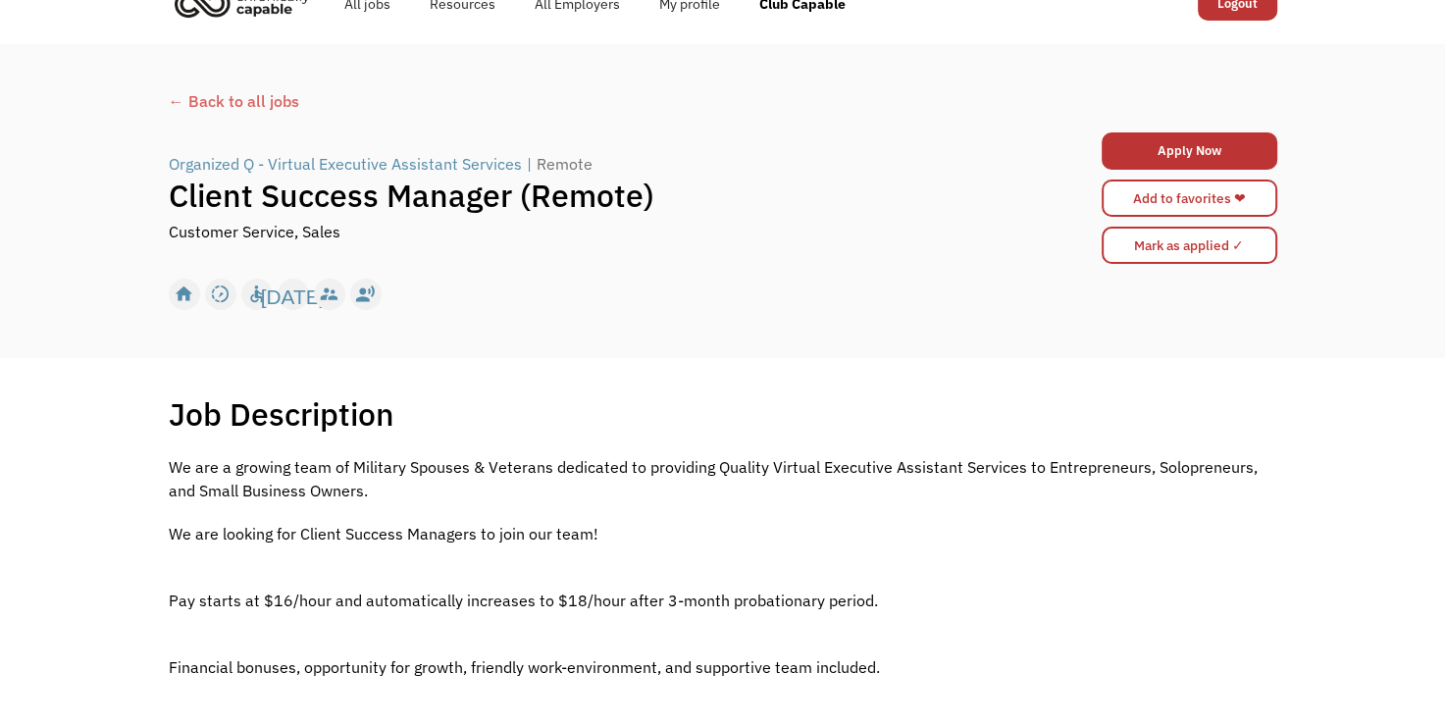
scroll to position [39, 0]
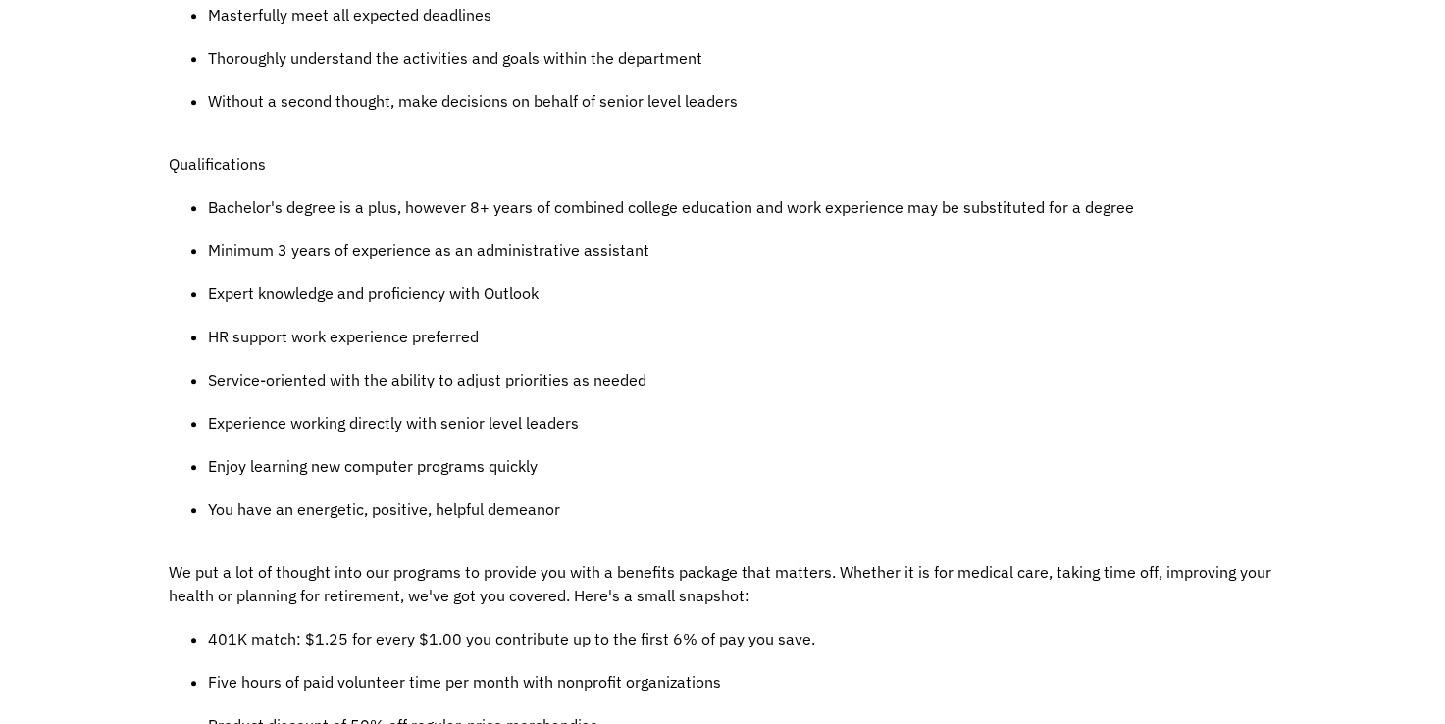
scroll to position [1256, 0]
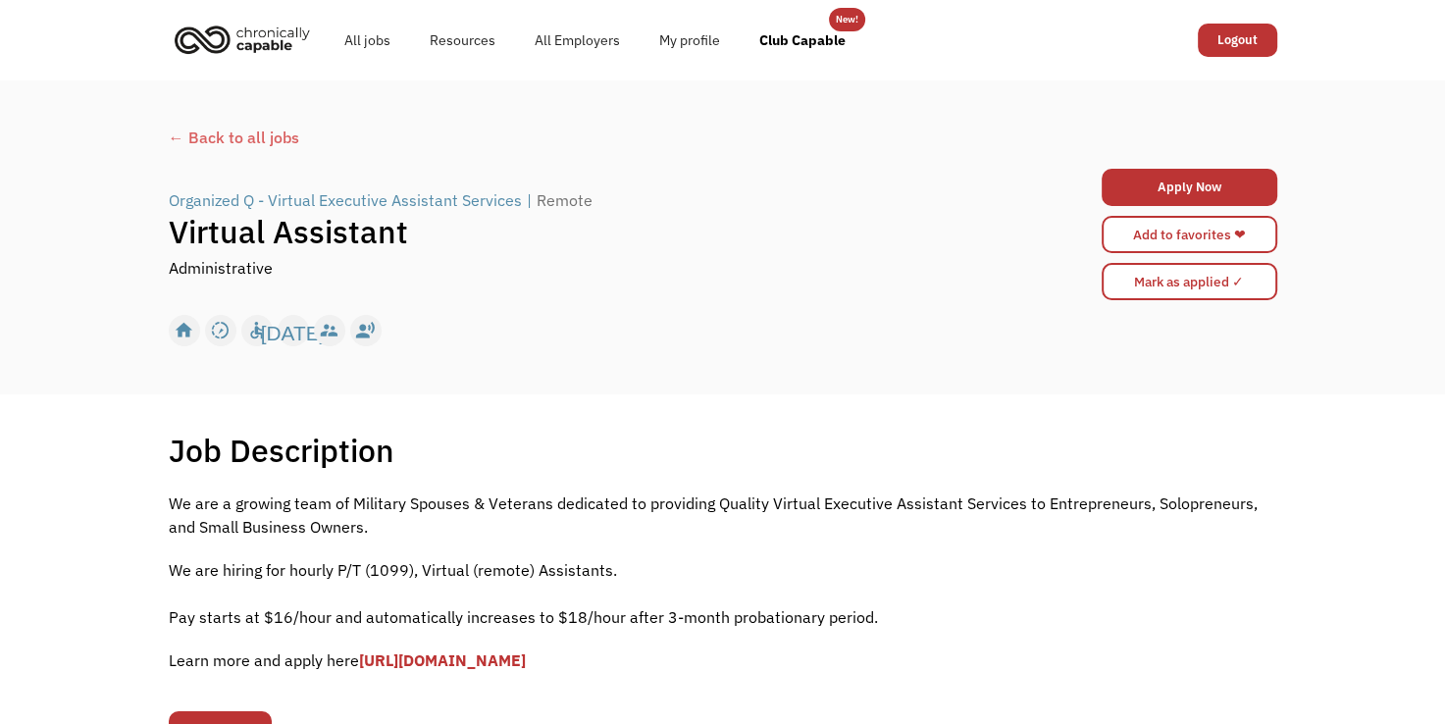
click at [670, 469] on div "Job Description Filter using keywords Search We are a growing team of Military …" at bounding box center [723, 604] width 1148 height 346
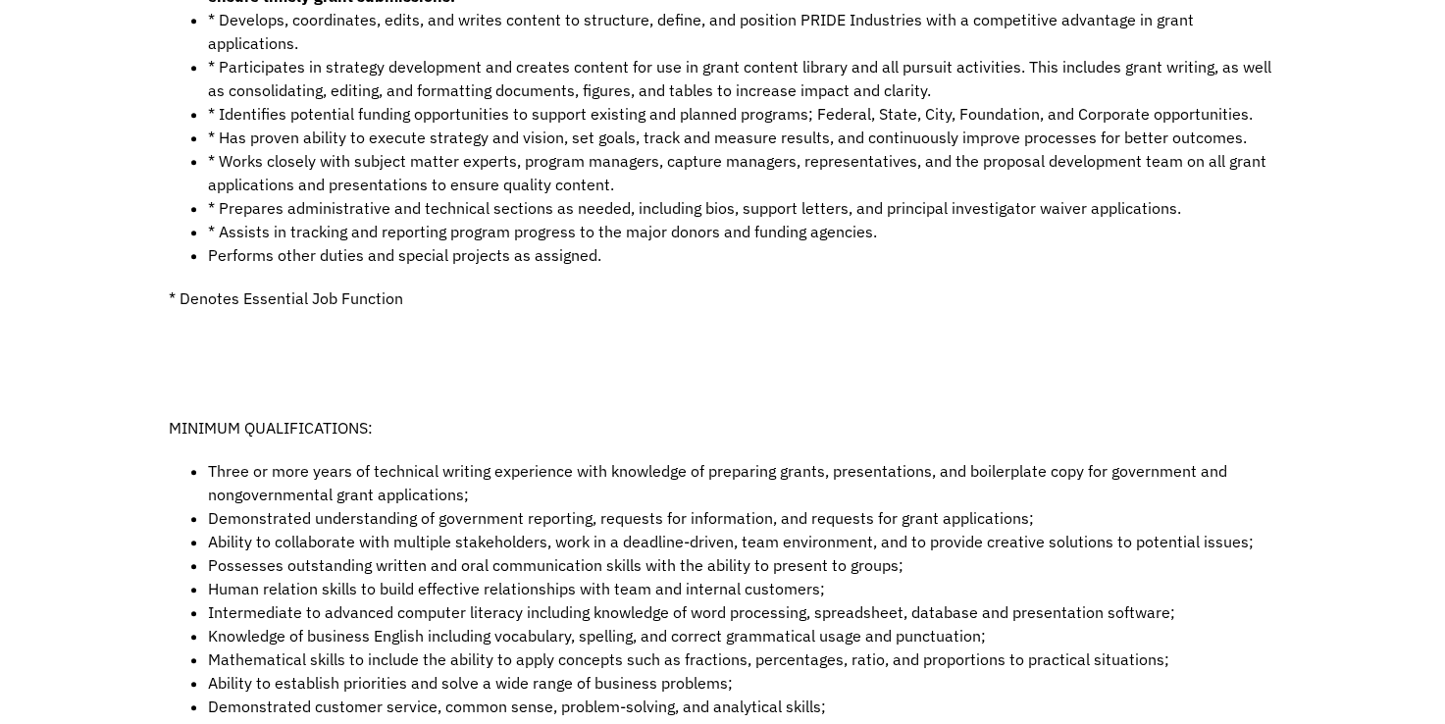
scroll to position [981, 0]
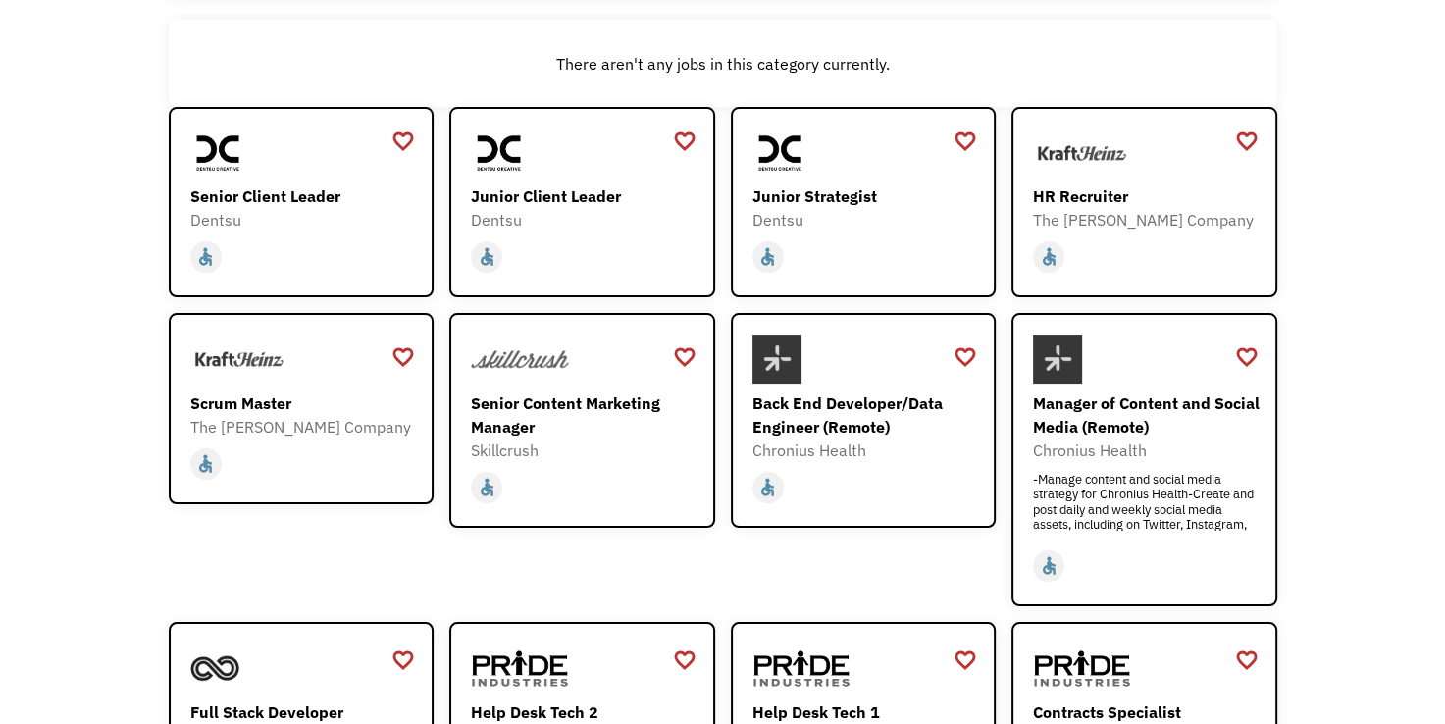
scroll to position [235, 0]
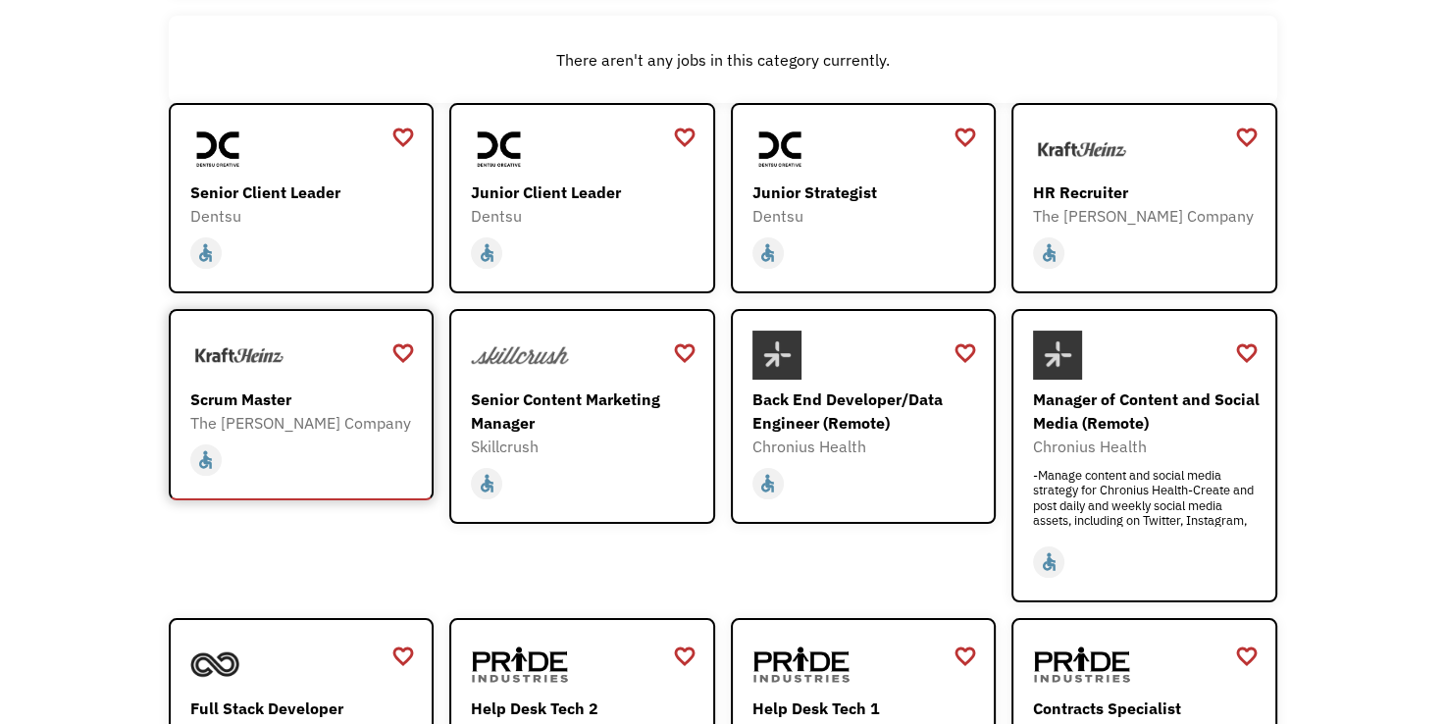
click at [308, 448] on div "home slow_motion_video accessible today not_interested supervisor_account recor…" at bounding box center [304, 459] width 228 height 37
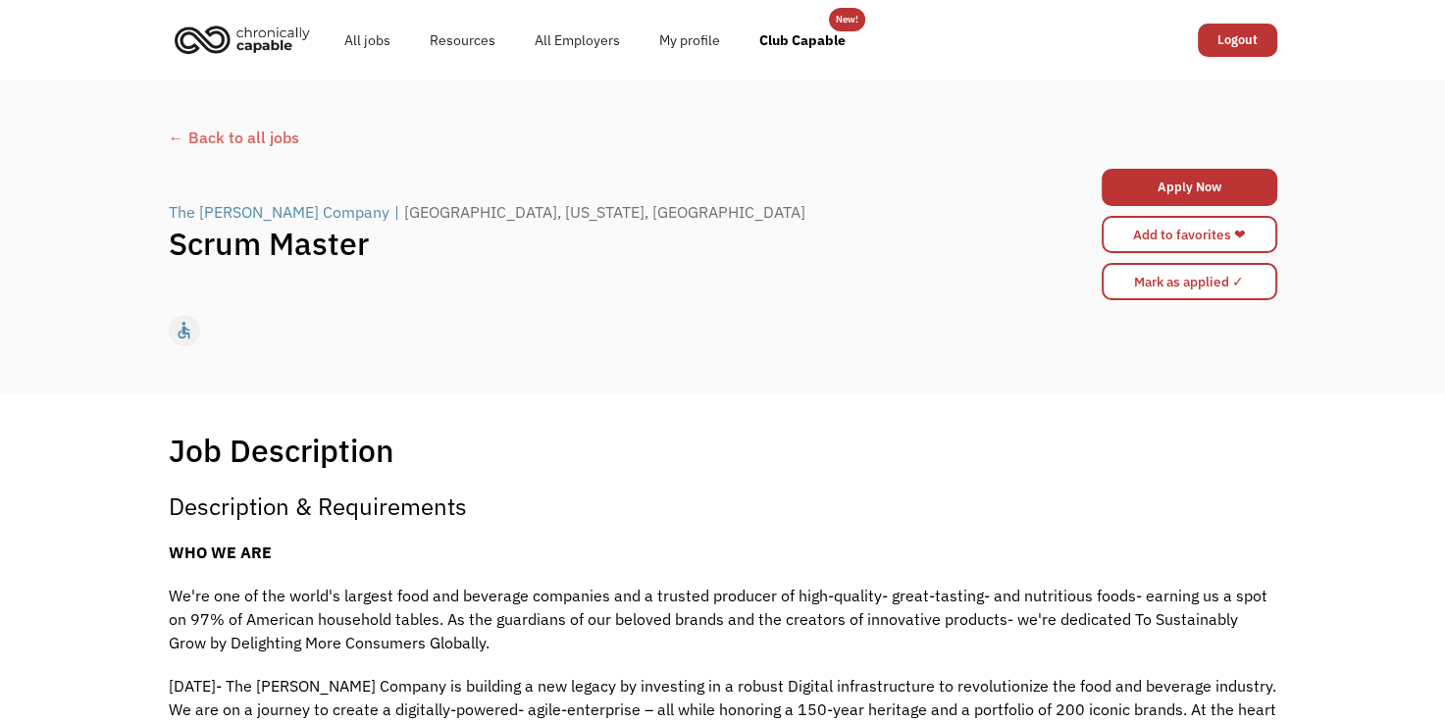
click at [655, 638] on p "We're one of the world's largest food and beverage companies and a trusted prod…" at bounding box center [723, 619] width 1109 height 71
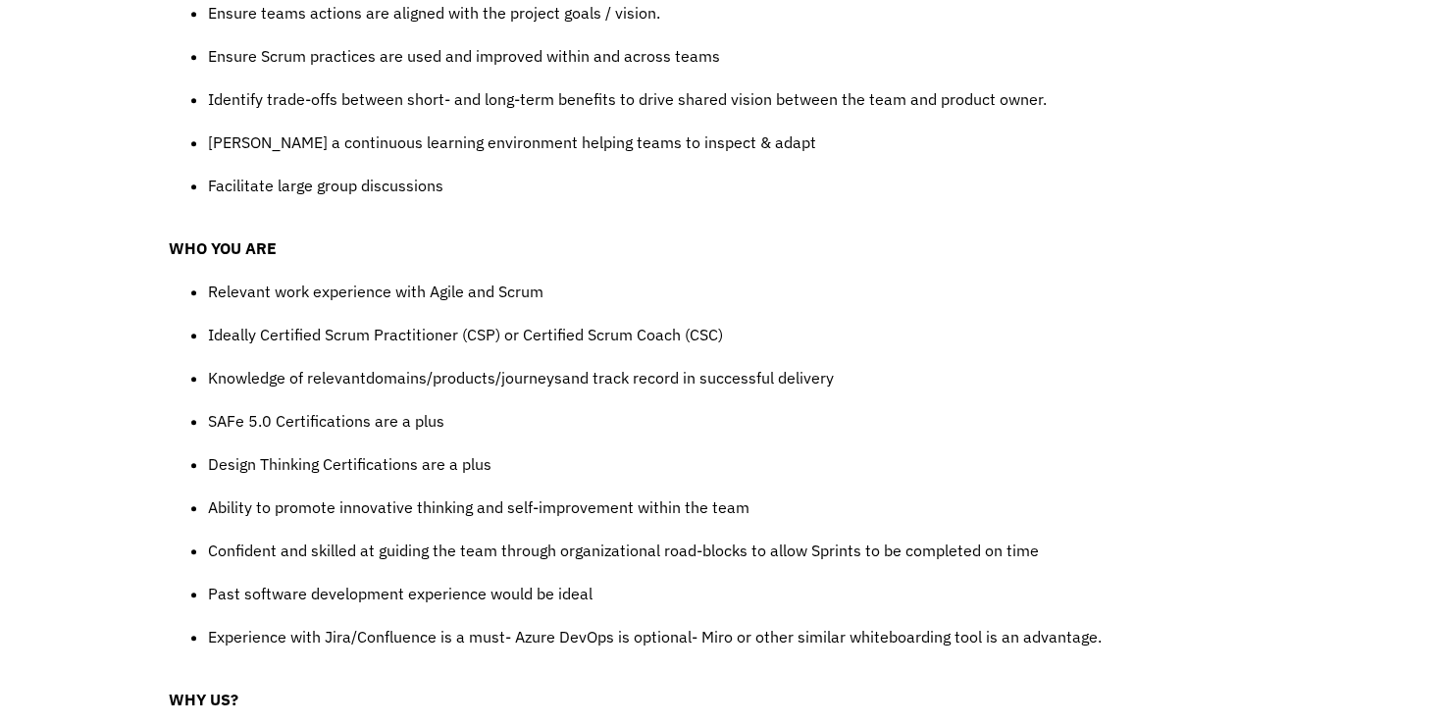
scroll to position [1491, 0]
